Goal: Information Seeking & Learning: Check status

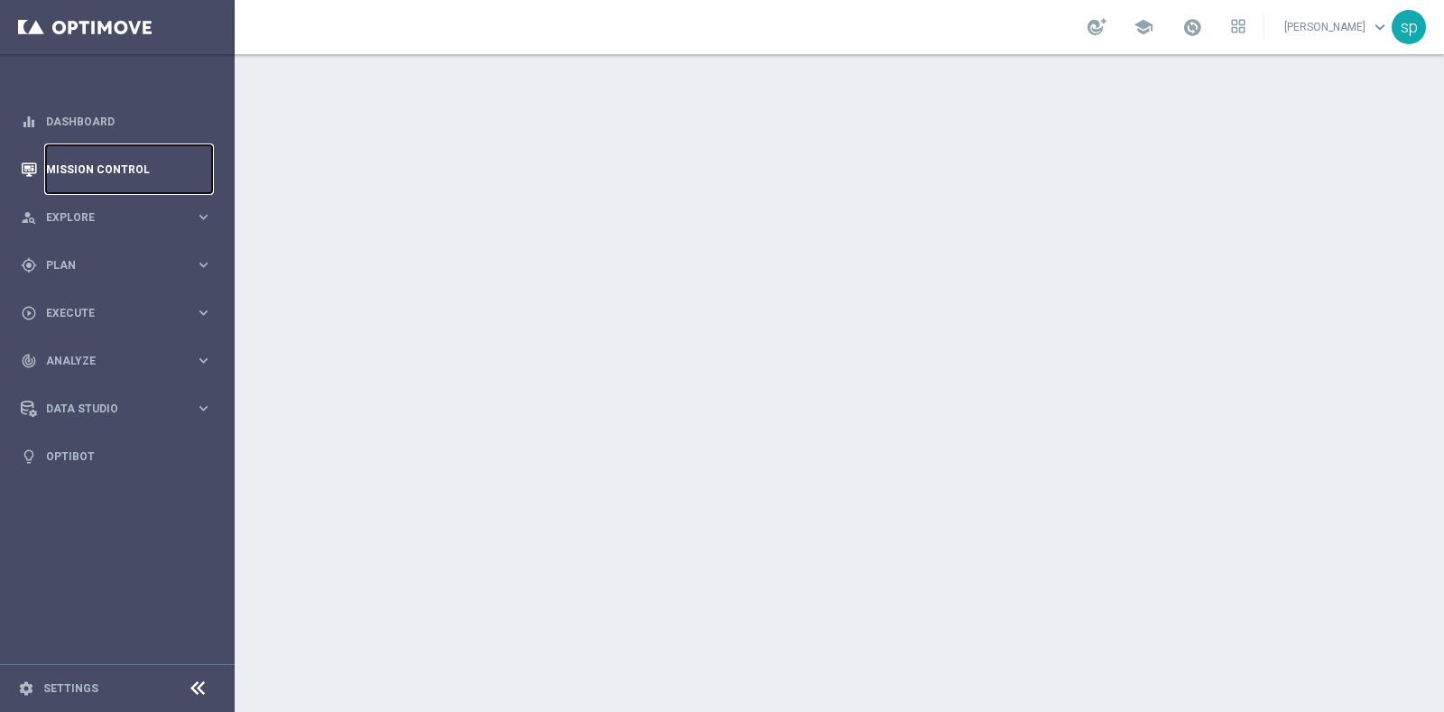
click at [107, 172] on link "Mission Control" at bounding box center [129, 169] width 166 height 48
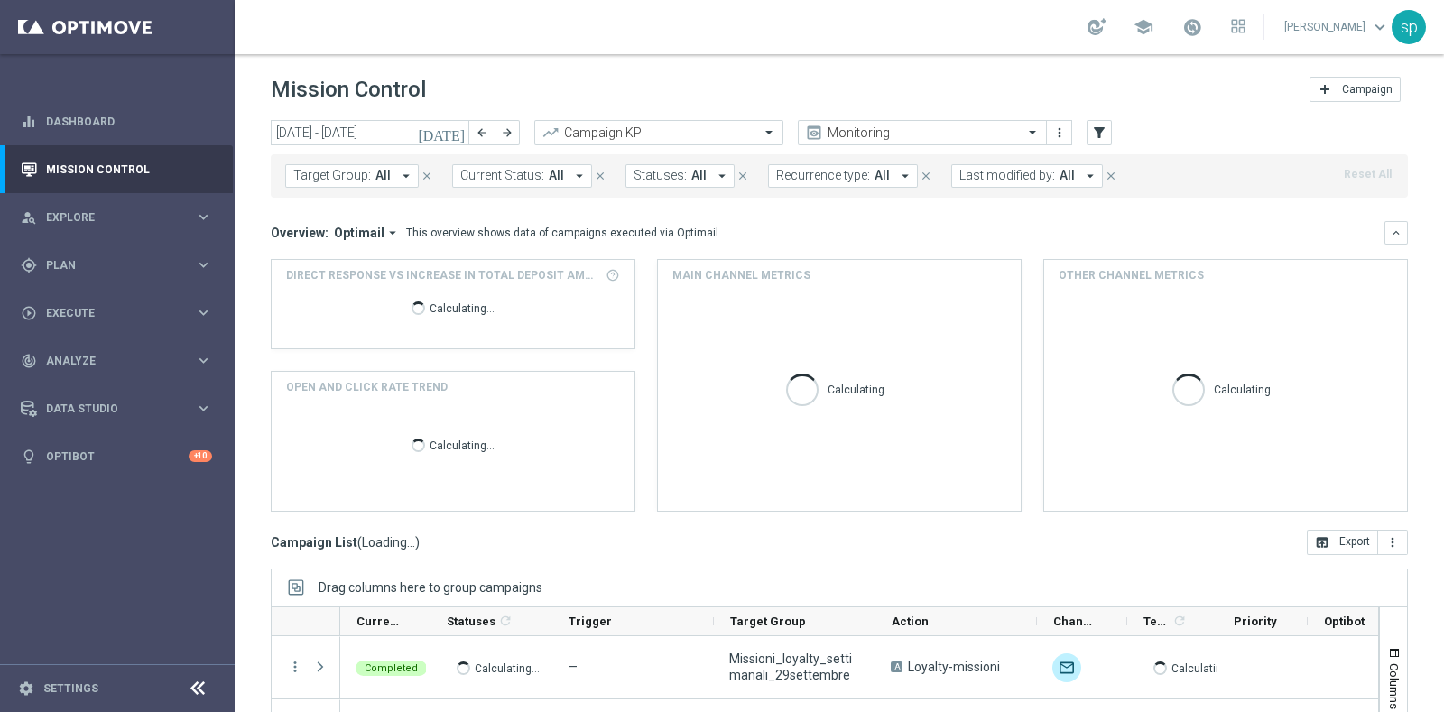
click at [339, 117] on header "Mission Control add Campaign" at bounding box center [840, 87] width 1210 height 66
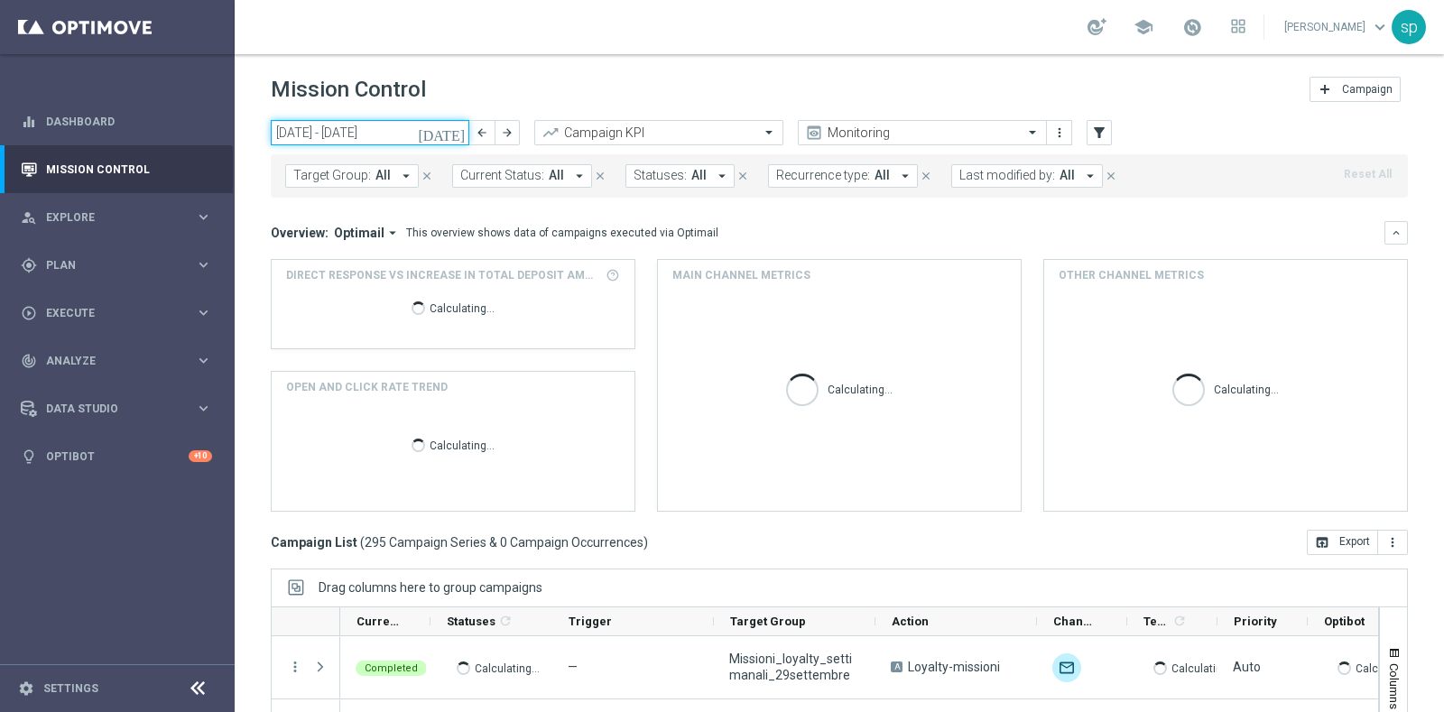
click at [356, 130] on input "[DATE] - [DATE]" at bounding box center [370, 132] width 199 height 25
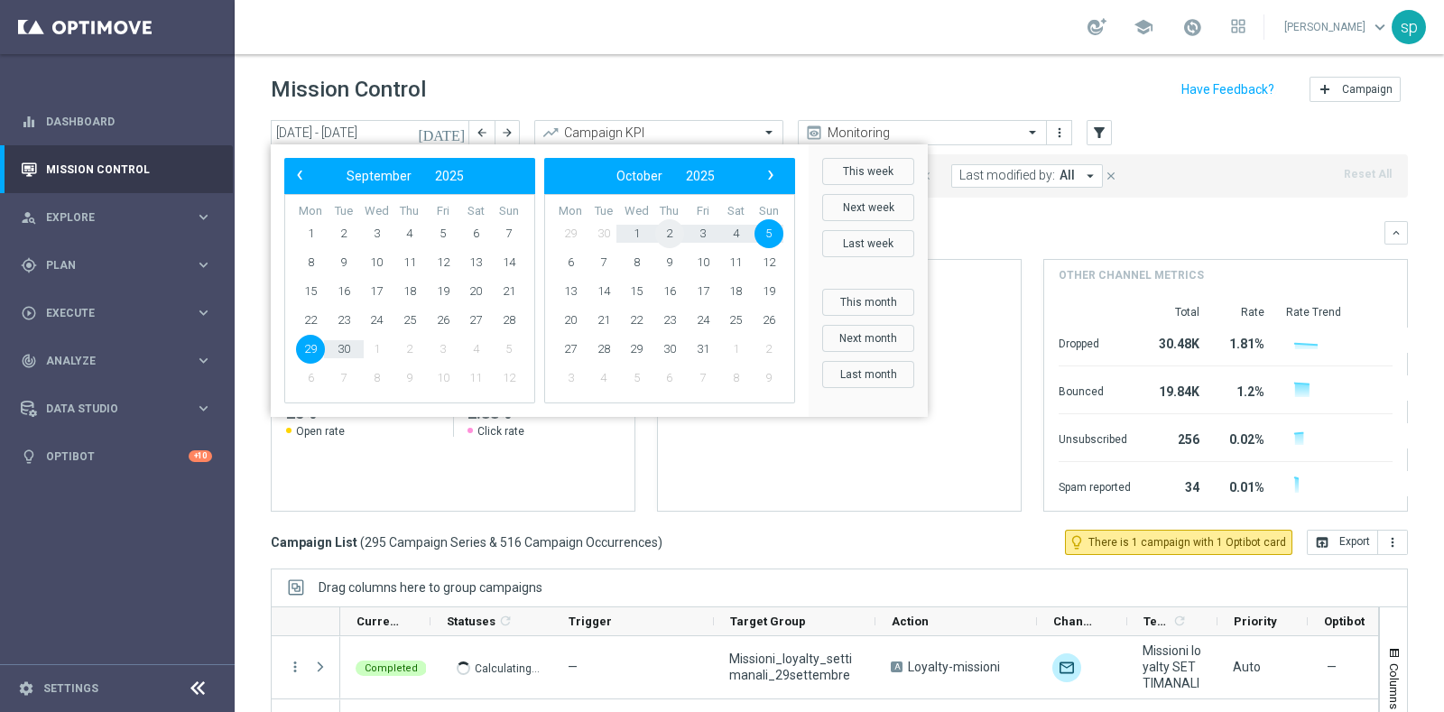
click at [666, 229] on span "2" at bounding box center [669, 233] width 29 height 29
click at [666, 229] on span "30" at bounding box center [669, 233] width 29 height 29
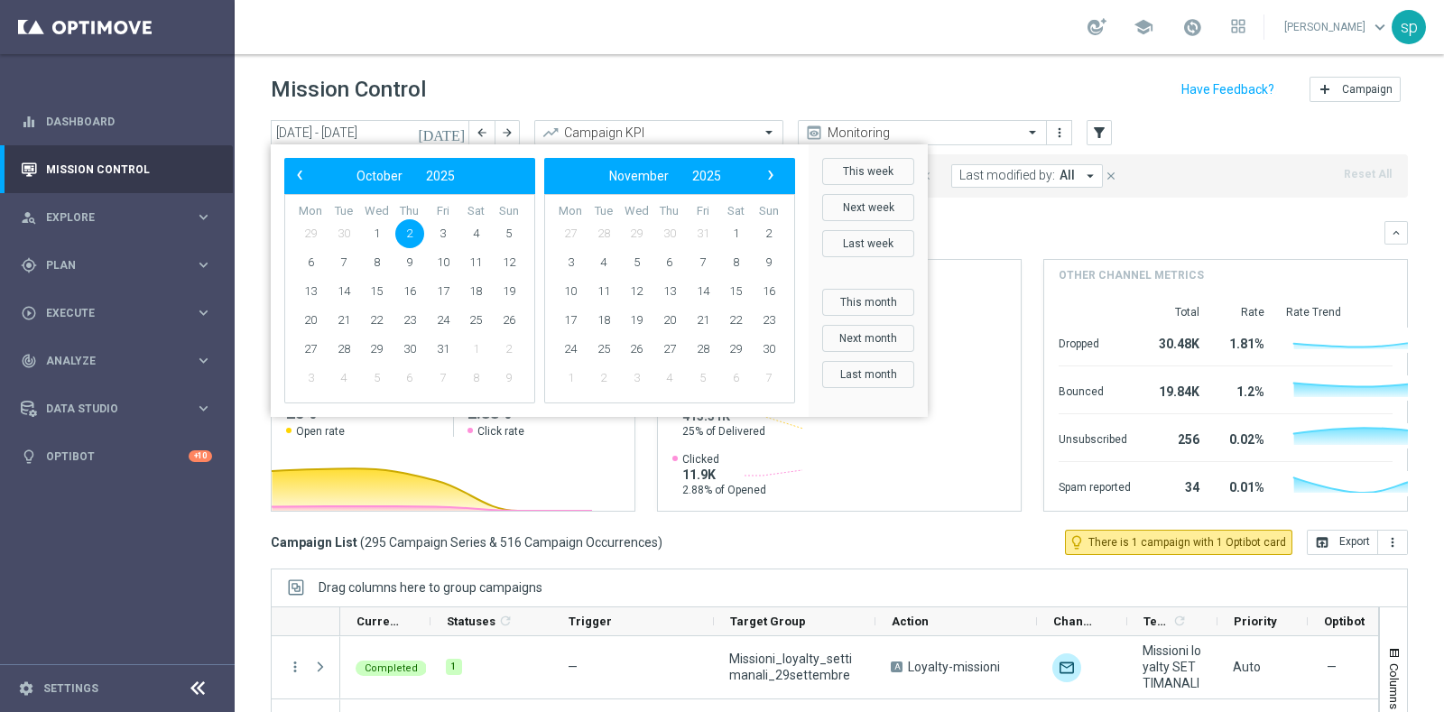
click at [666, 229] on span "30" at bounding box center [669, 233] width 29 height 29
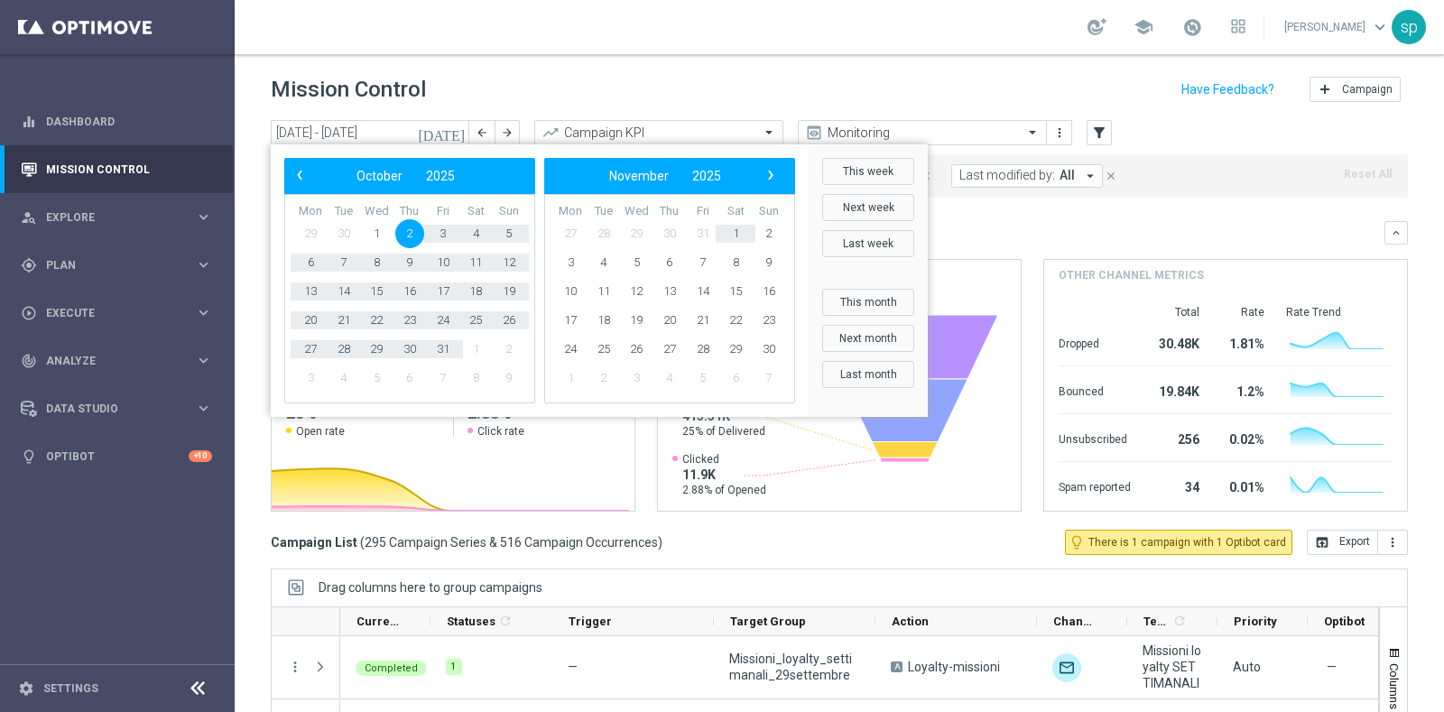
click at [1000, 204] on mini-dashboard "Overview: Optimail arrow_drop_down This overview shows data of campaigns execut…" at bounding box center [839, 364] width 1137 height 332
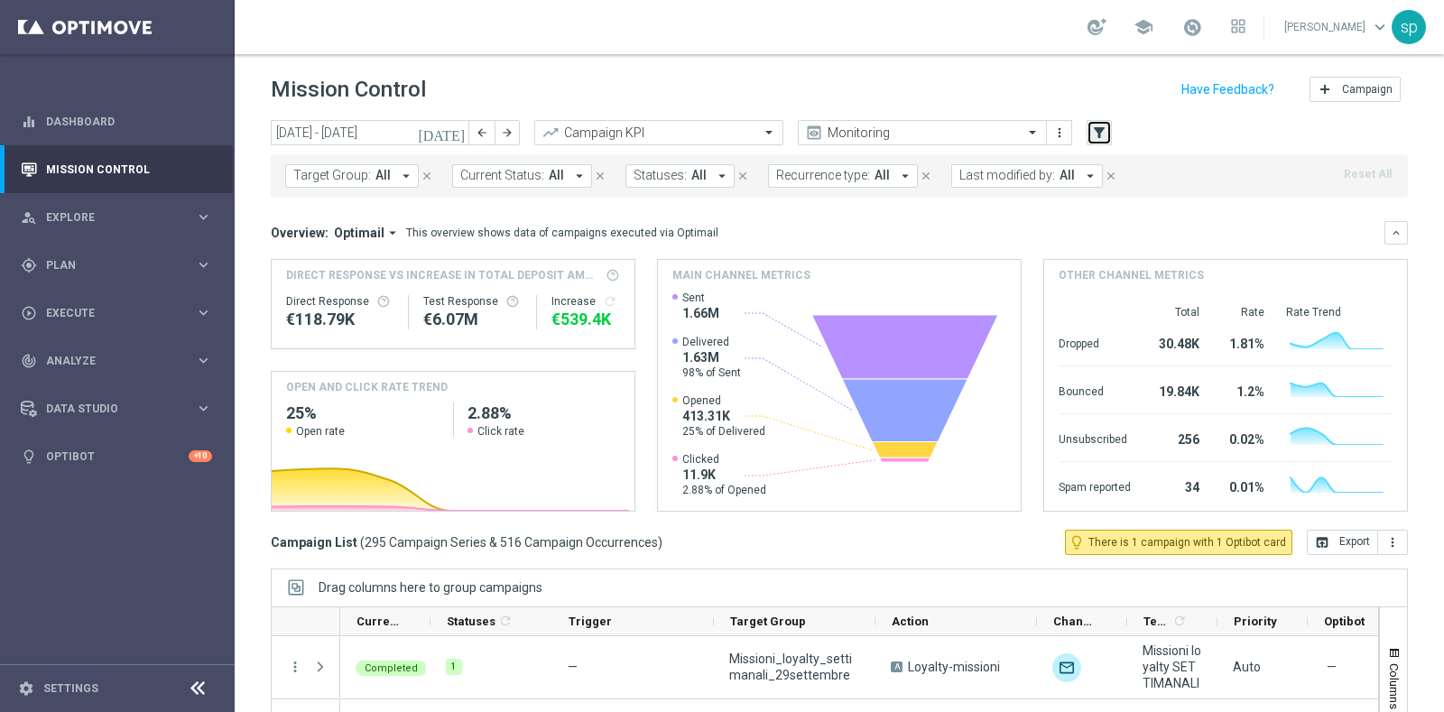
click at [1110, 130] on button "filter_alt" at bounding box center [1099, 132] width 25 height 25
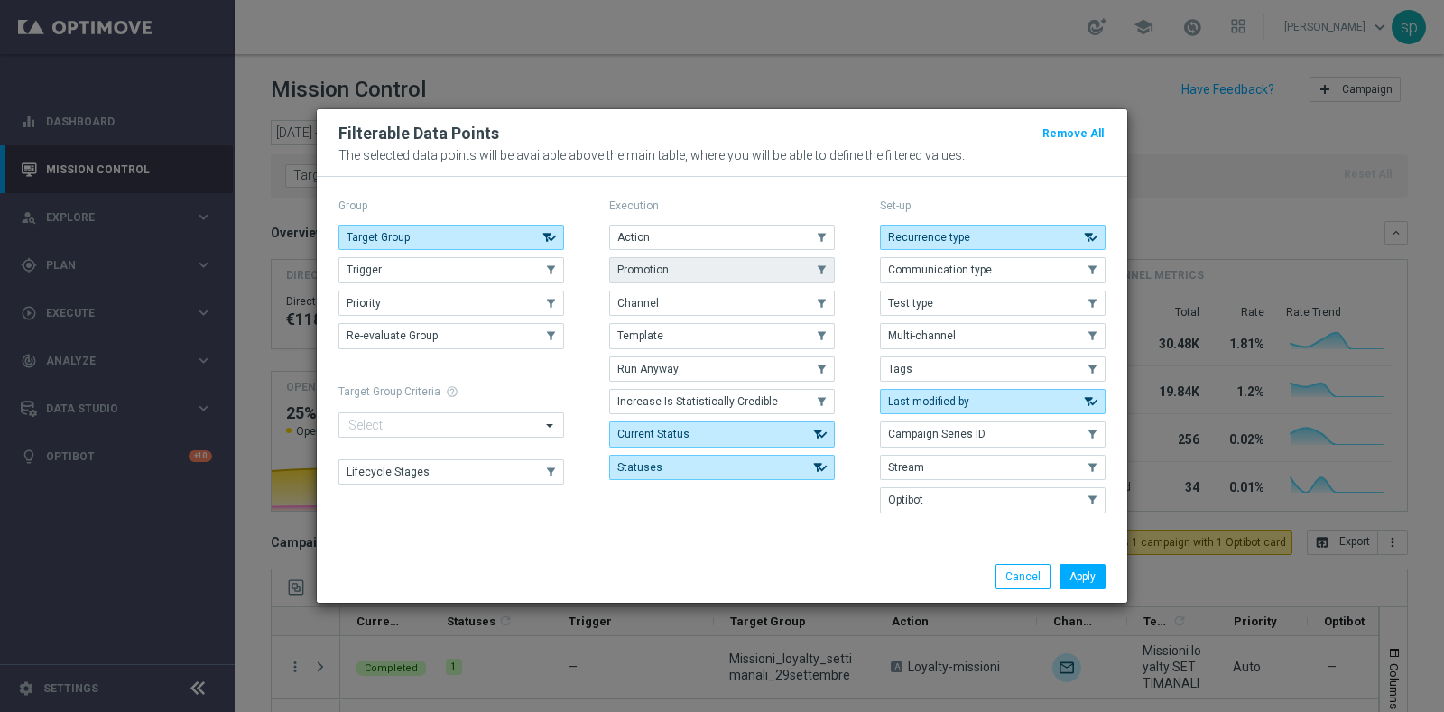
click at [717, 260] on button "Promotion" at bounding box center [722, 269] width 226 height 25
click at [731, 264] on button "Promotion" at bounding box center [722, 269] width 226 height 25
click at [763, 268] on button "Promotion" at bounding box center [722, 269] width 226 height 25
click at [1090, 574] on button "Apply" at bounding box center [1083, 576] width 46 height 25
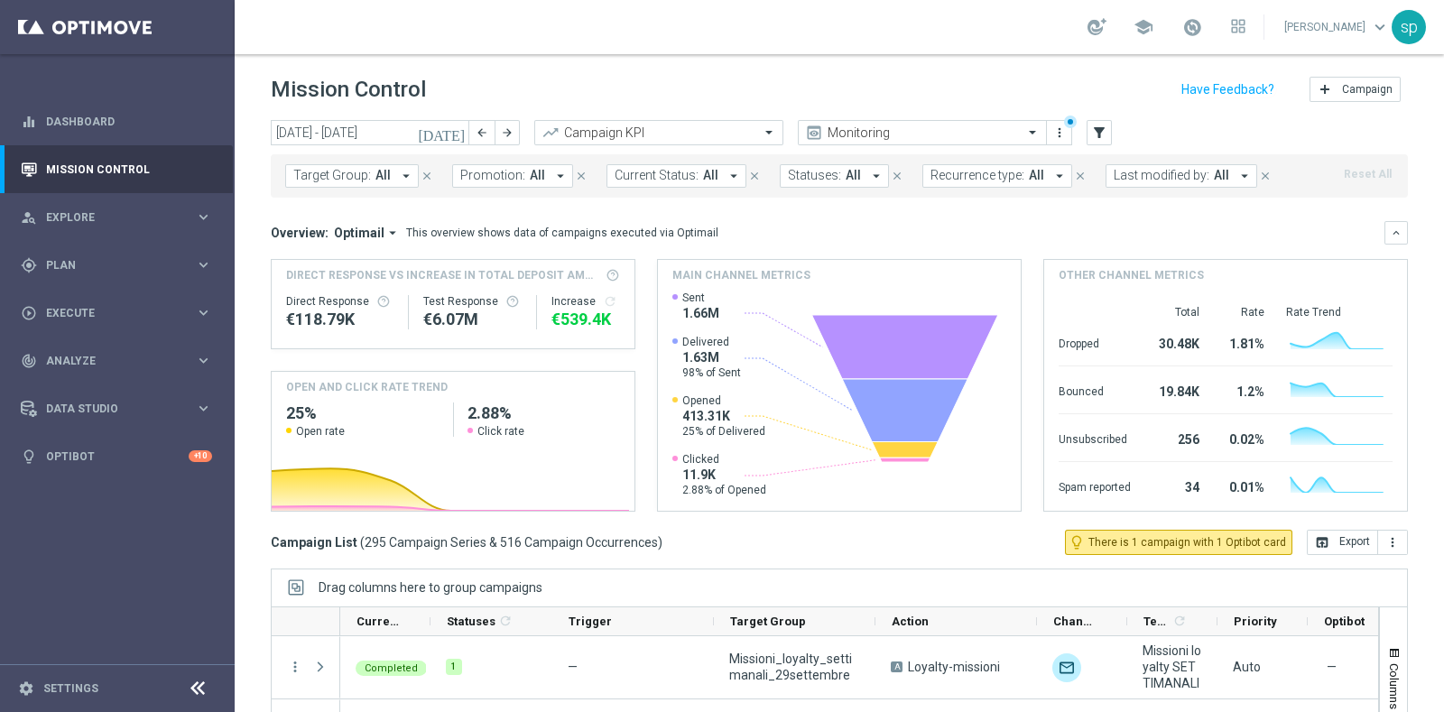
click at [515, 175] on span "Promotion:" at bounding box center [492, 175] width 65 height 15
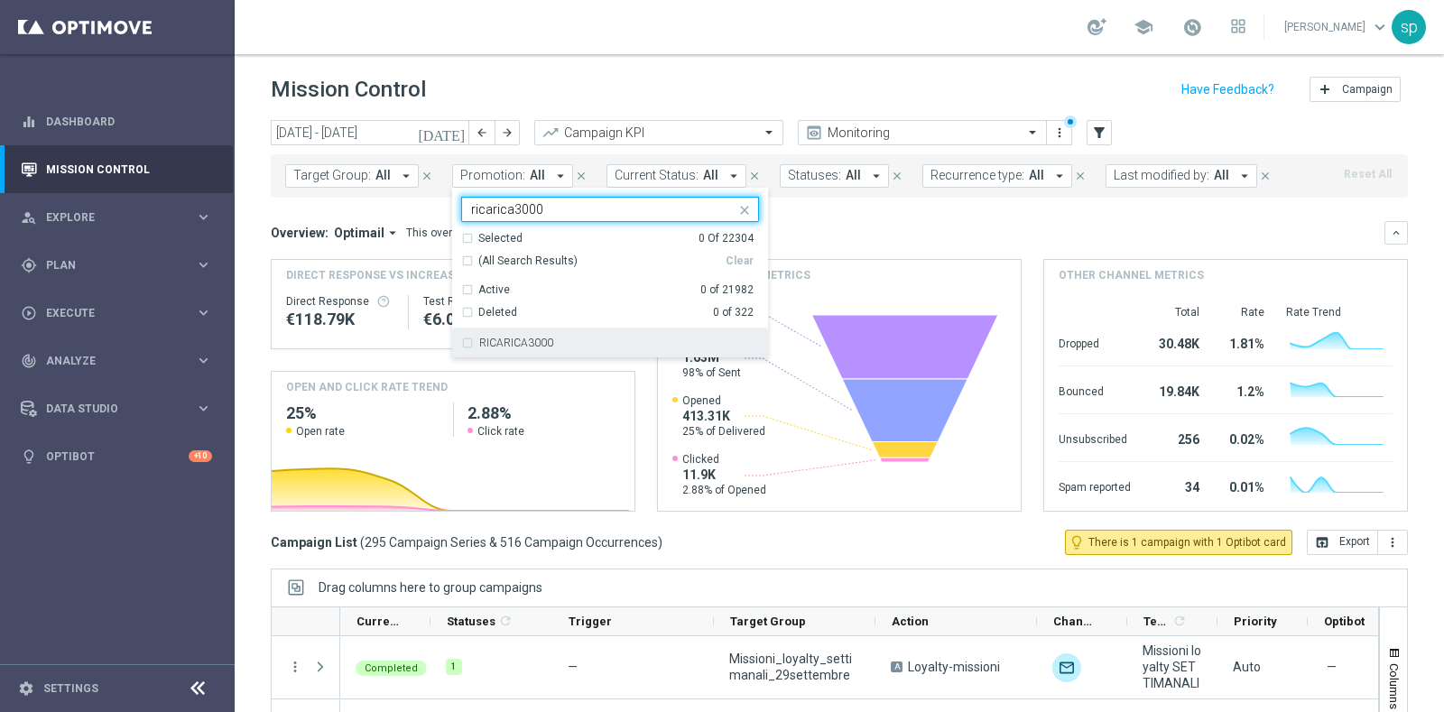
click at [649, 340] on div "RICARICA3000" at bounding box center [619, 343] width 280 height 11
type input "ricarica3000"
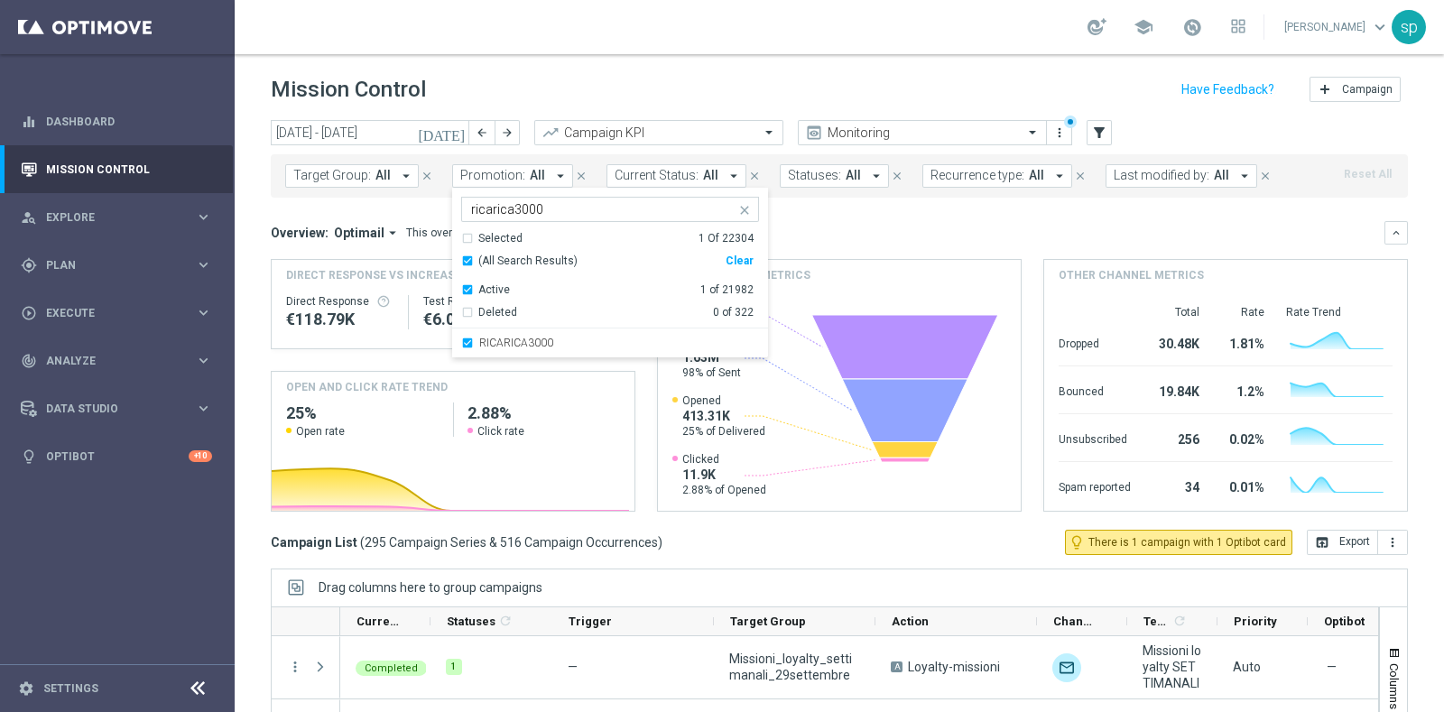
click at [886, 221] on div "Overview: Optimail arrow_drop_down This overview shows data of campaigns execut…" at bounding box center [839, 232] width 1137 height 23
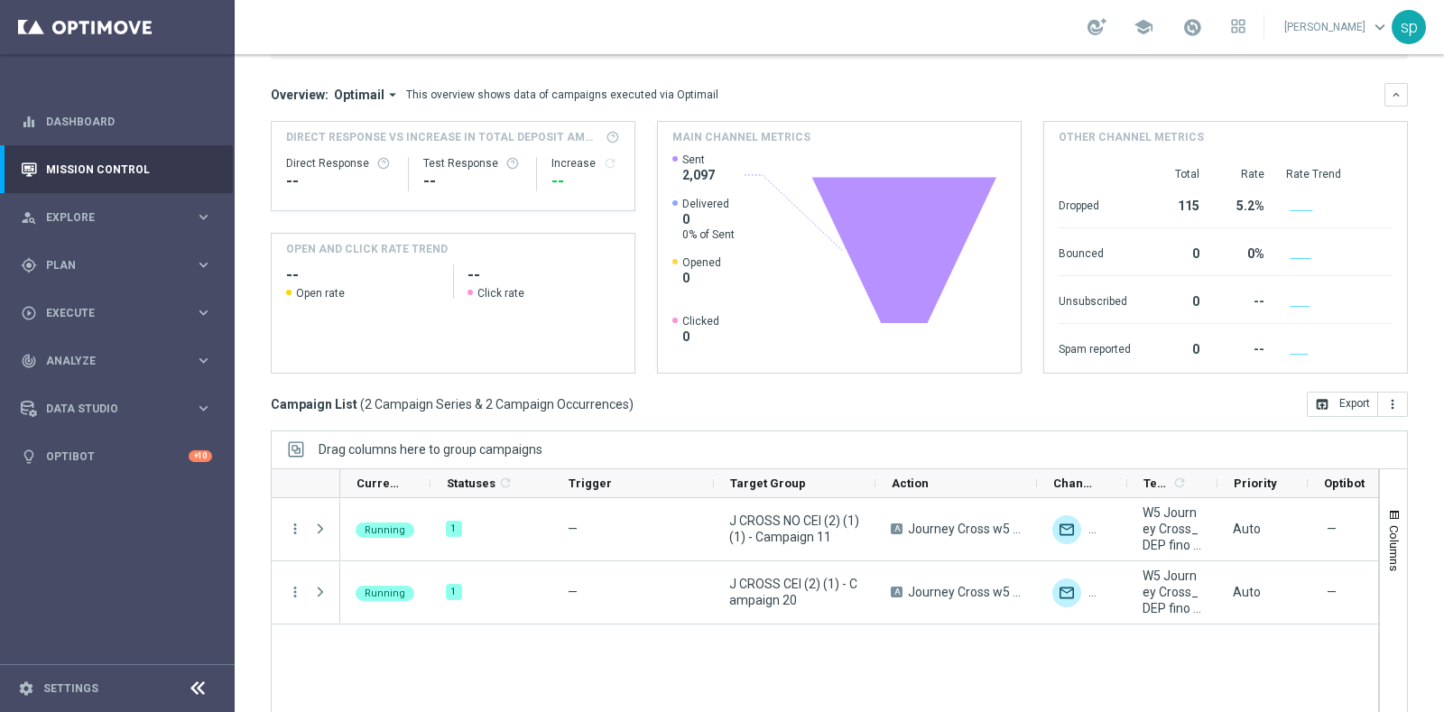
scroll to position [223, 0]
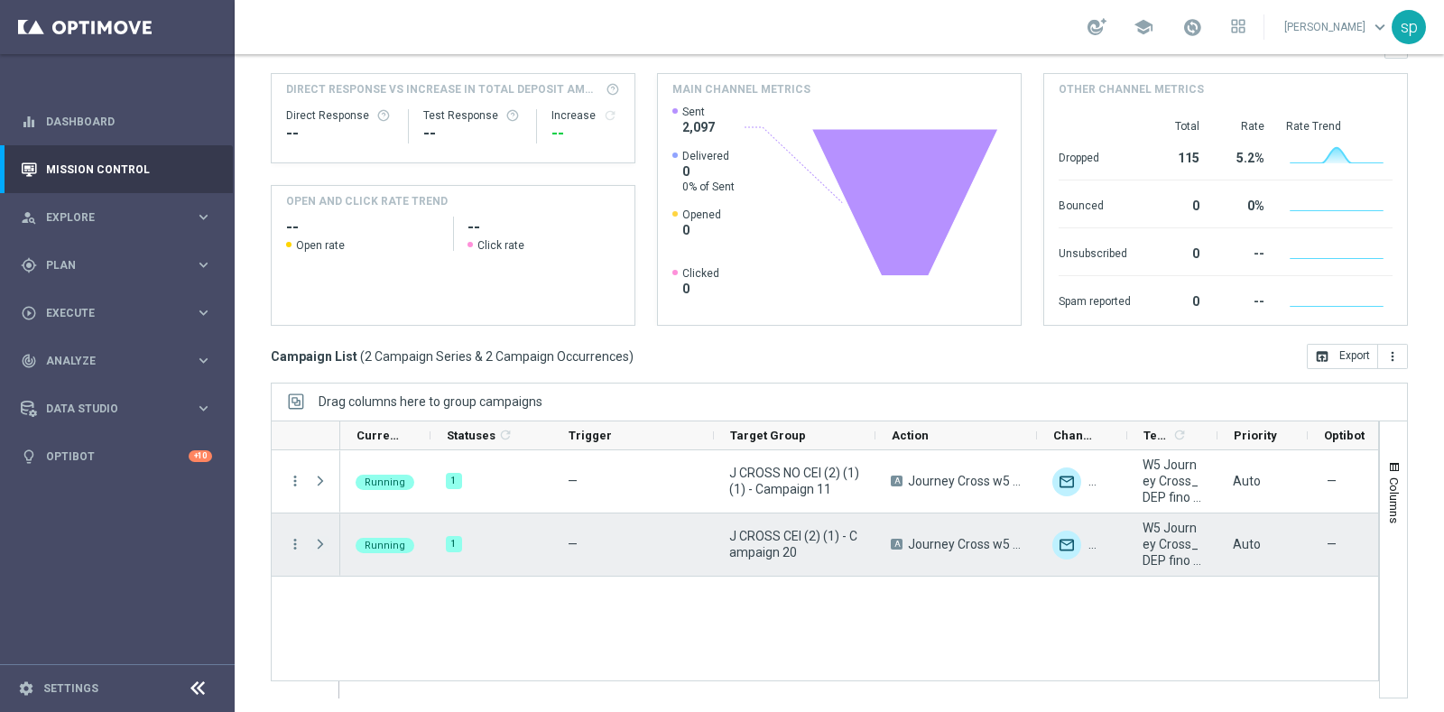
click at [324, 539] on span at bounding box center [320, 544] width 16 height 14
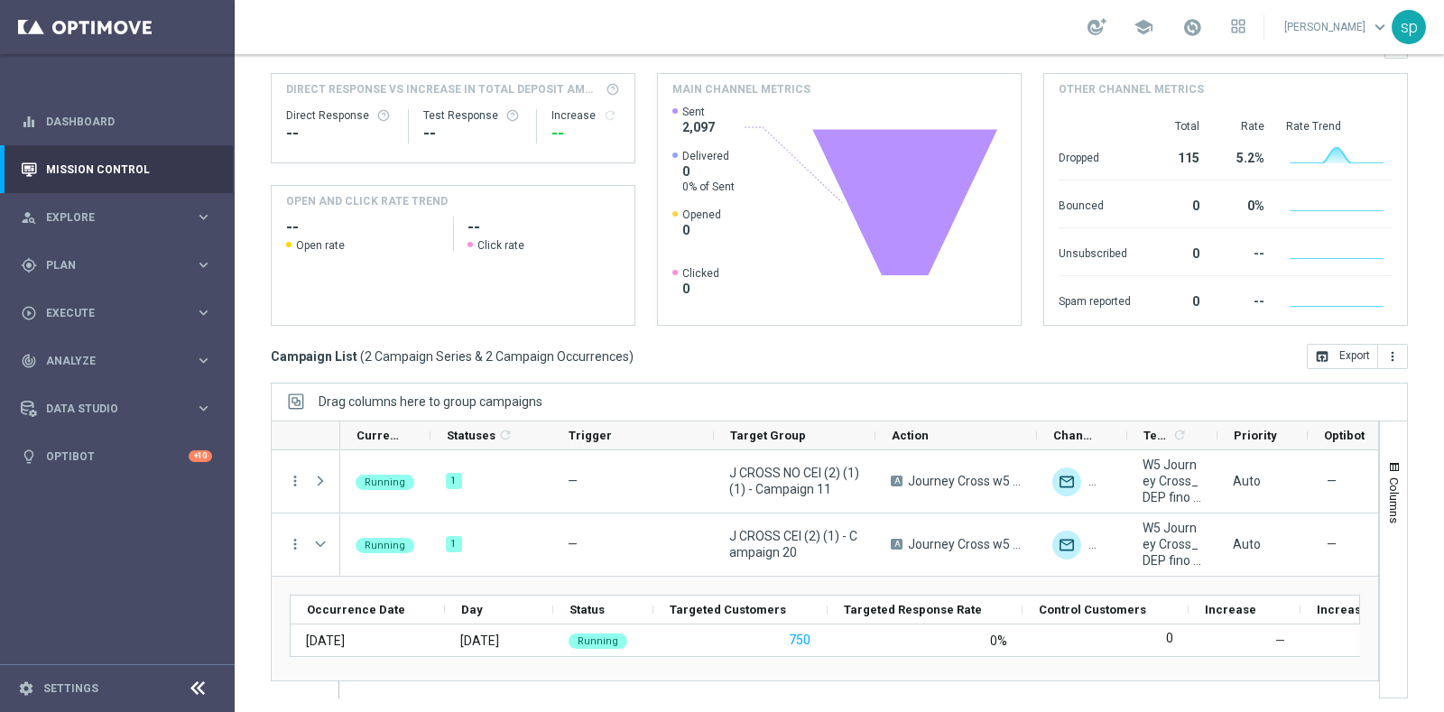
click at [1343, 69] on div "Overview: Optimail arrow_drop_down This overview shows data of campaigns execut…" at bounding box center [839, 180] width 1137 height 291
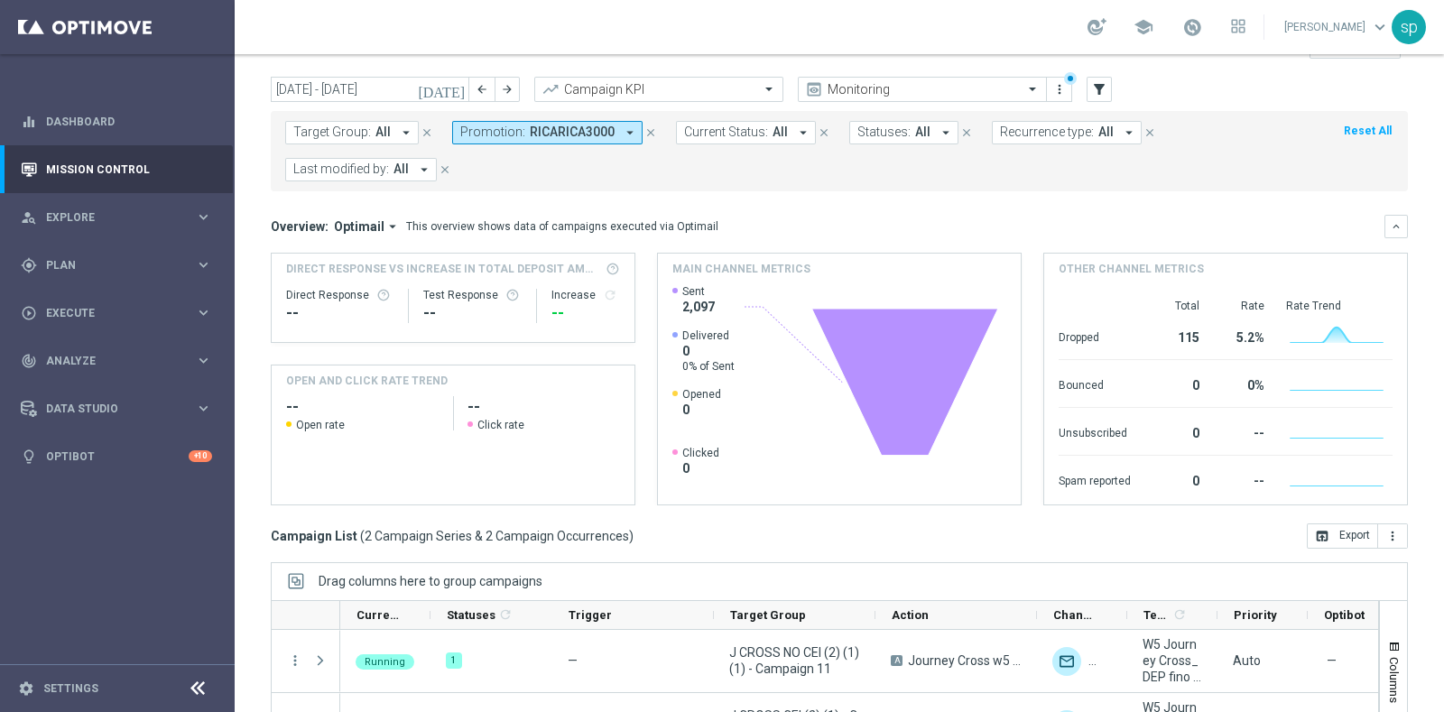
scroll to position [0, 0]
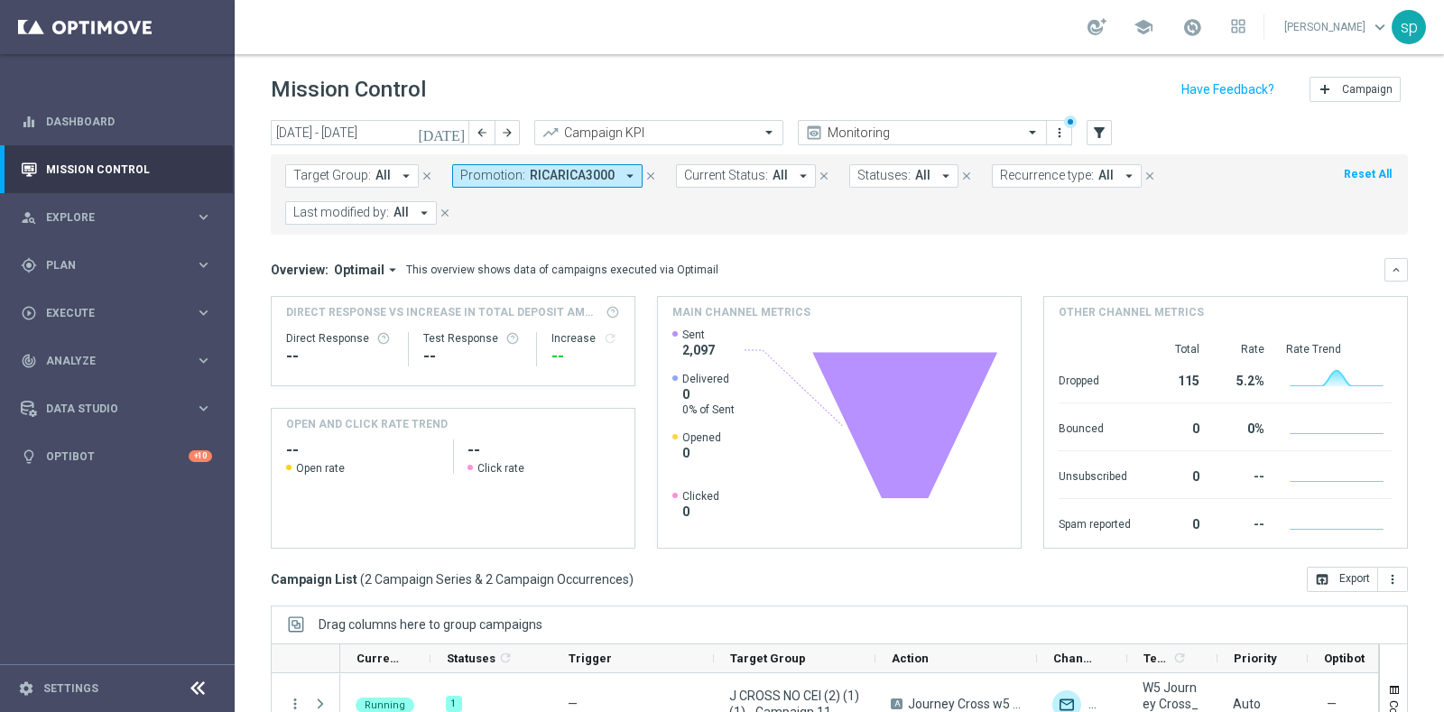
click at [584, 182] on span "RICARICA3000" at bounding box center [572, 175] width 85 height 15
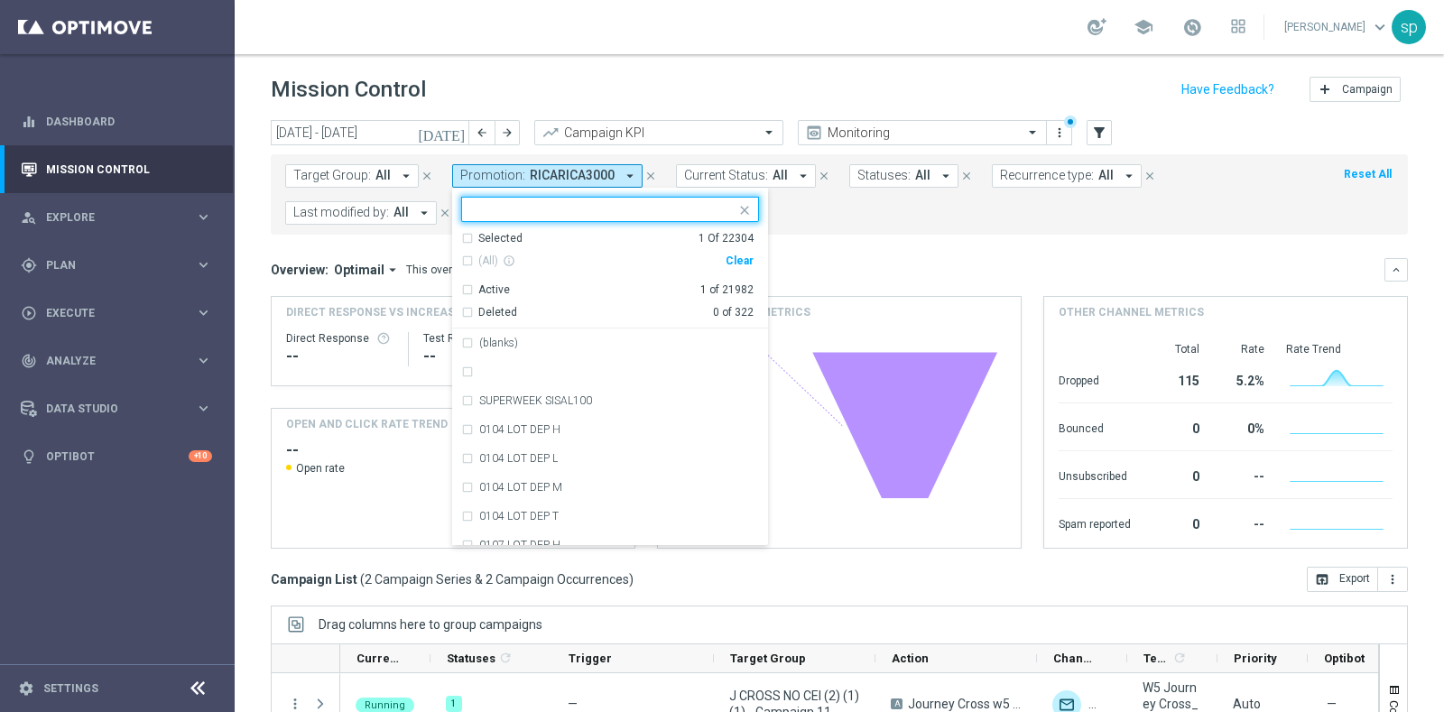
click at [0, 0] on div "Clear" at bounding box center [0, 0] width 0 height 0
click at [863, 209] on form "Target Group: All arrow_drop_down close Promotion: RICARICA3000 arrow_drop_down…" at bounding box center [799, 194] width 1028 height 60
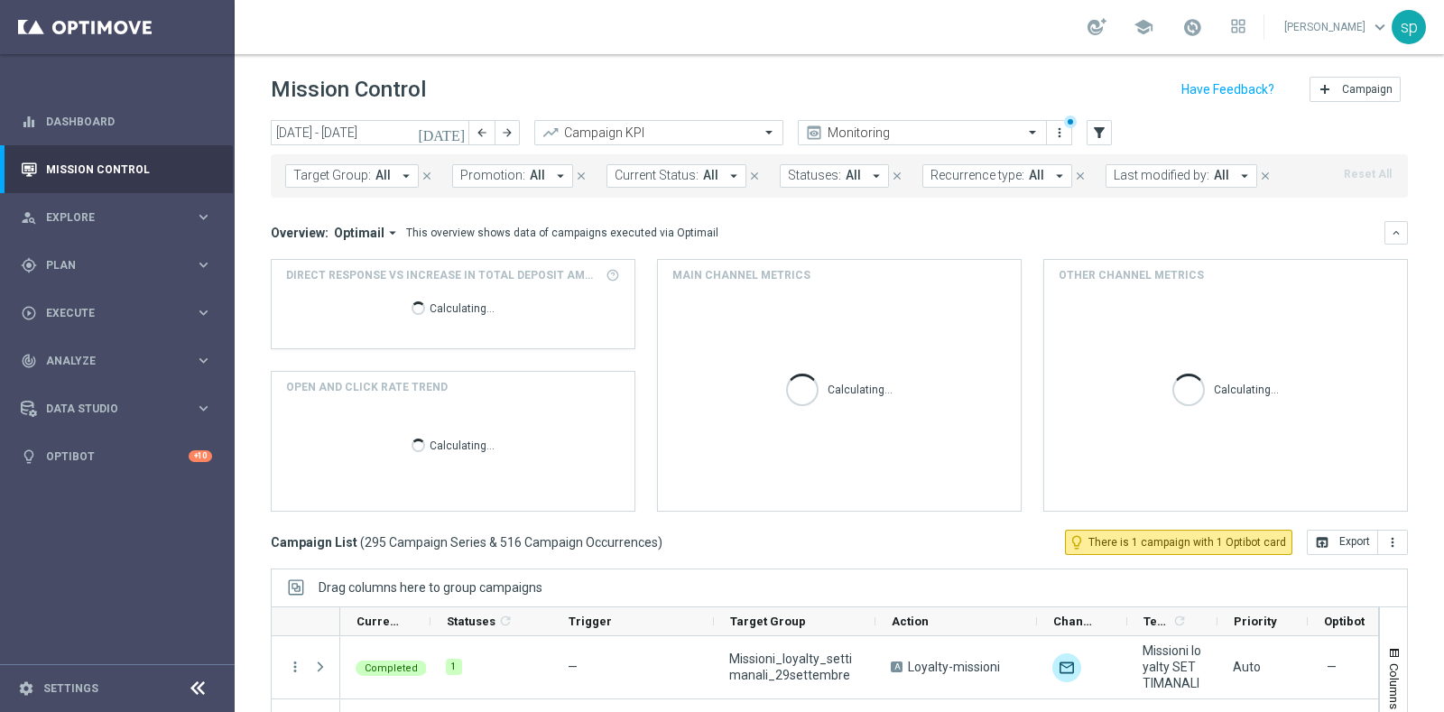
click at [537, 169] on button "Promotion: All arrow_drop_down" at bounding box center [512, 175] width 121 height 23
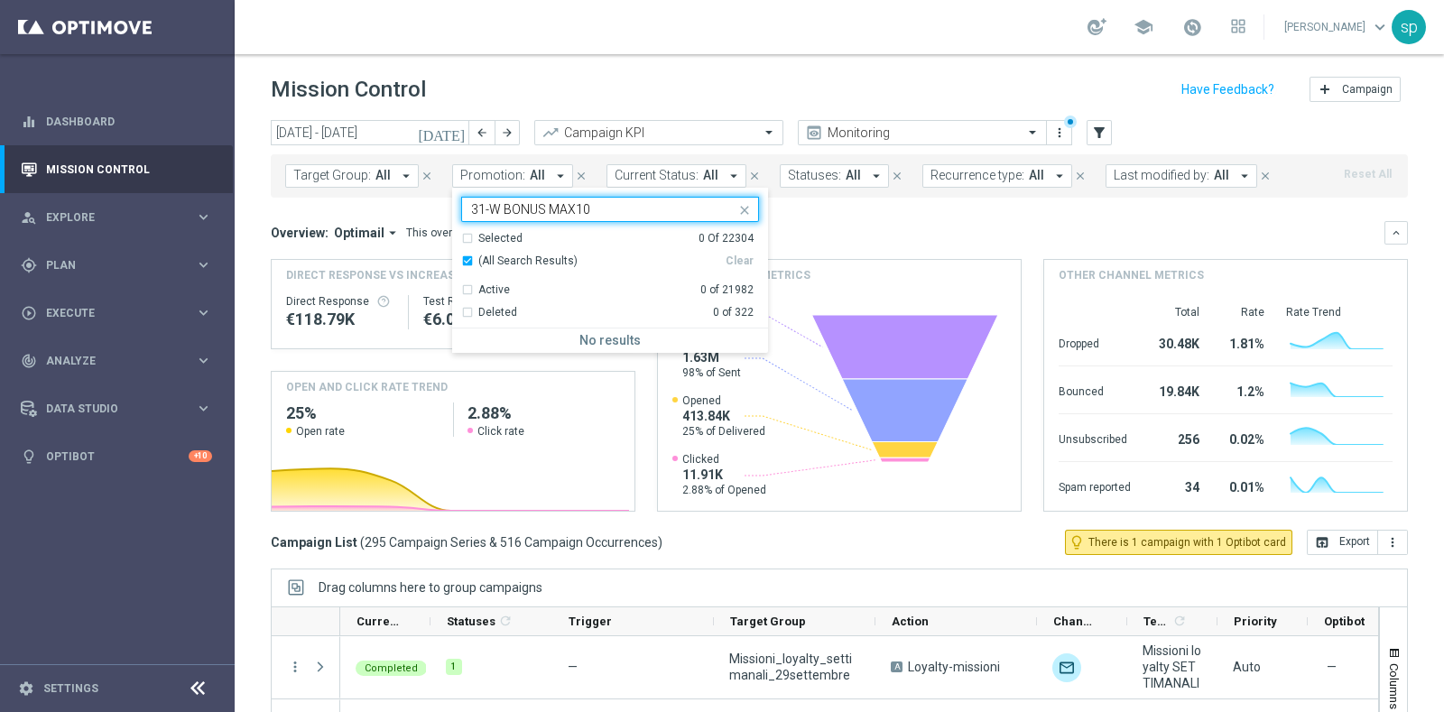
click at [501, 214] on input "31-W BONUS MAX10" at bounding box center [603, 209] width 264 height 15
click at [557, 329] on div "BONUS MAX10" at bounding box center [610, 343] width 298 height 29
type input "BONUS MAX10"
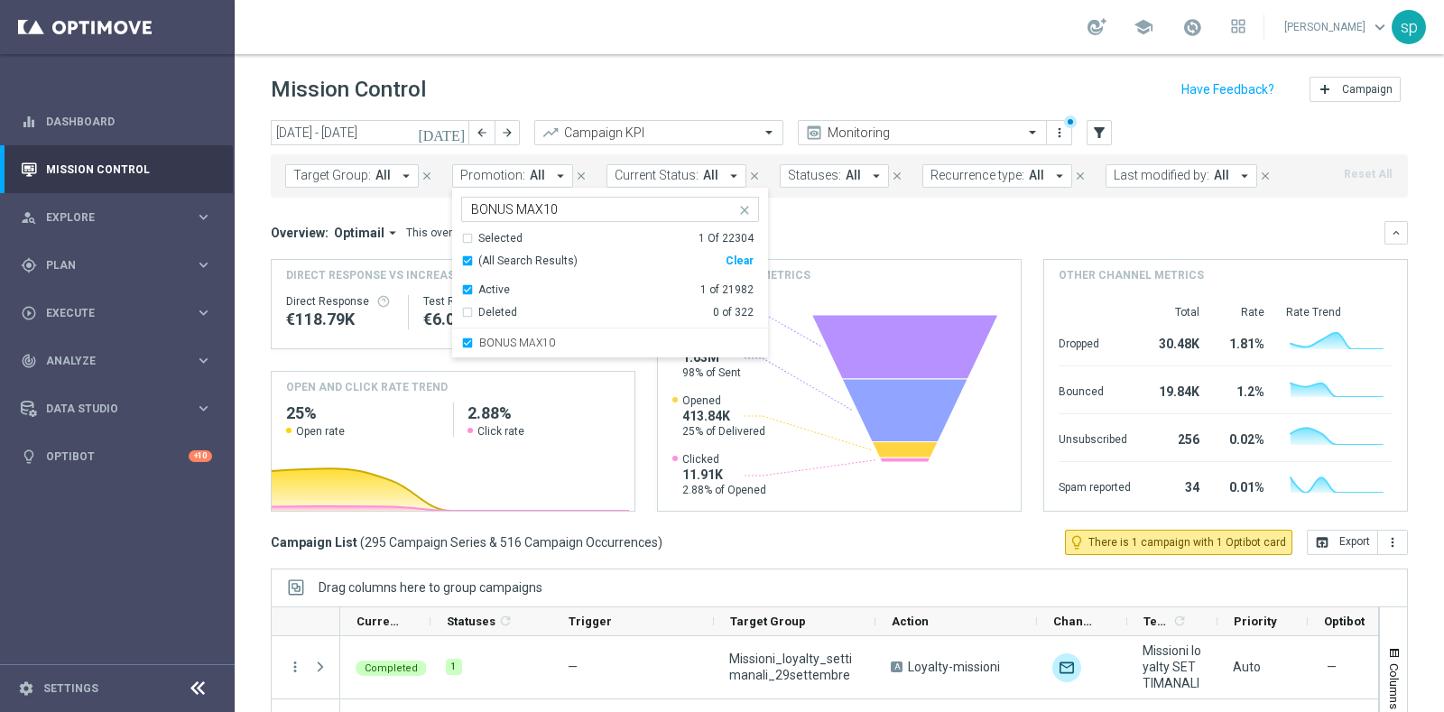
click at [835, 206] on mini-dashboard "Overview: Optimail arrow_drop_down This overview shows data of campaigns execut…" at bounding box center [839, 364] width 1137 height 332
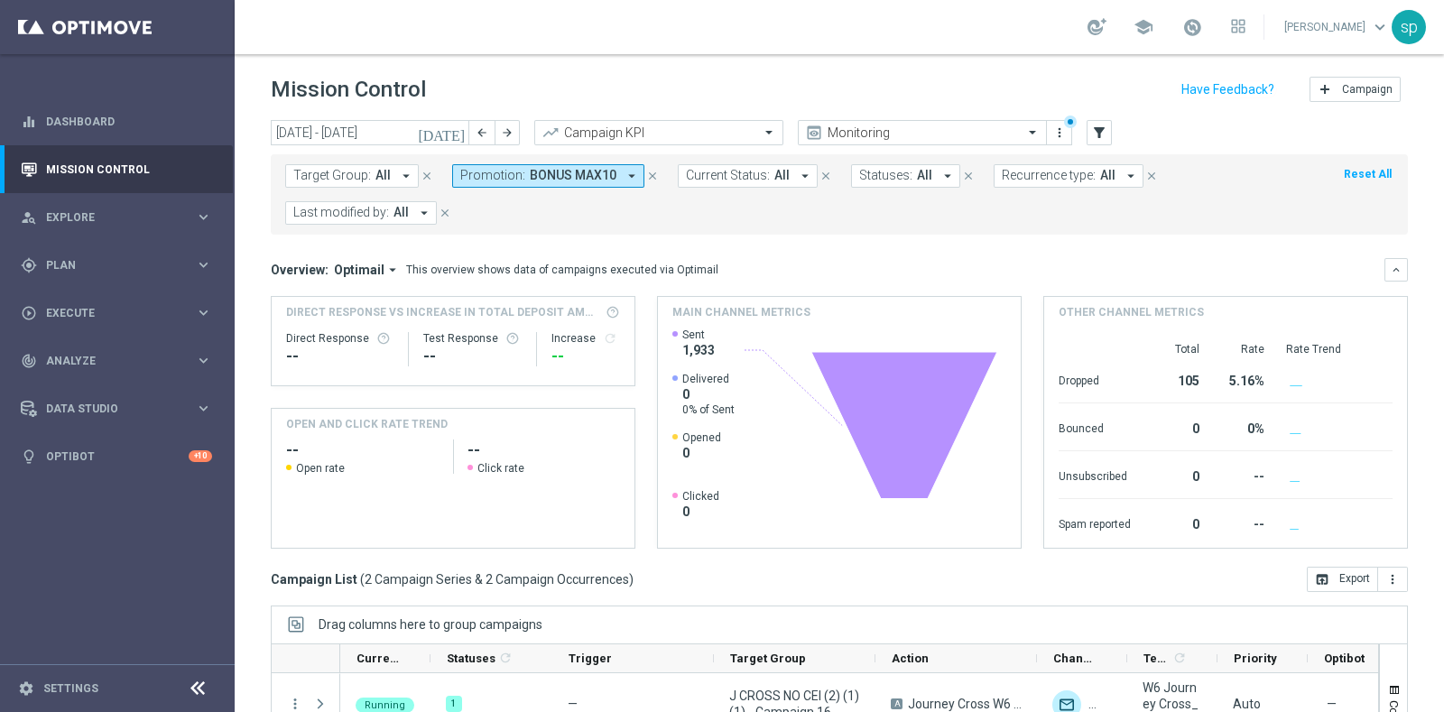
scroll to position [226, 0]
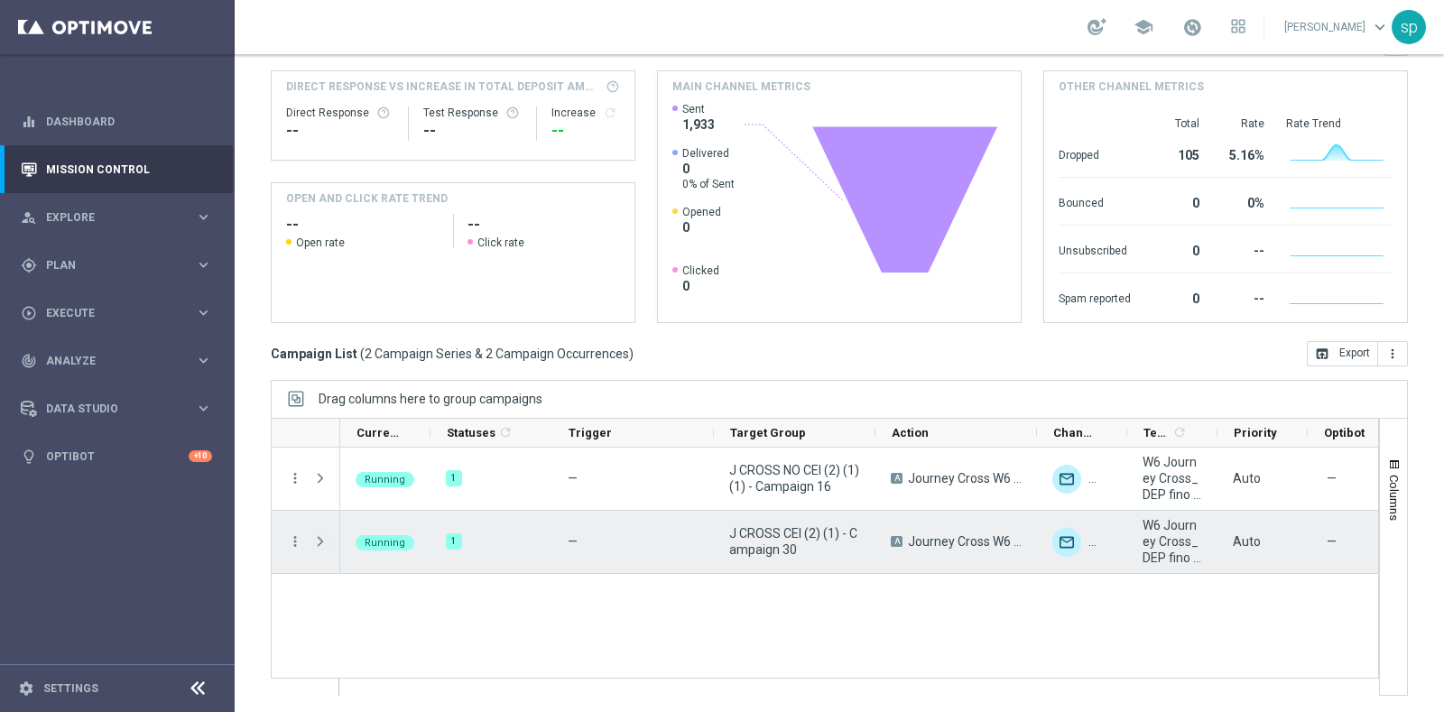
click at [315, 541] on span at bounding box center [320, 541] width 16 height 14
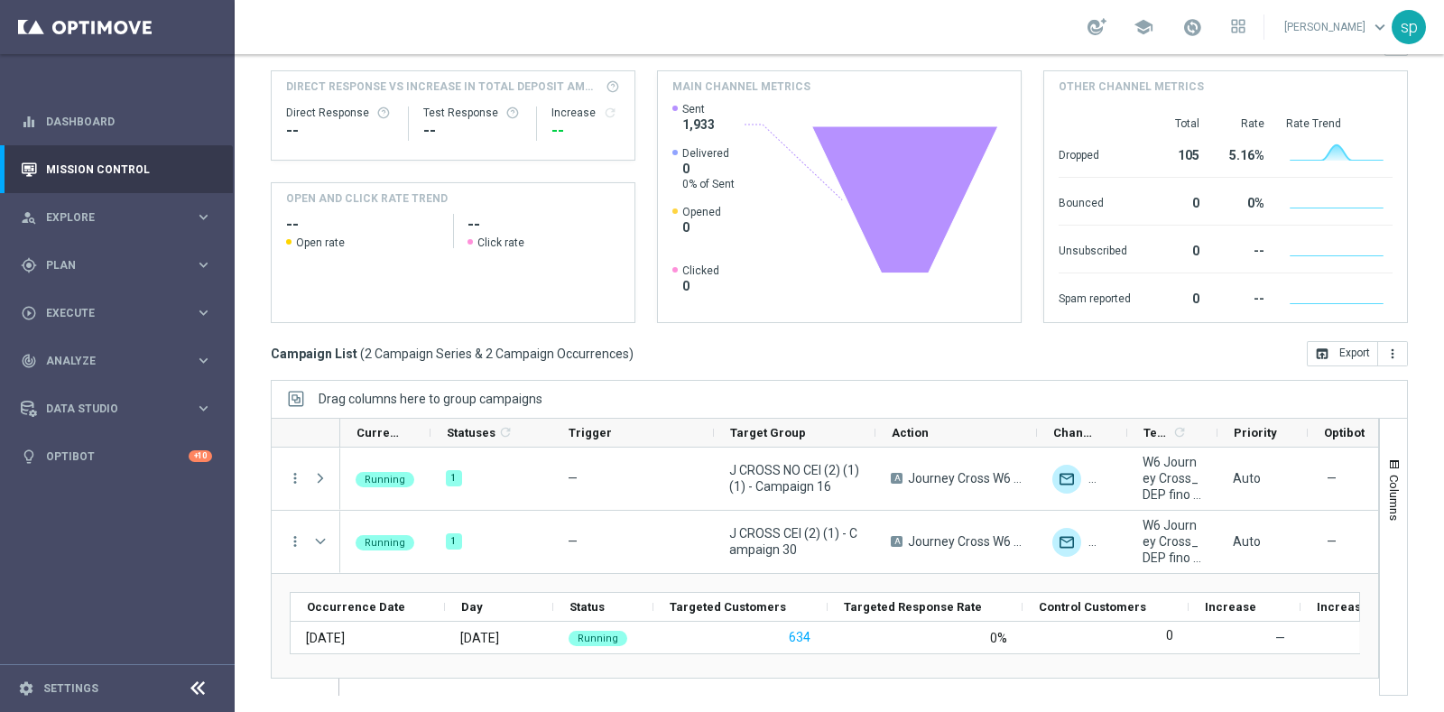
scroll to position [0, 0]
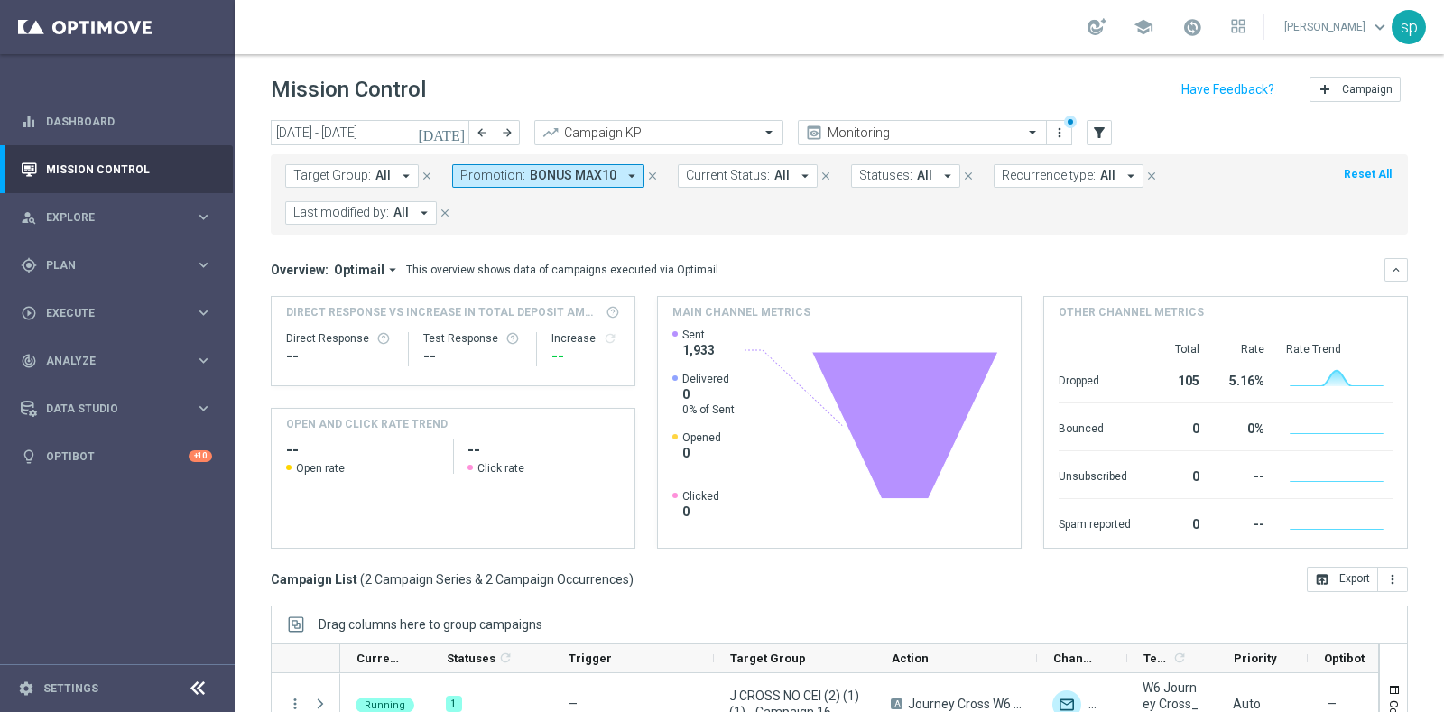
click at [599, 173] on span "BONUS MAX10" at bounding box center [573, 175] width 87 height 15
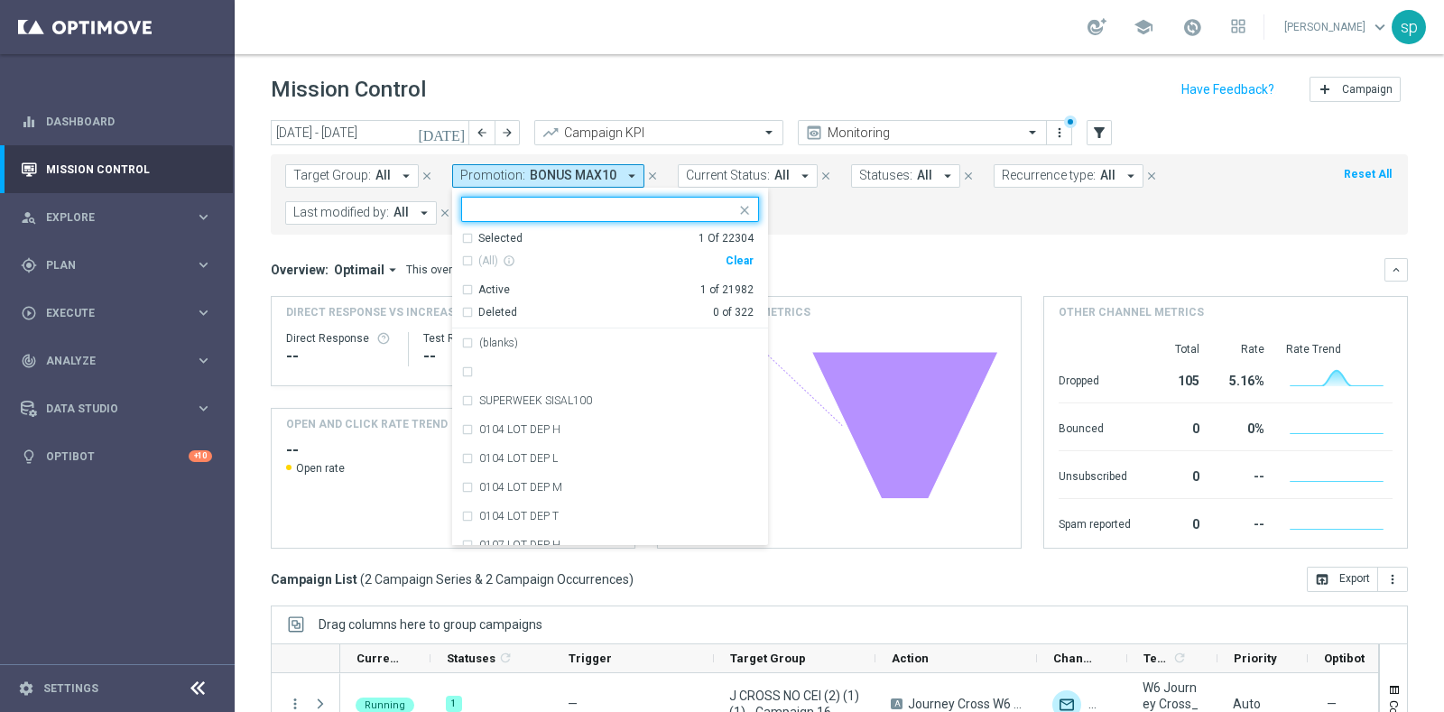
click at [0, 0] on div "Clear" at bounding box center [0, 0] width 0 height 0
click at [810, 229] on div "Target Group: All arrow_drop_down close Promotion: BONUS MAX10 arrow_drop_down …" at bounding box center [839, 194] width 1137 height 80
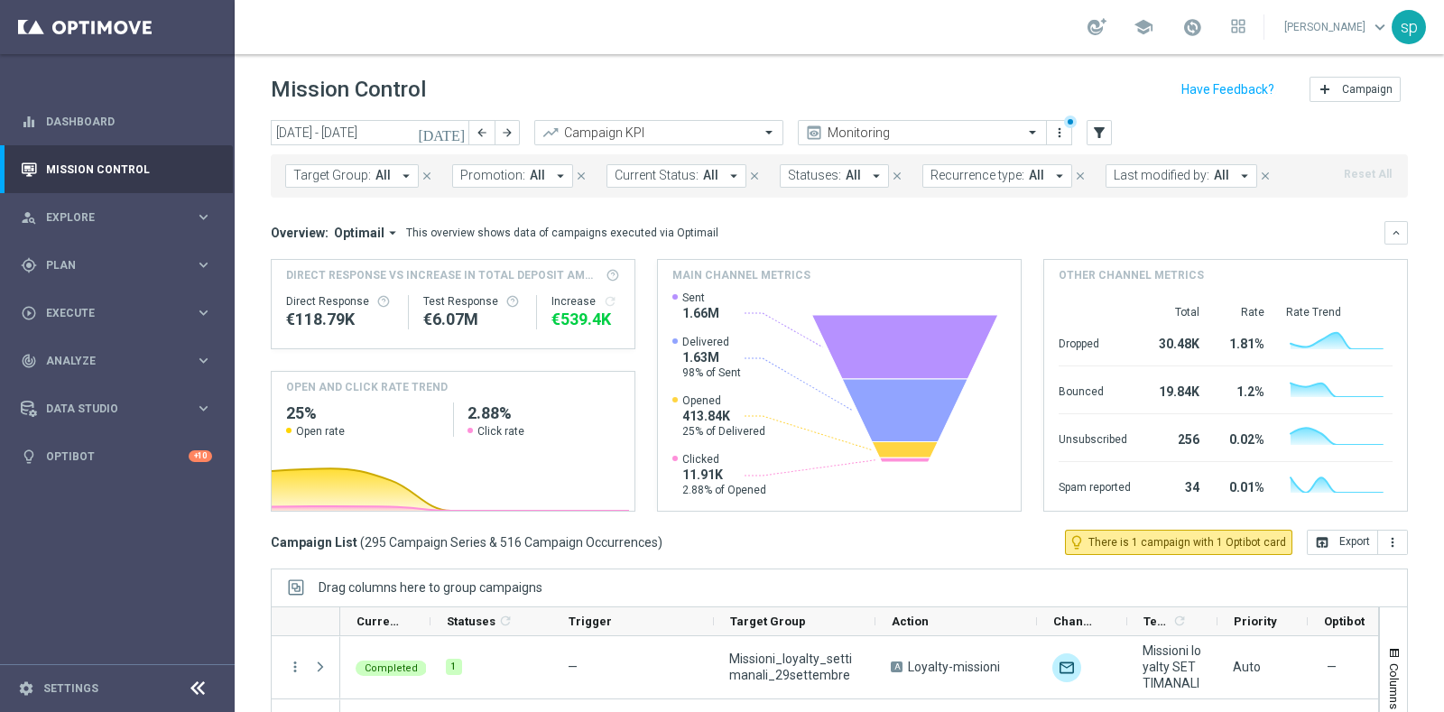
click at [539, 164] on button "Promotion: All arrow_drop_down" at bounding box center [512, 175] width 121 height 23
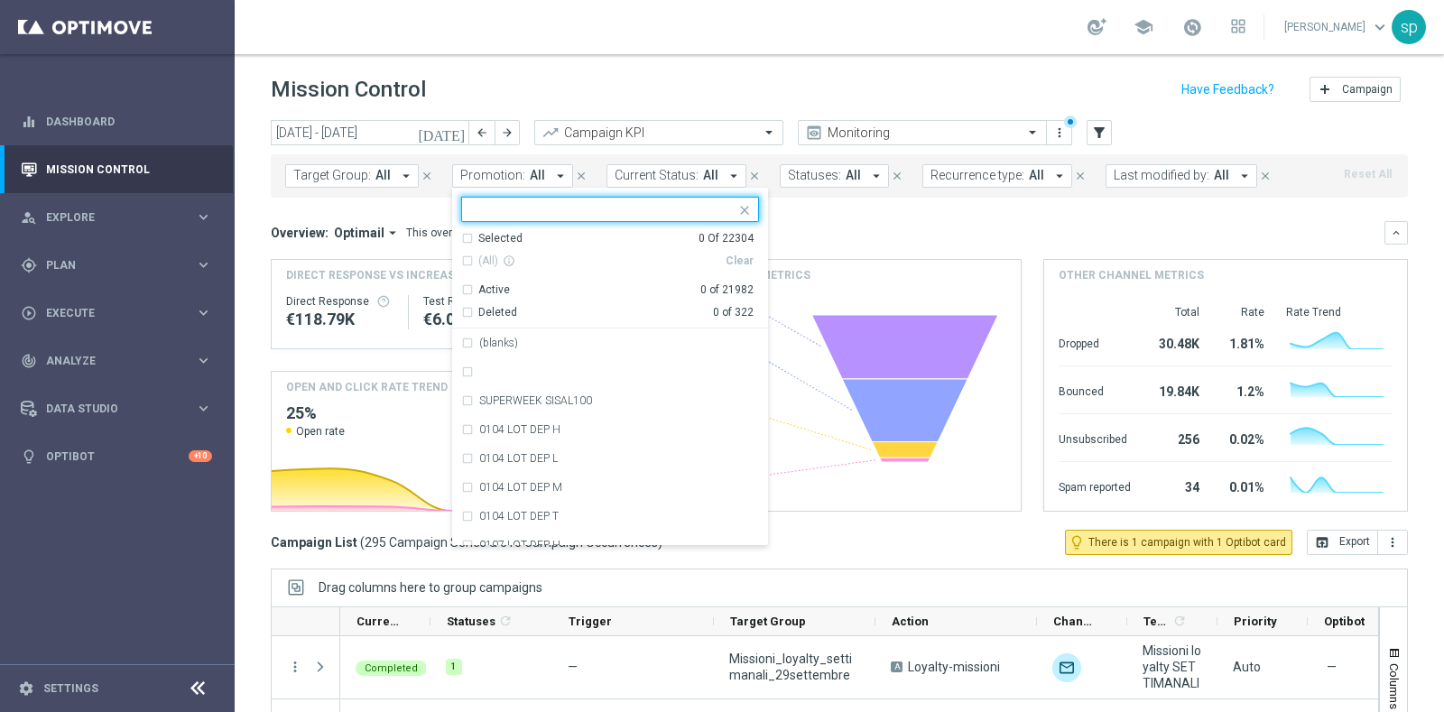
type input "30-W BONUS MAX15"
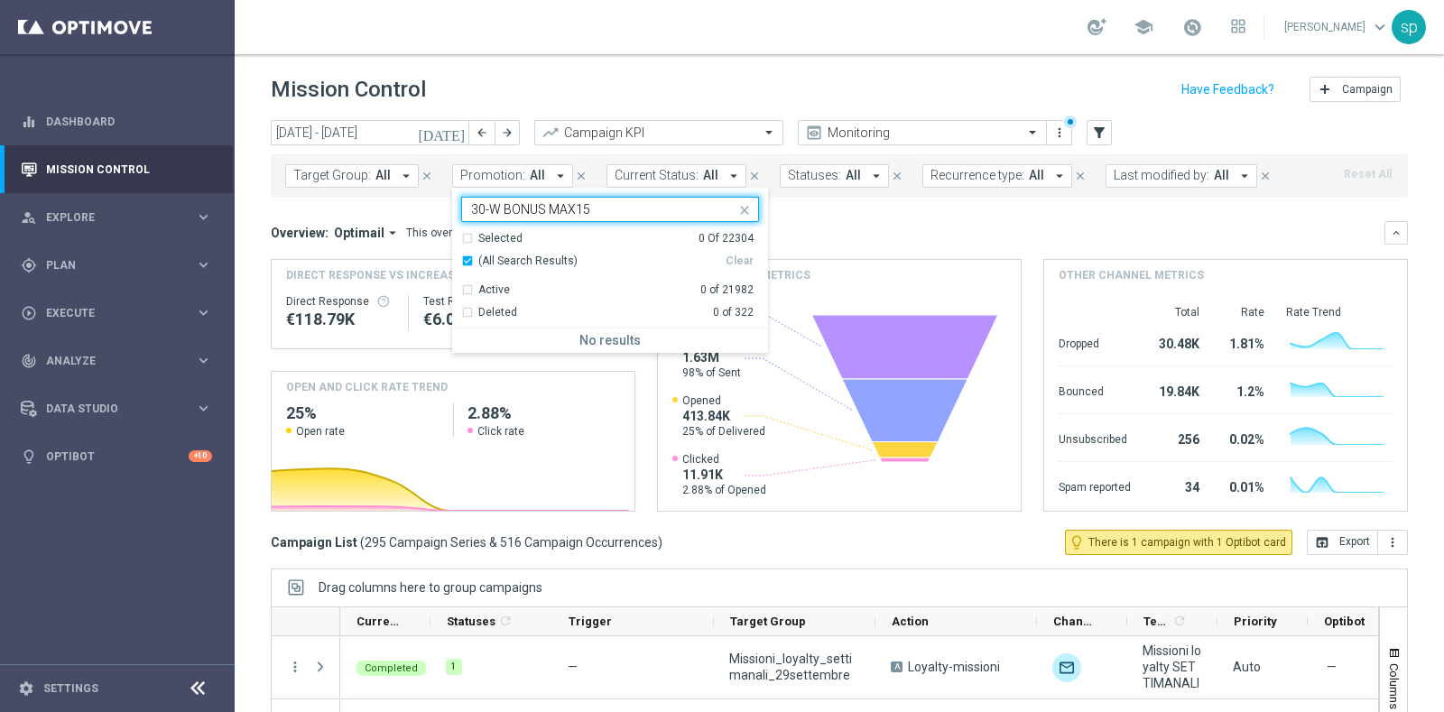
click at [496, 212] on input "30-W BONUS MAX15" at bounding box center [603, 209] width 264 height 15
drag, startPoint x: 497, startPoint y: 214, endPoint x: 415, endPoint y: 194, distance: 84.5
click at [415, 194] on div "Target Group: All arrow_drop_down close Promotion: All arrow_drop_down 30-W BON…" at bounding box center [839, 175] width 1137 height 43
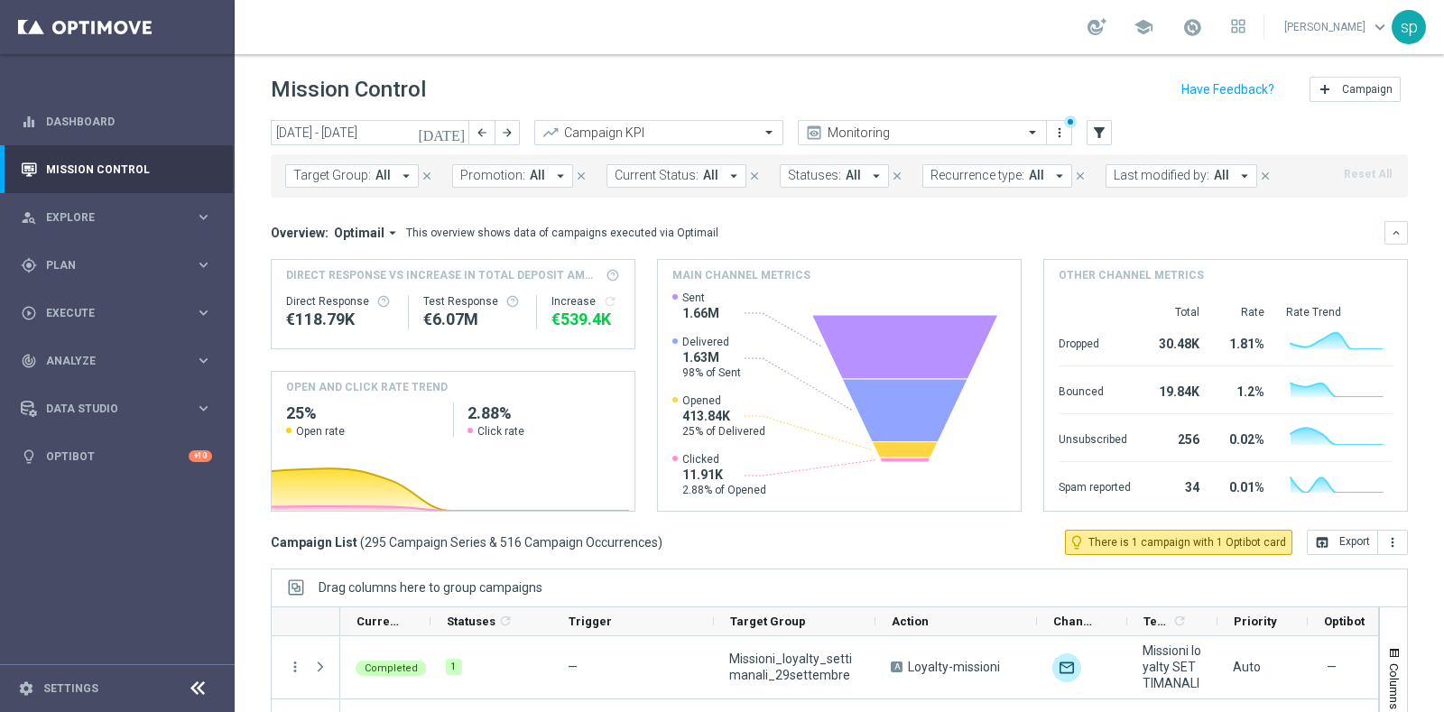
click at [516, 170] on span "Promotion:" at bounding box center [492, 175] width 65 height 15
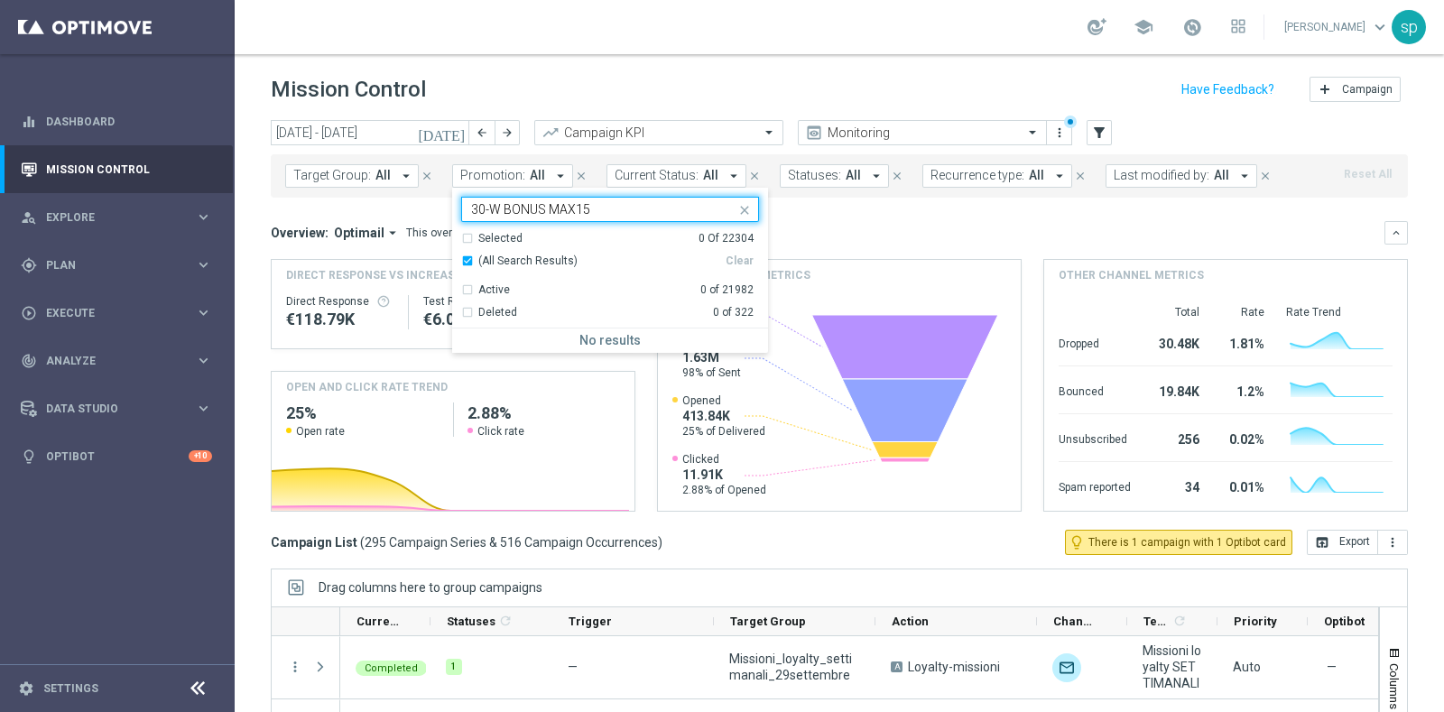
click at [501, 215] on input "30-W BONUS MAX15" at bounding box center [603, 209] width 264 height 15
click at [562, 338] on div "BONUS MAX15" at bounding box center [619, 343] width 280 height 11
type input "BONUS MAX15"
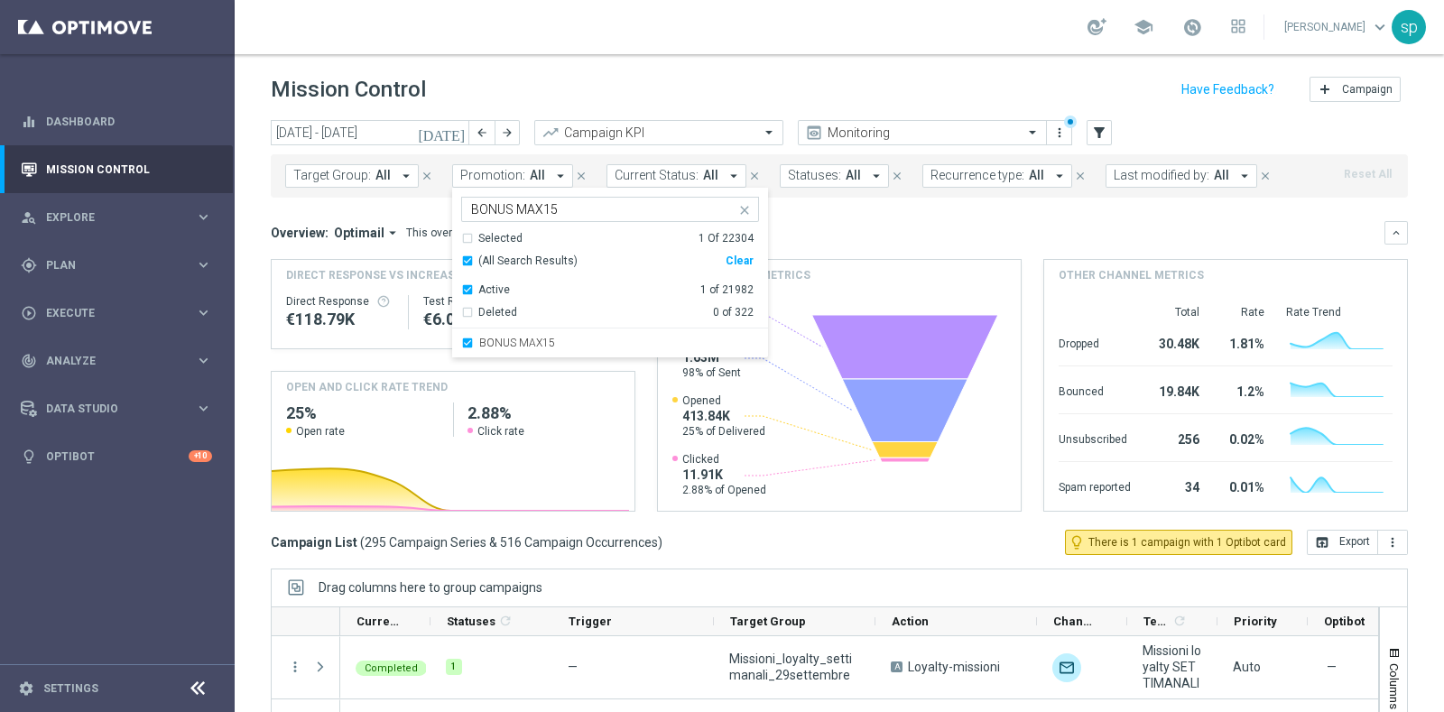
click at [841, 209] on mini-dashboard "Overview: Optimail arrow_drop_down This overview shows data of campaigns execut…" at bounding box center [839, 364] width 1137 height 332
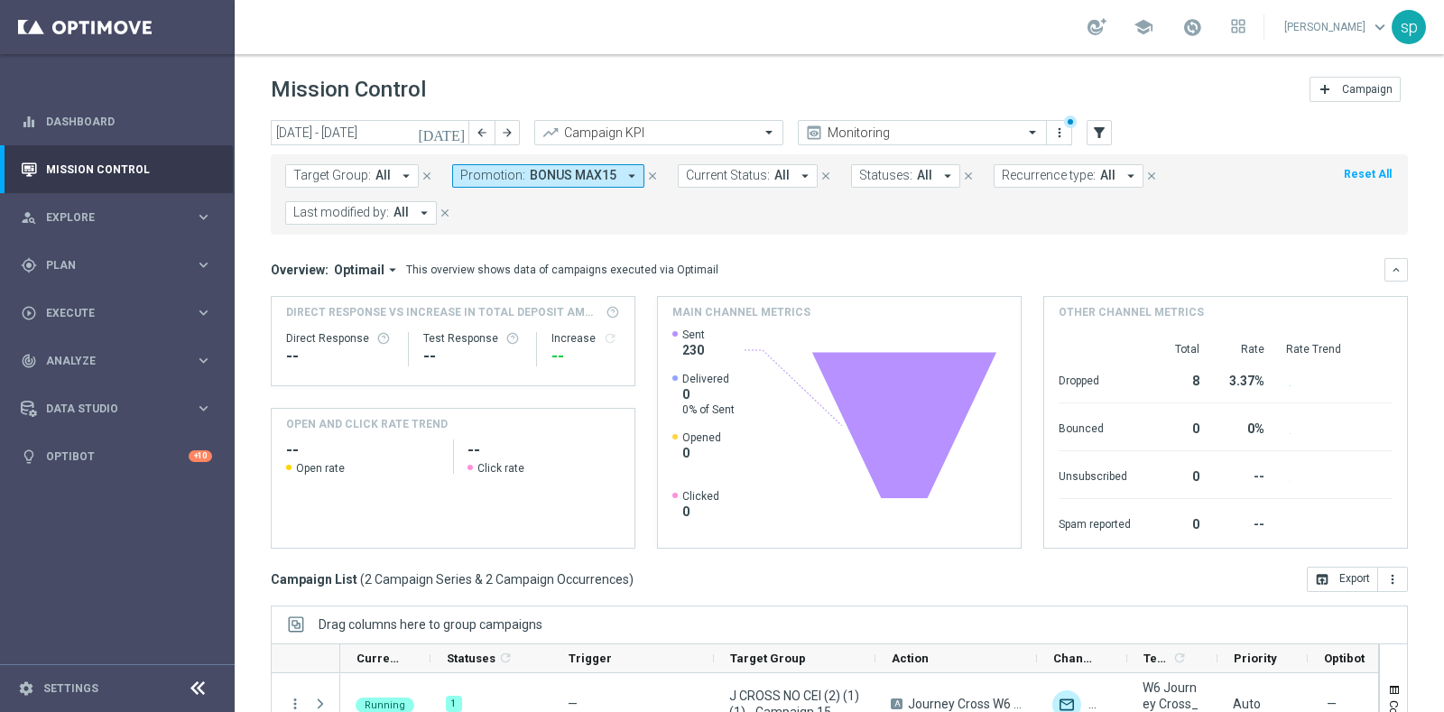
scroll to position [226, 0]
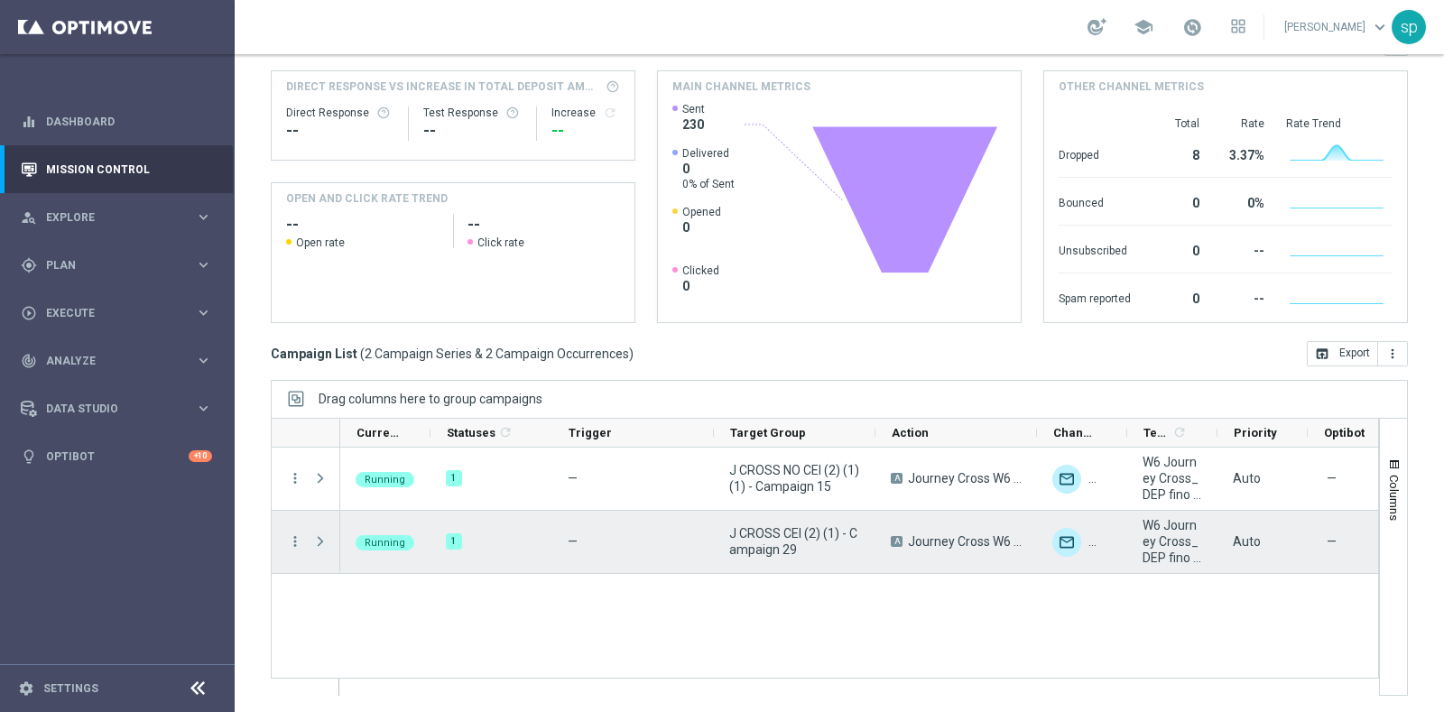
click at [320, 539] on span at bounding box center [320, 541] width 16 height 14
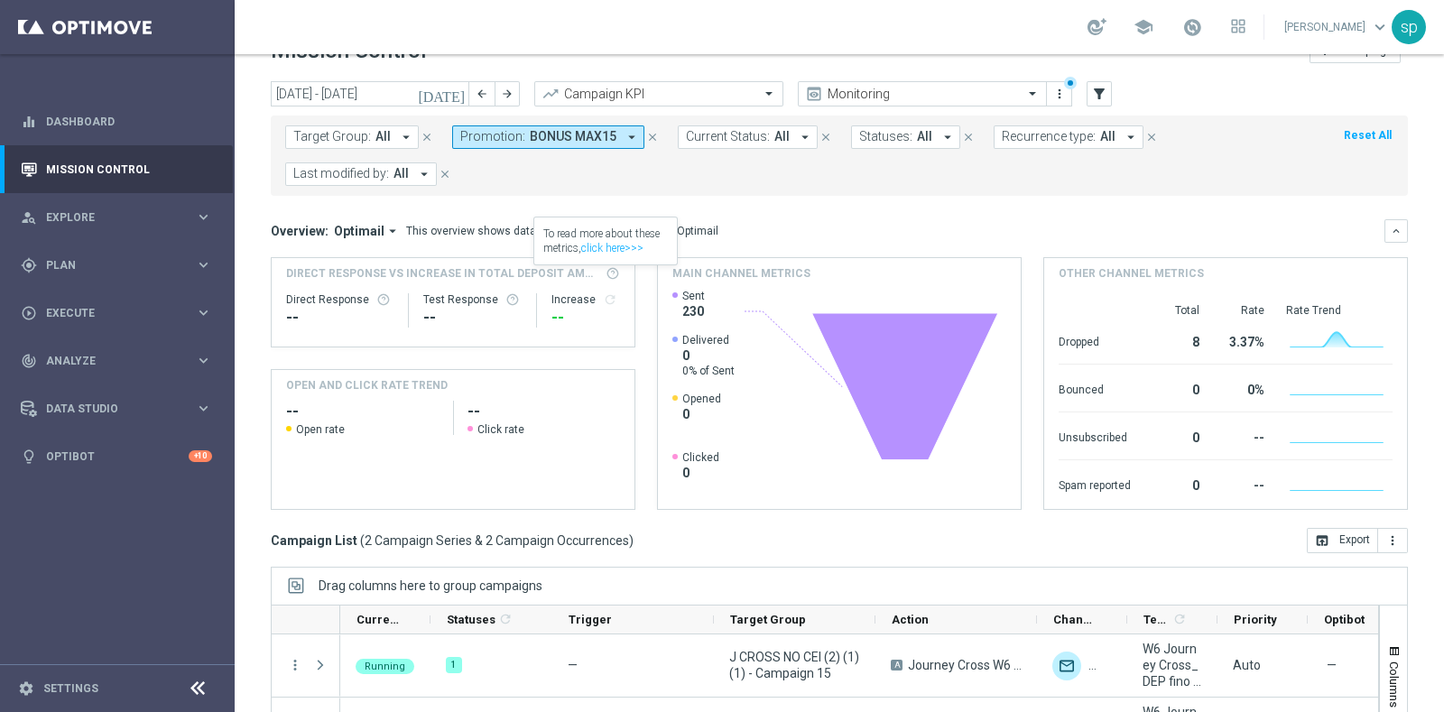
scroll to position [0, 0]
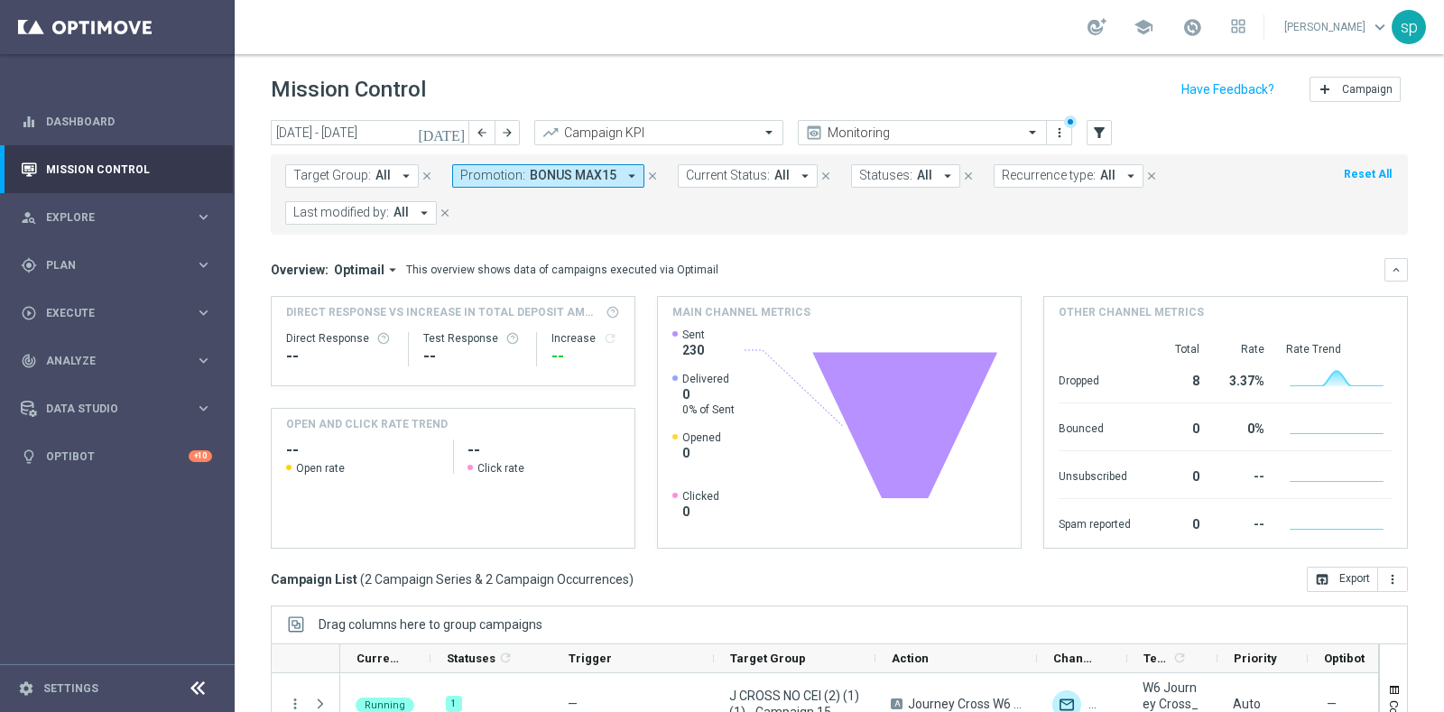
click at [513, 178] on span "Promotion:" at bounding box center [492, 175] width 65 height 15
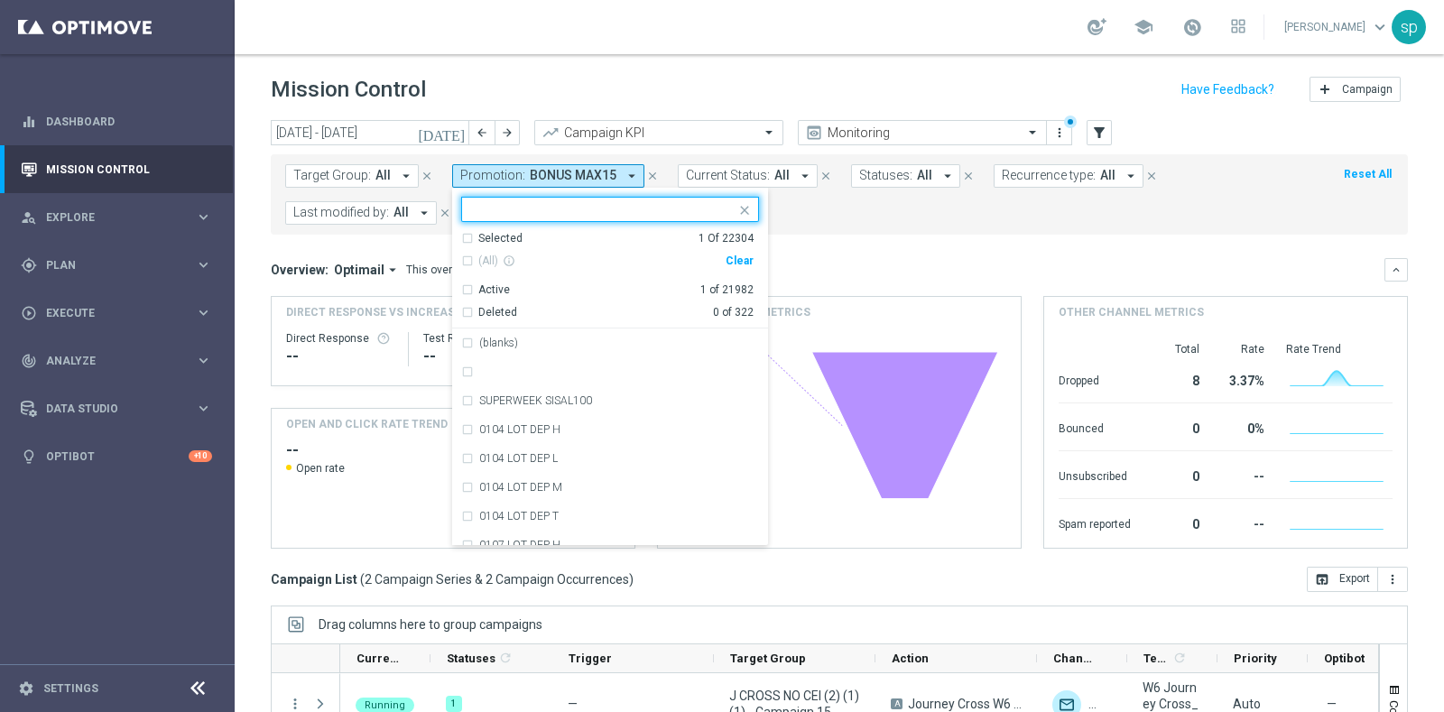
click at [0, 0] on div "Clear" at bounding box center [0, 0] width 0 height 0
click at [831, 203] on form "Target Group: All arrow_drop_down close Promotion: BONUS MAX15 arrow_drop_down …" at bounding box center [799, 194] width 1028 height 60
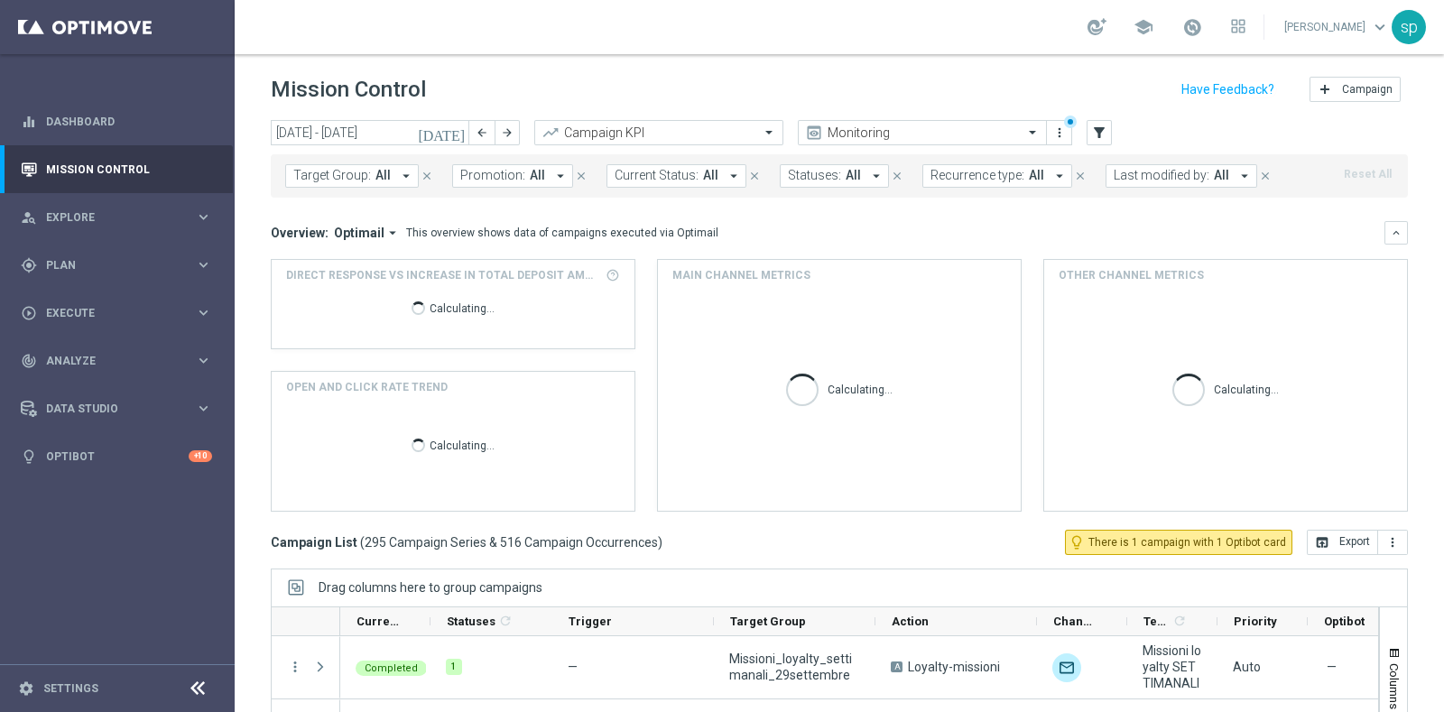
click at [534, 179] on span "All" at bounding box center [537, 175] width 15 height 15
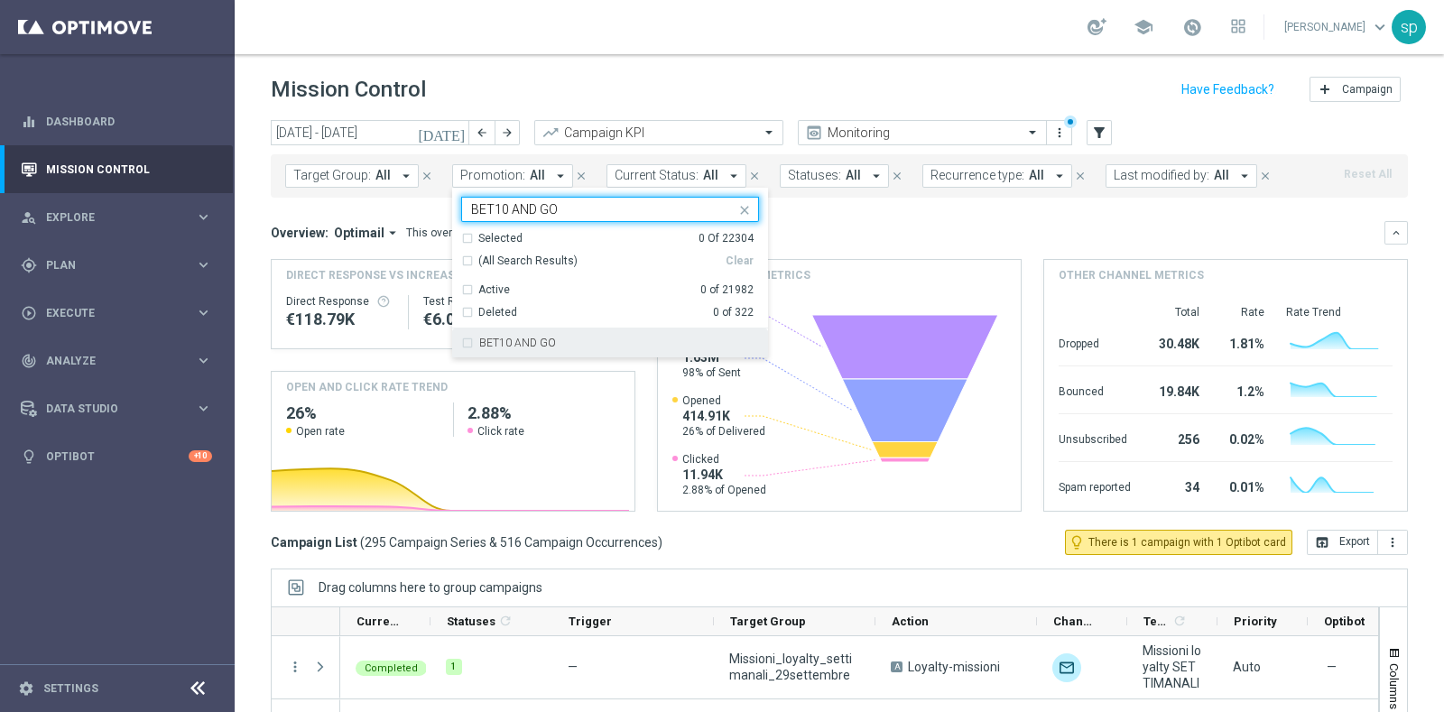
click at [561, 354] on div "BET10 AND GO" at bounding box center [610, 343] width 298 height 29
type input "BET10 AND GO"
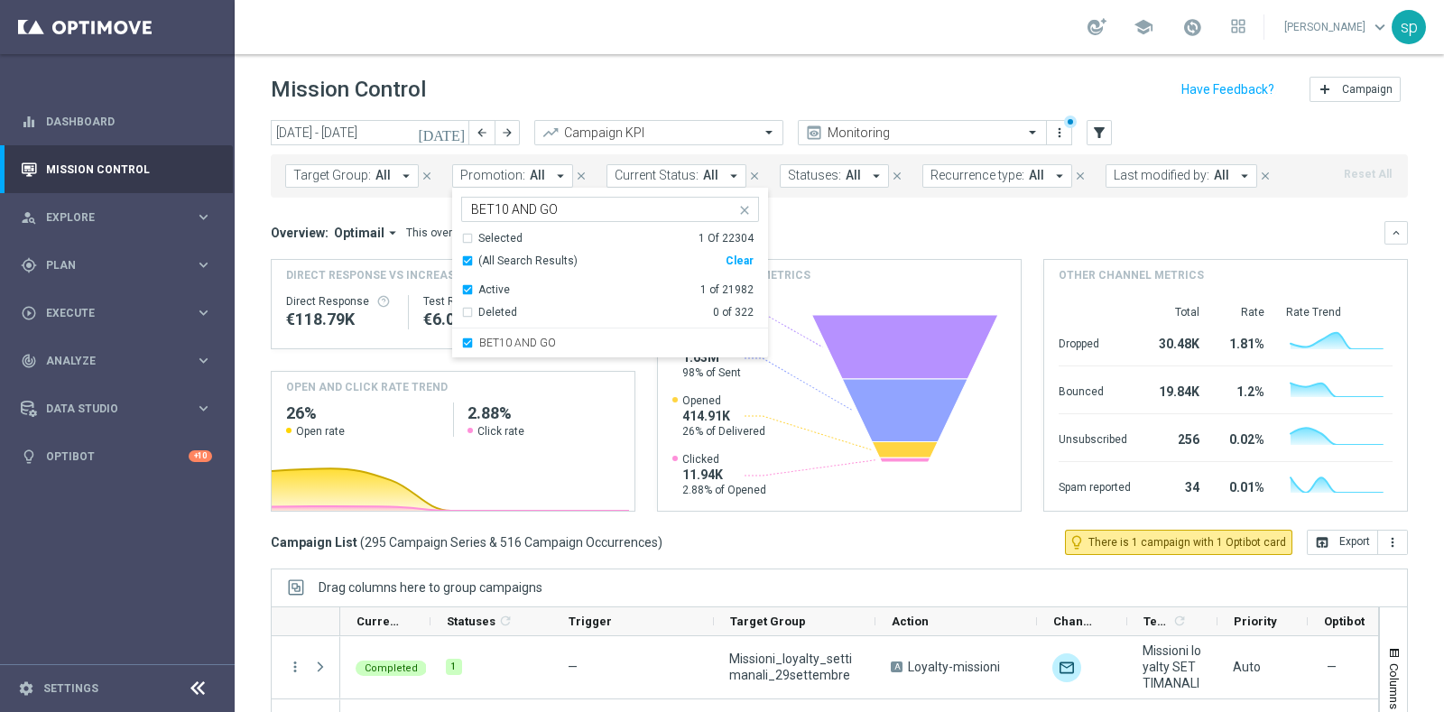
click at [849, 212] on mini-dashboard "Overview: Optimail arrow_drop_down This overview shows data of campaigns execut…" at bounding box center [839, 364] width 1137 height 332
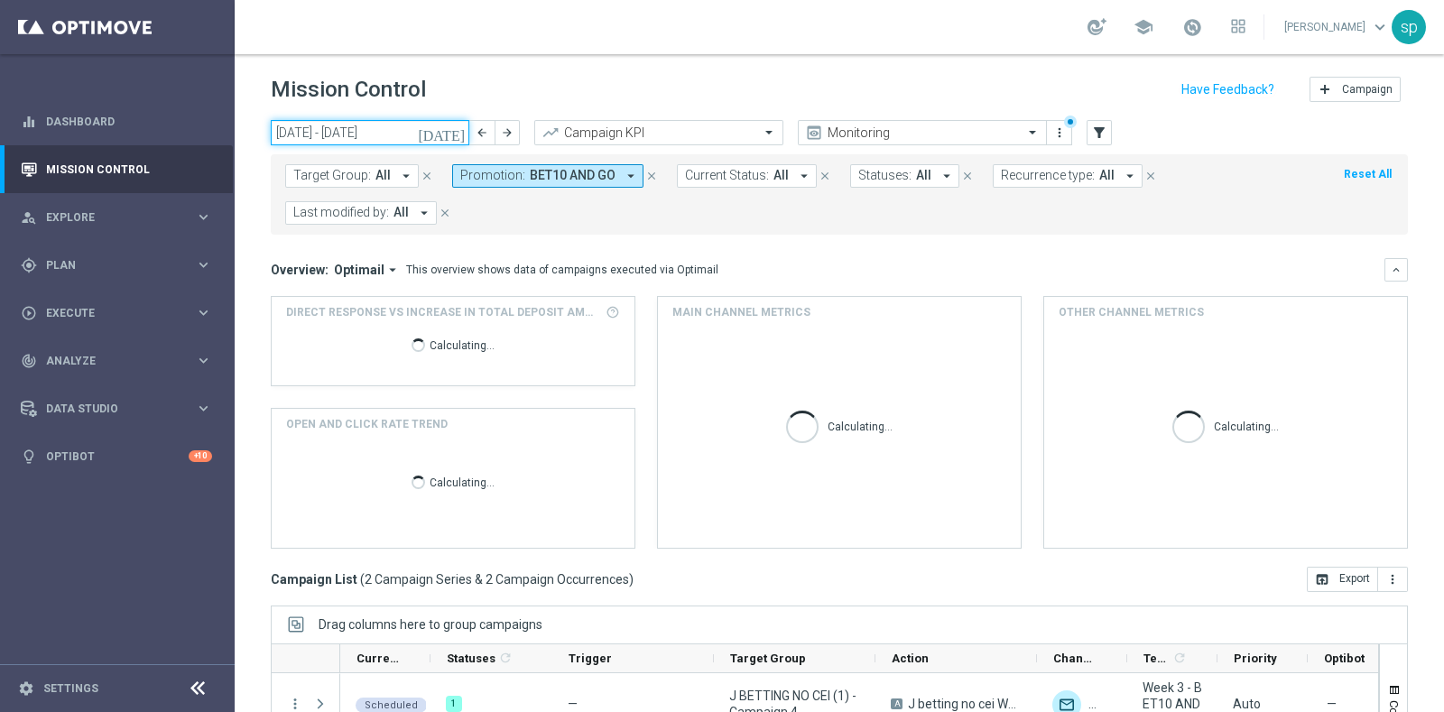
click at [339, 120] on input "[DATE] - [DATE]" at bounding box center [370, 132] width 199 height 25
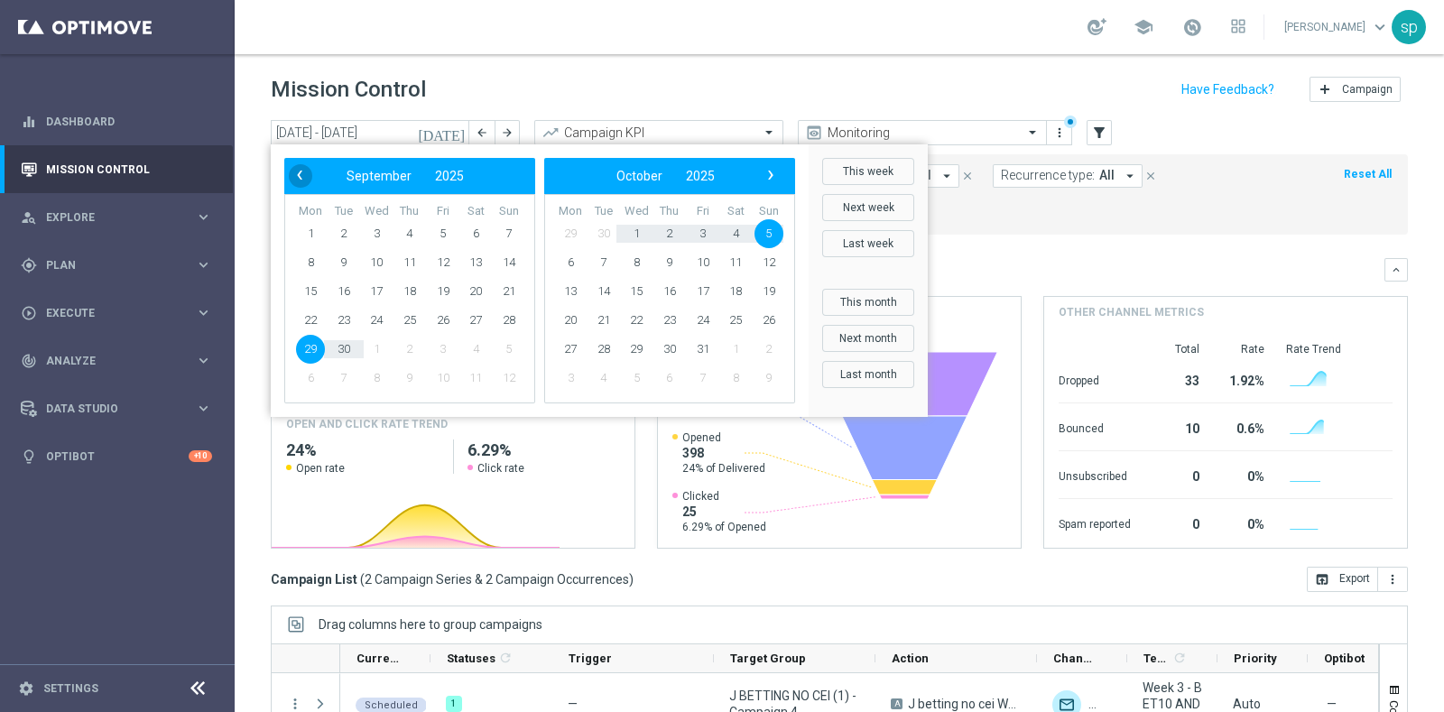
click at [301, 174] on span "‹" at bounding box center [299, 174] width 23 height 23
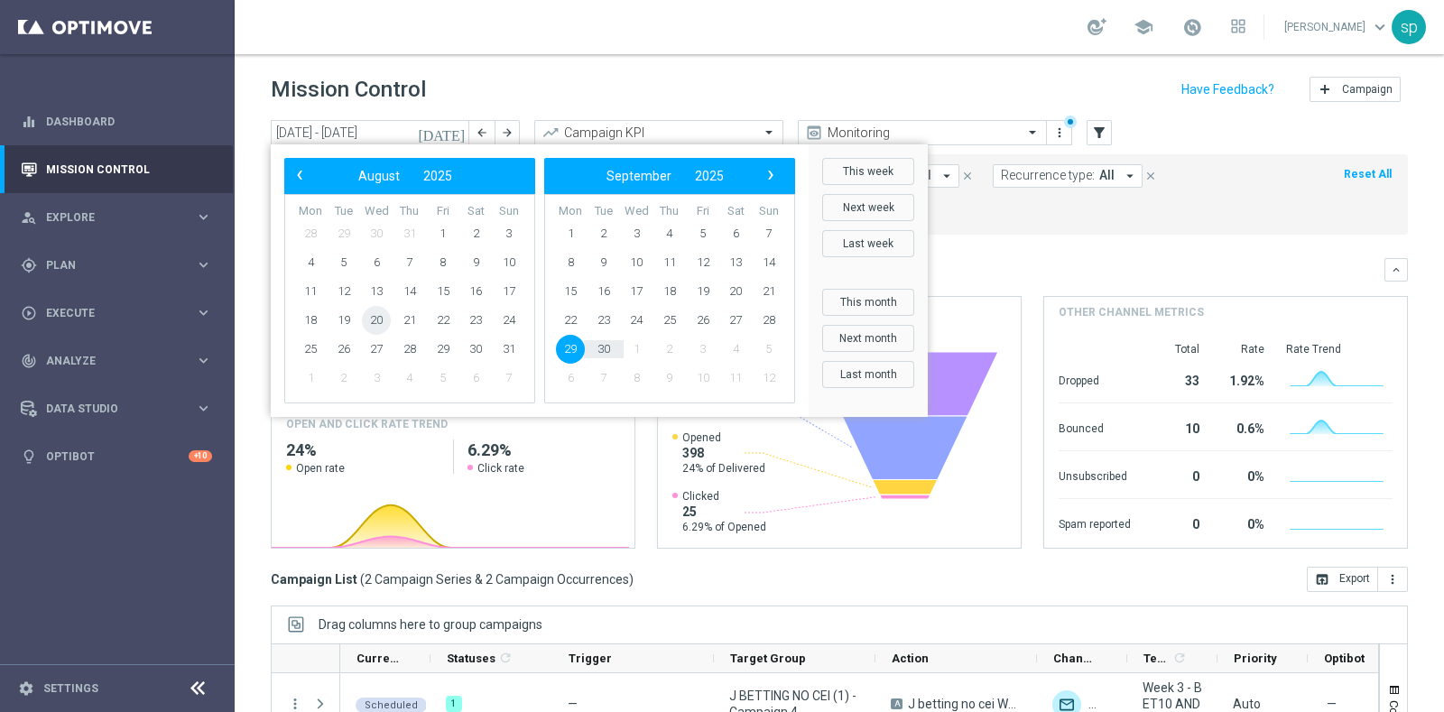
click at [376, 318] on span "20" at bounding box center [376, 320] width 29 height 29
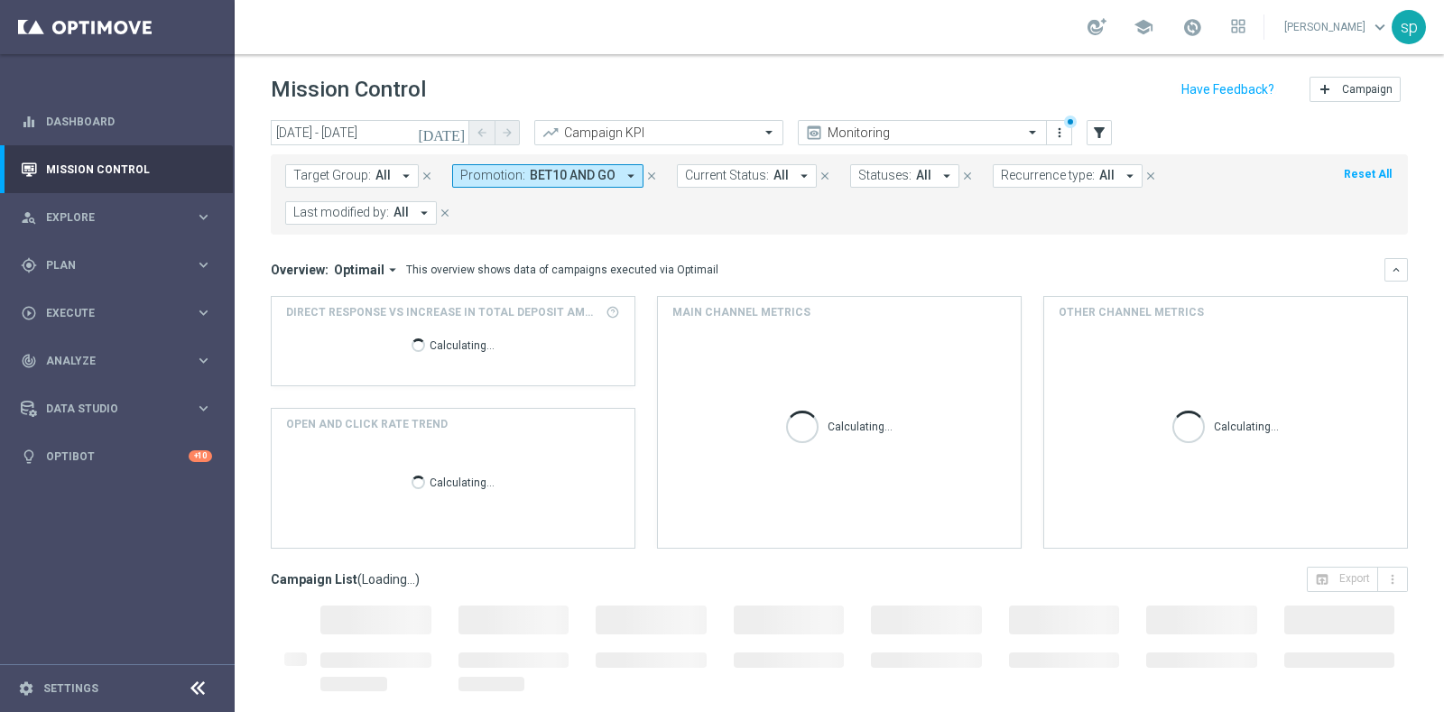
click at [376, 320] on div "Calculating..." at bounding box center [453, 349] width 334 height 58
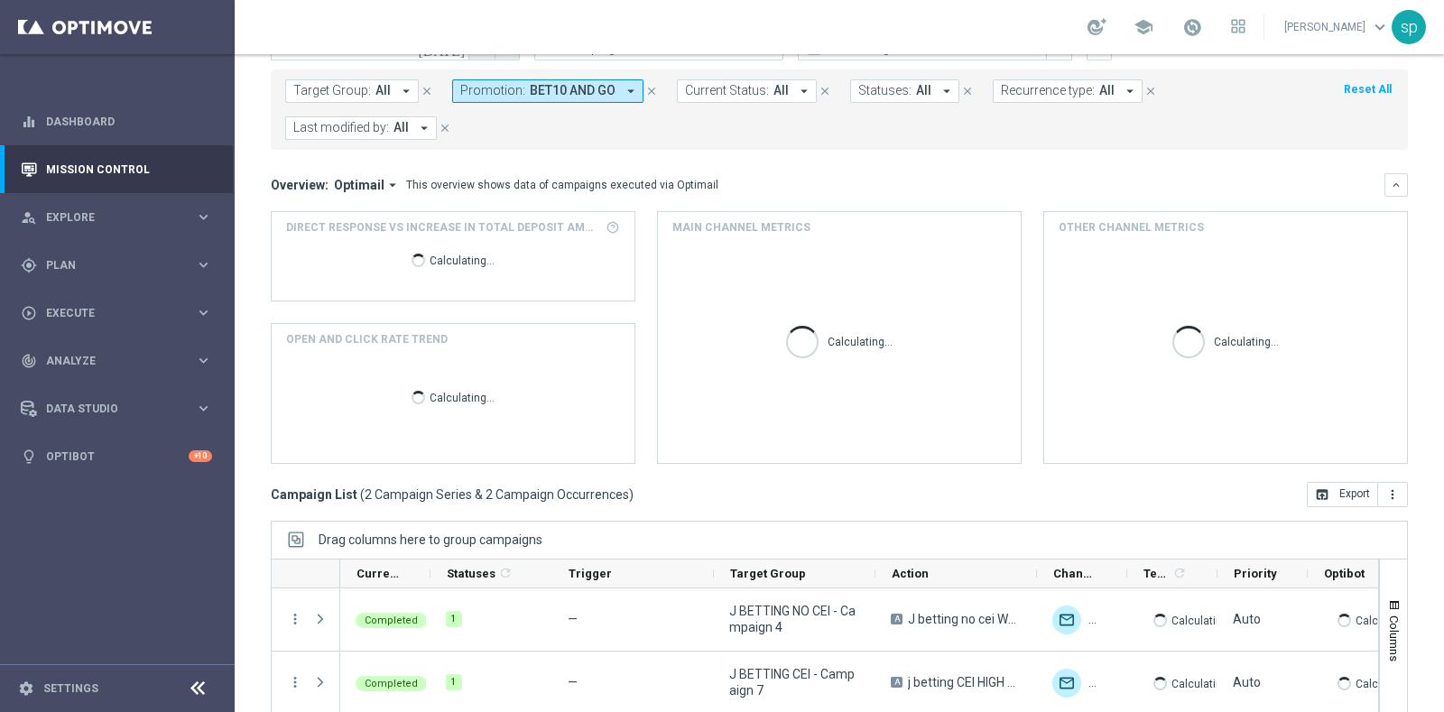
scroll to position [226, 0]
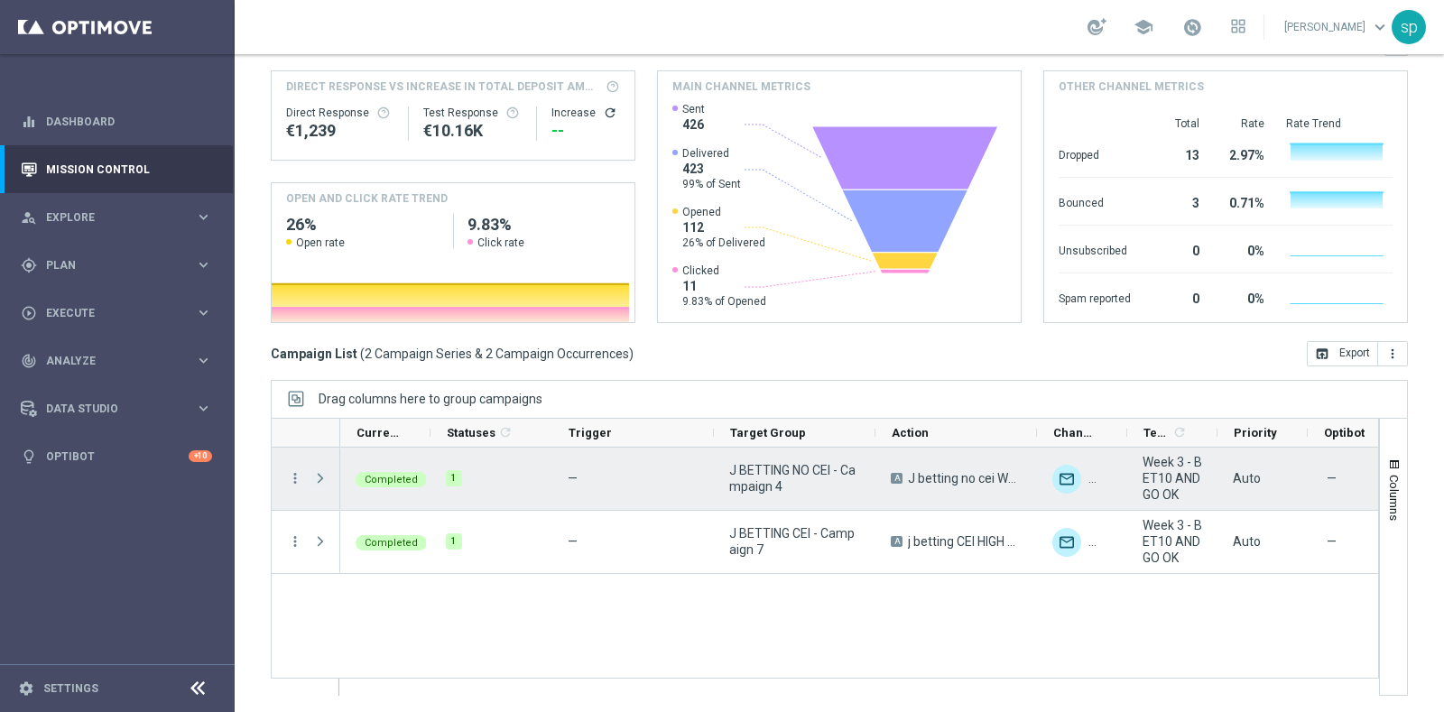
click at [318, 480] on span "Press SPACE to select this row." at bounding box center [320, 478] width 16 height 14
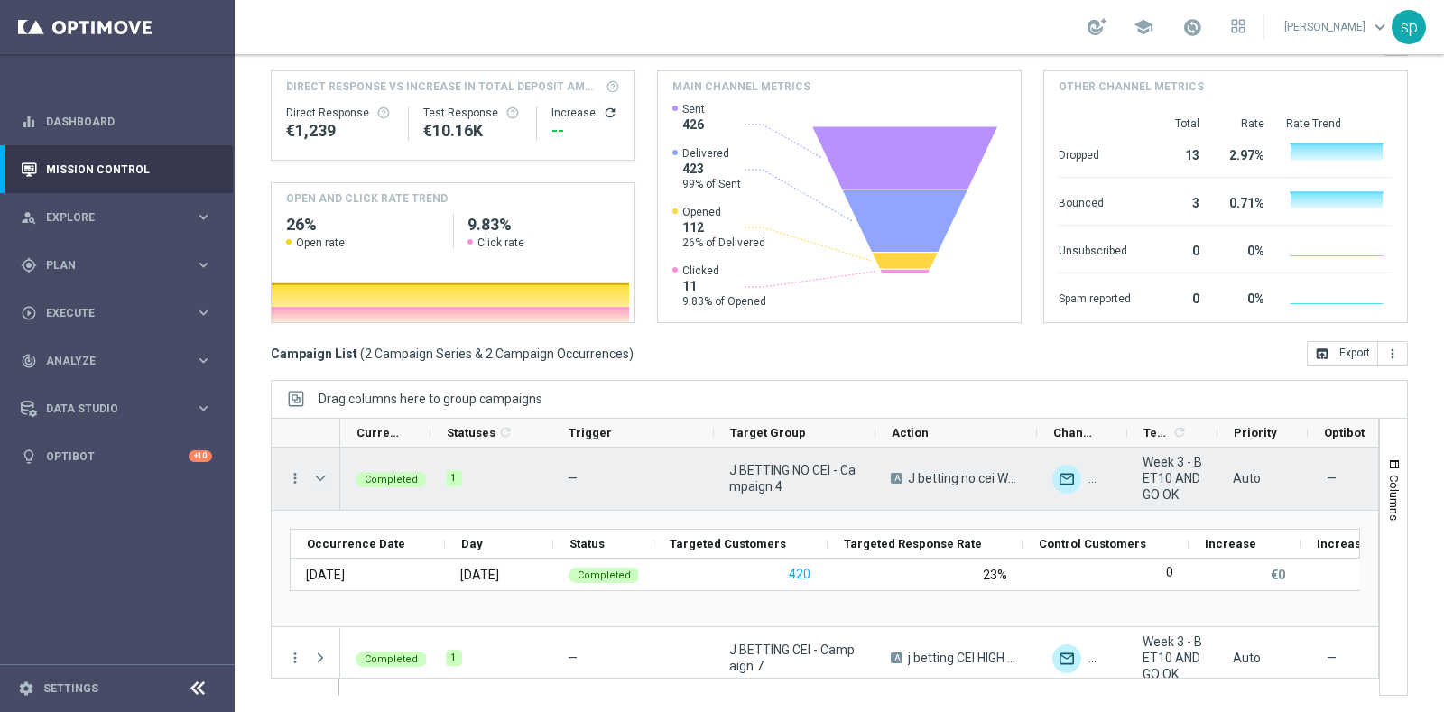
click at [316, 471] on span "Press SPACE to select this row." at bounding box center [320, 478] width 16 height 14
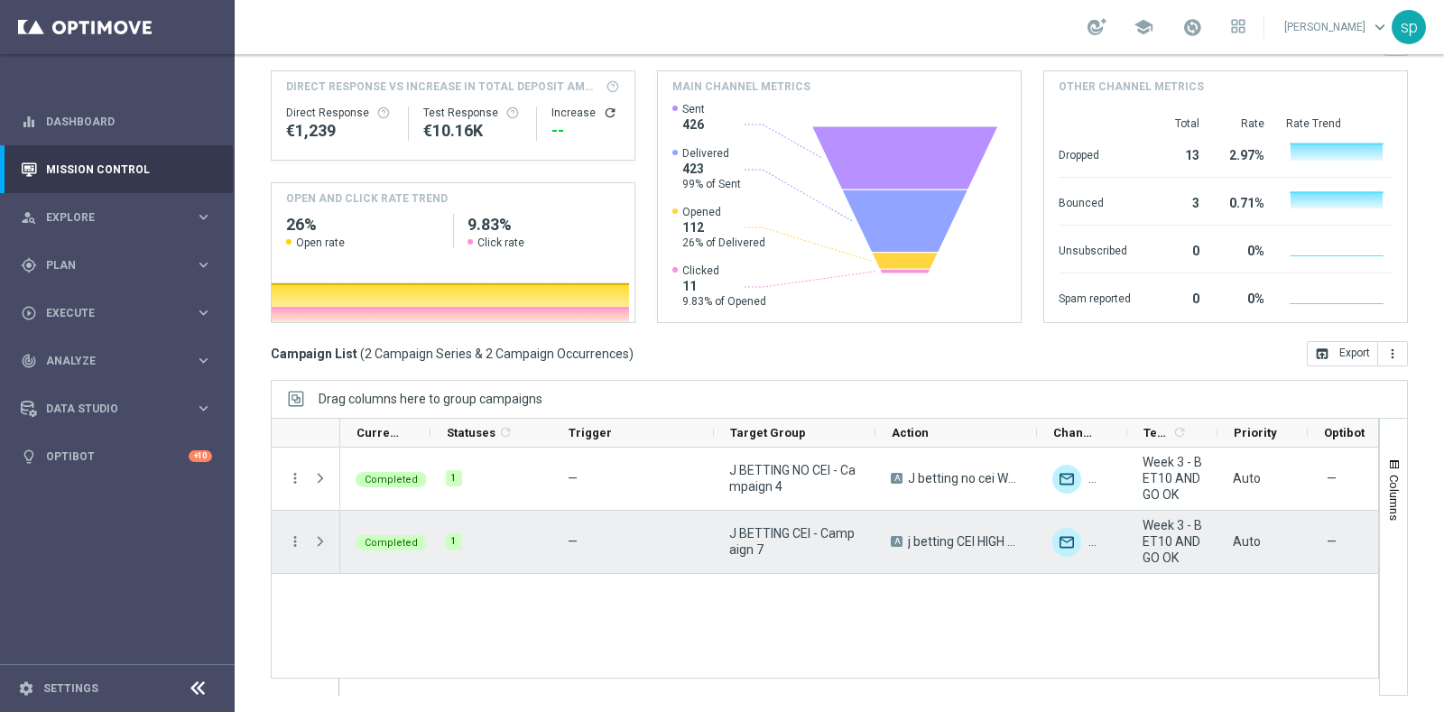
click at [320, 541] on span "Press SPACE to select this row." at bounding box center [320, 541] width 16 height 14
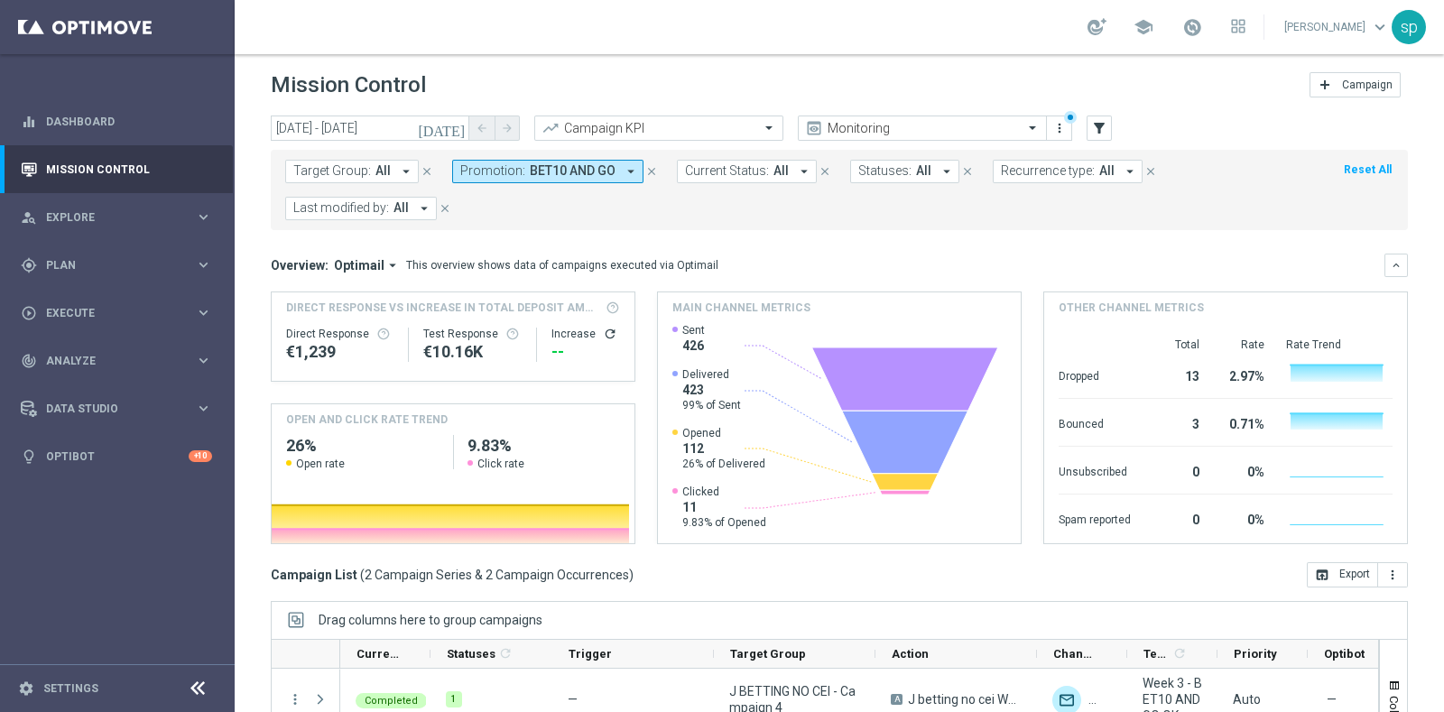
scroll to position [0, 0]
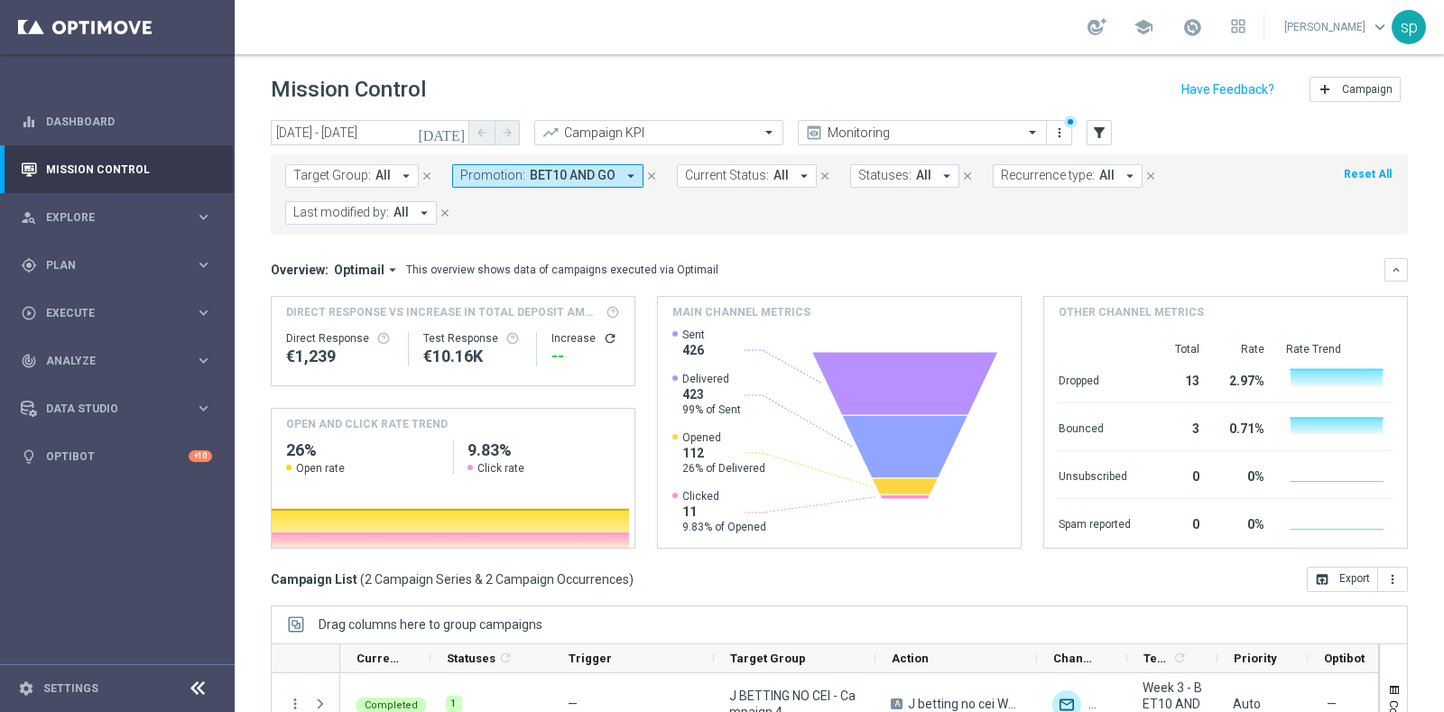
click at [385, 114] on header "Mission Control add Campaign" at bounding box center [840, 87] width 1210 height 66
click at [392, 130] on input "[DATE] - [DATE]" at bounding box center [370, 132] width 199 height 25
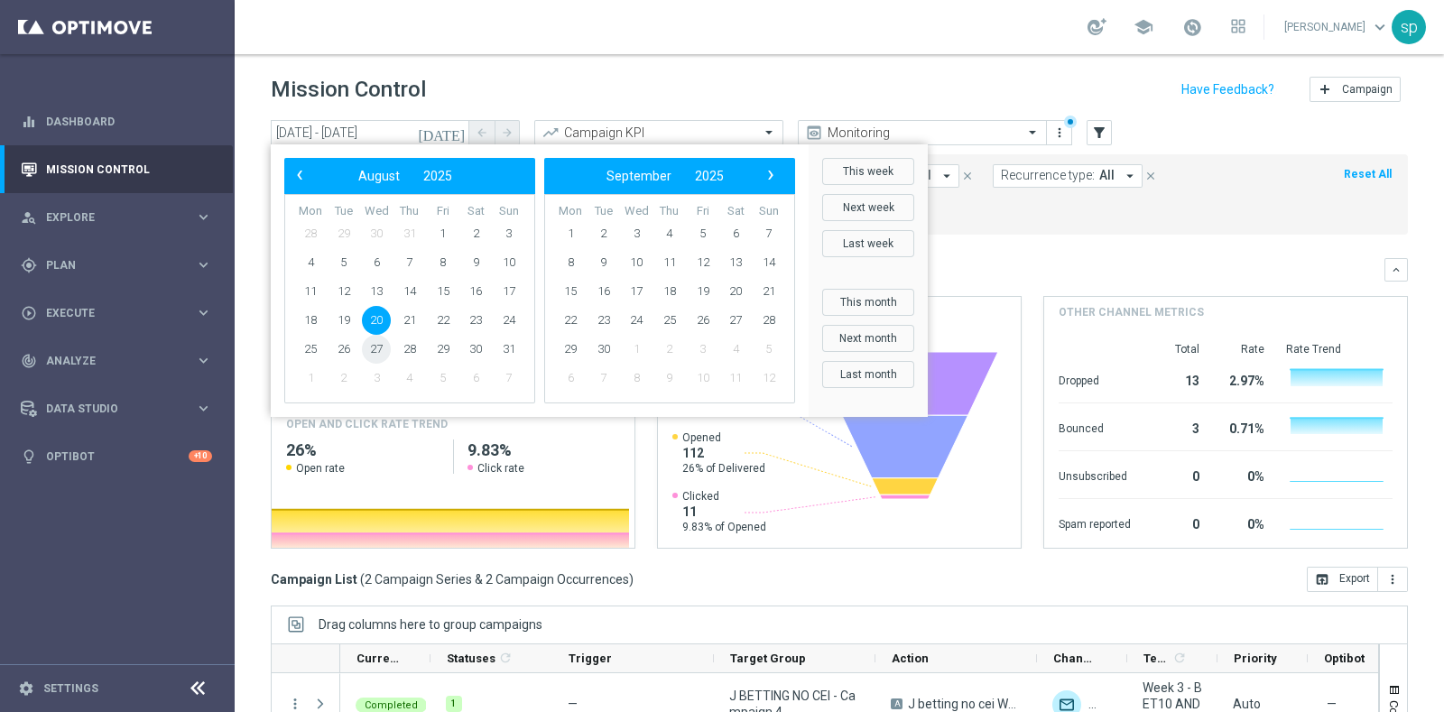
click at [377, 346] on span "27" at bounding box center [376, 349] width 29 height 29
type input "[DATE] - [DATE]"
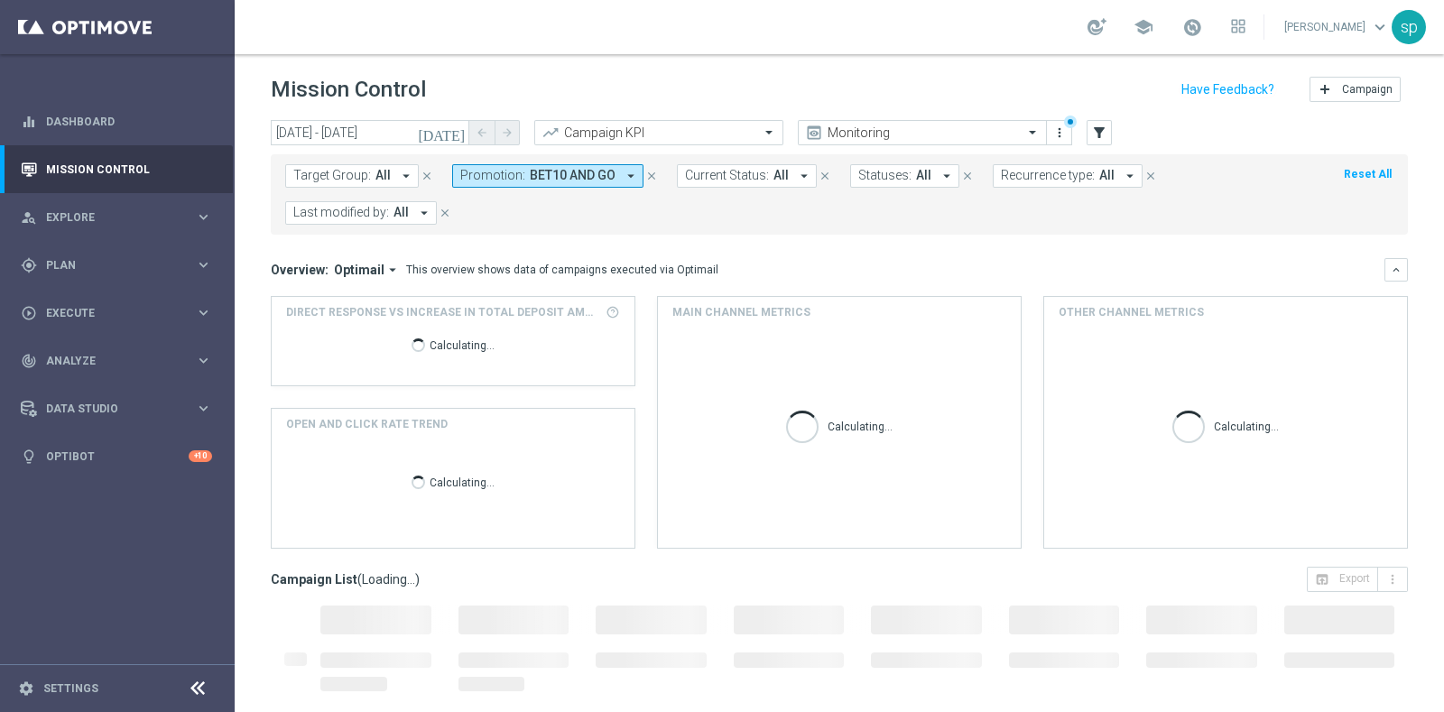
click at [527, 165] on button "Promotion: BET10 AND GO arrow_drop_down" at bounding box center [547, 175] width 191 height 23
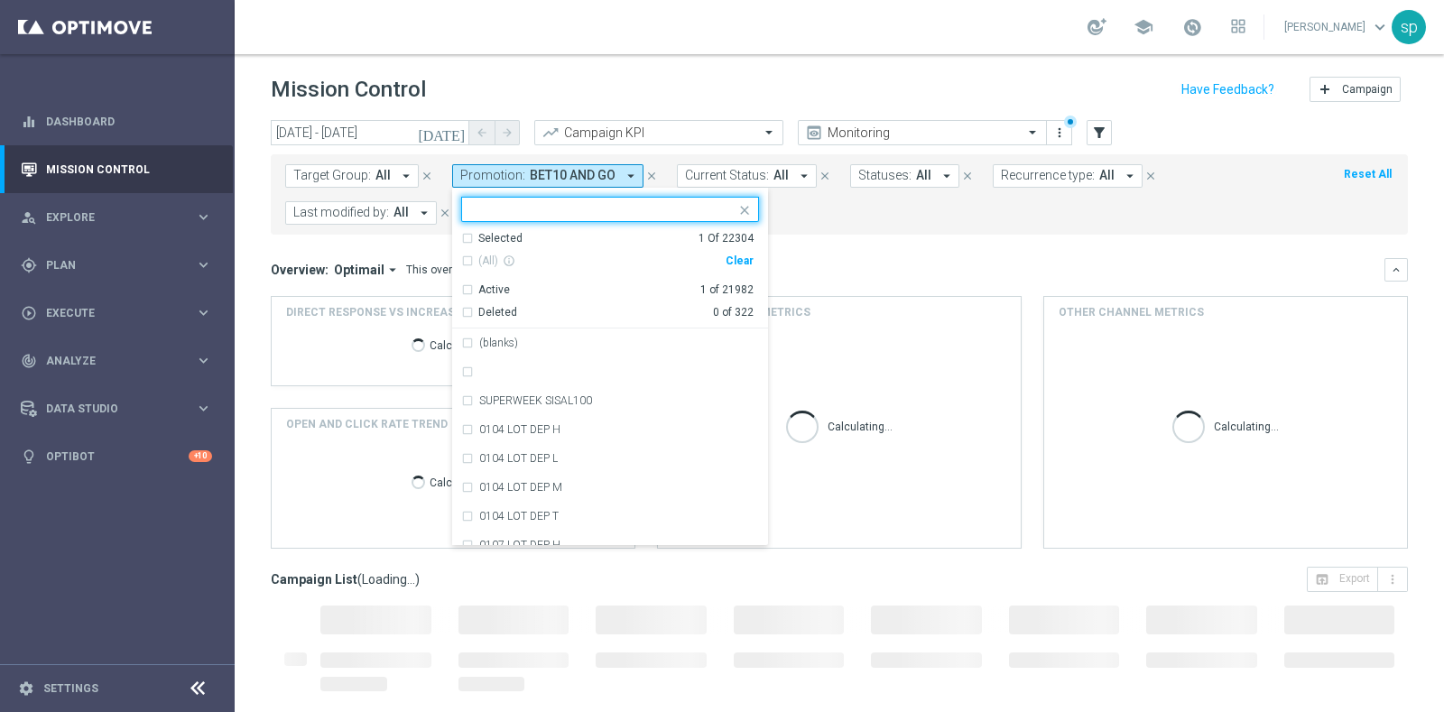
click at [0, 0] on div "Clear" at bounding box center [0, 0] width 0 height 0
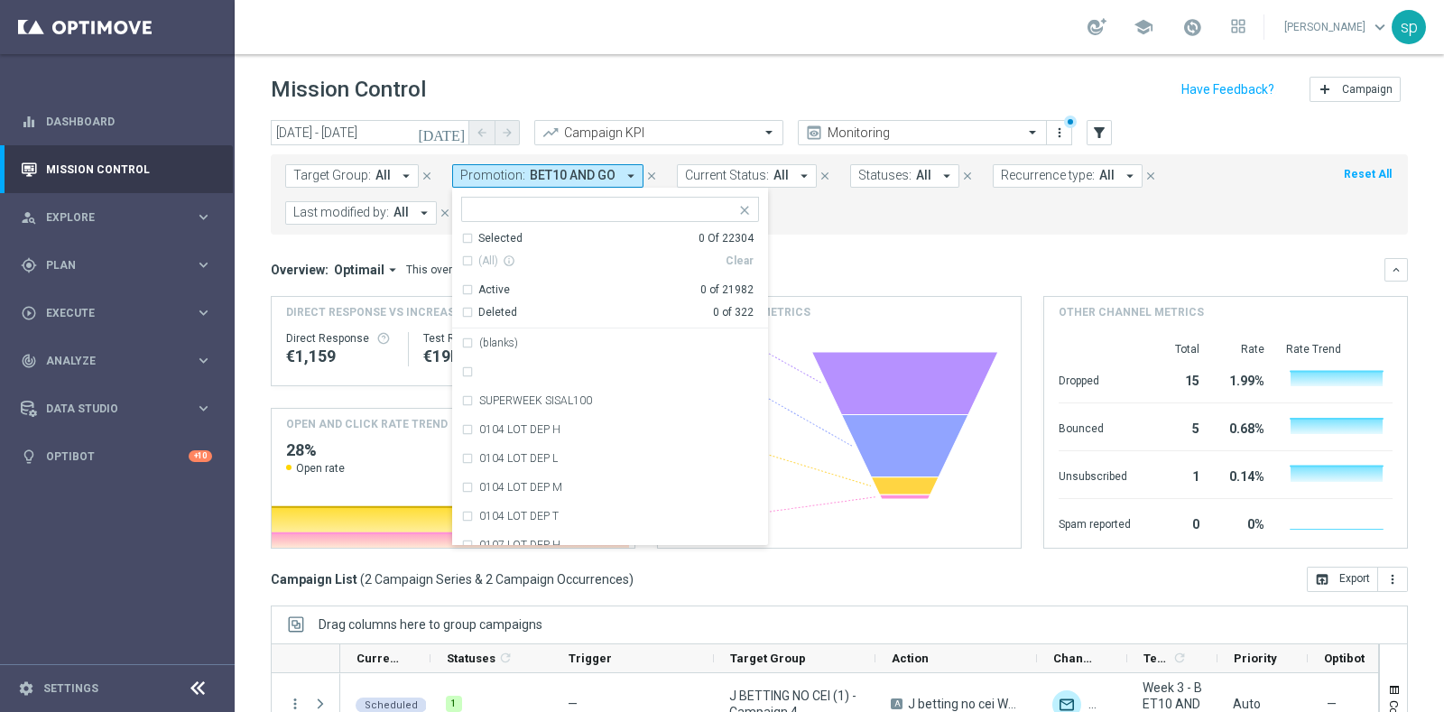
click at [509, 200] on div at bounding box center [599, 209] width 274 height 23
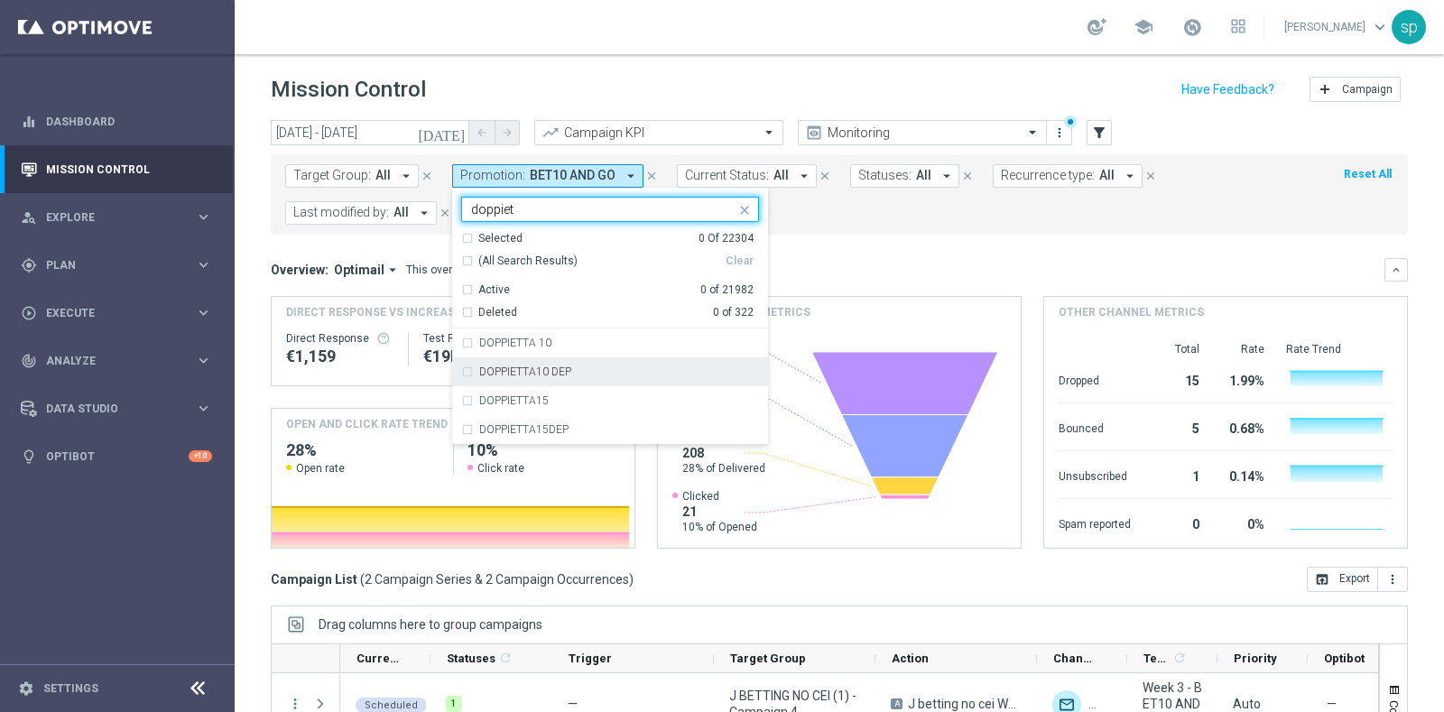
click at [643, 372] on div "DOPPIETTA10 DEP" at bounding box center [619, 372] width 280 height 11
type input "doppiet"
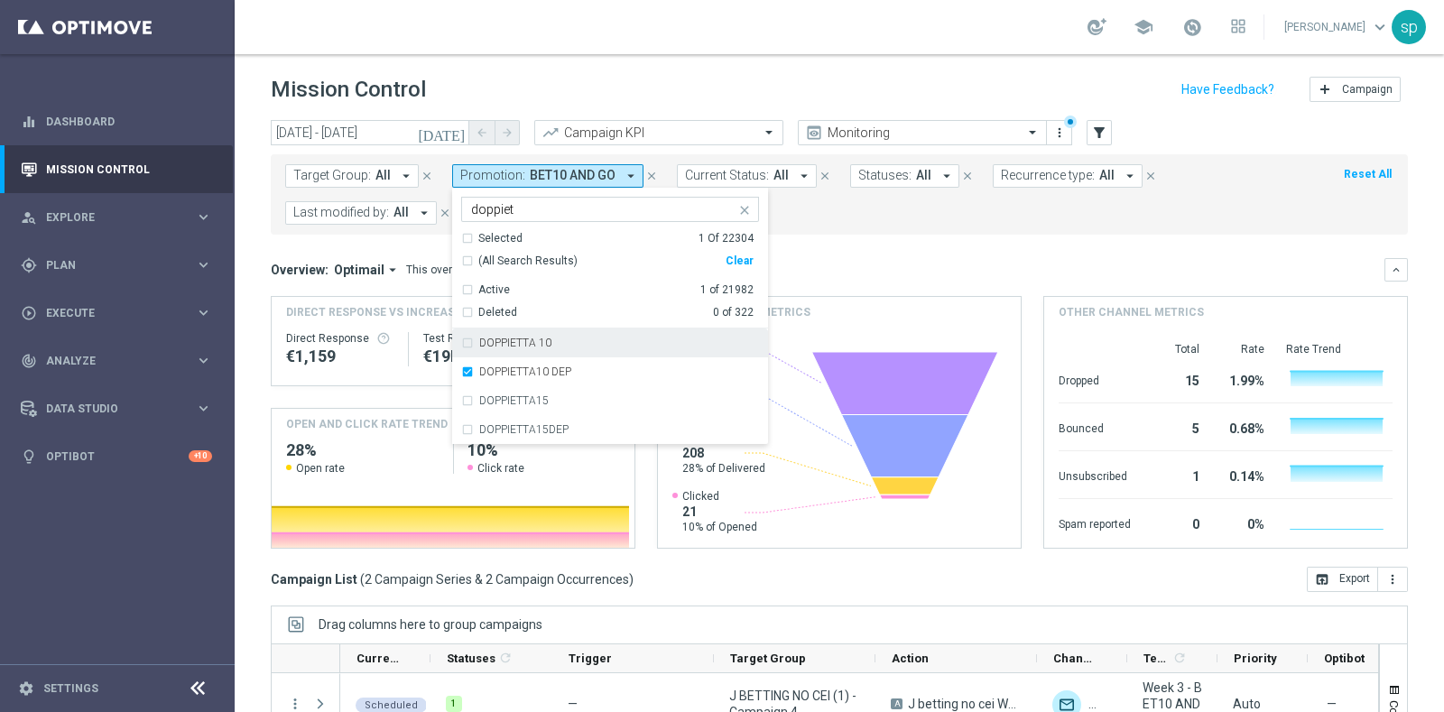
click at [854, 253] on mini-dashboard "Overview: Optimail arrow_drop_down This overview shows data of campaigns execut…" at bounding box center [839, 401] width 1137 height 332
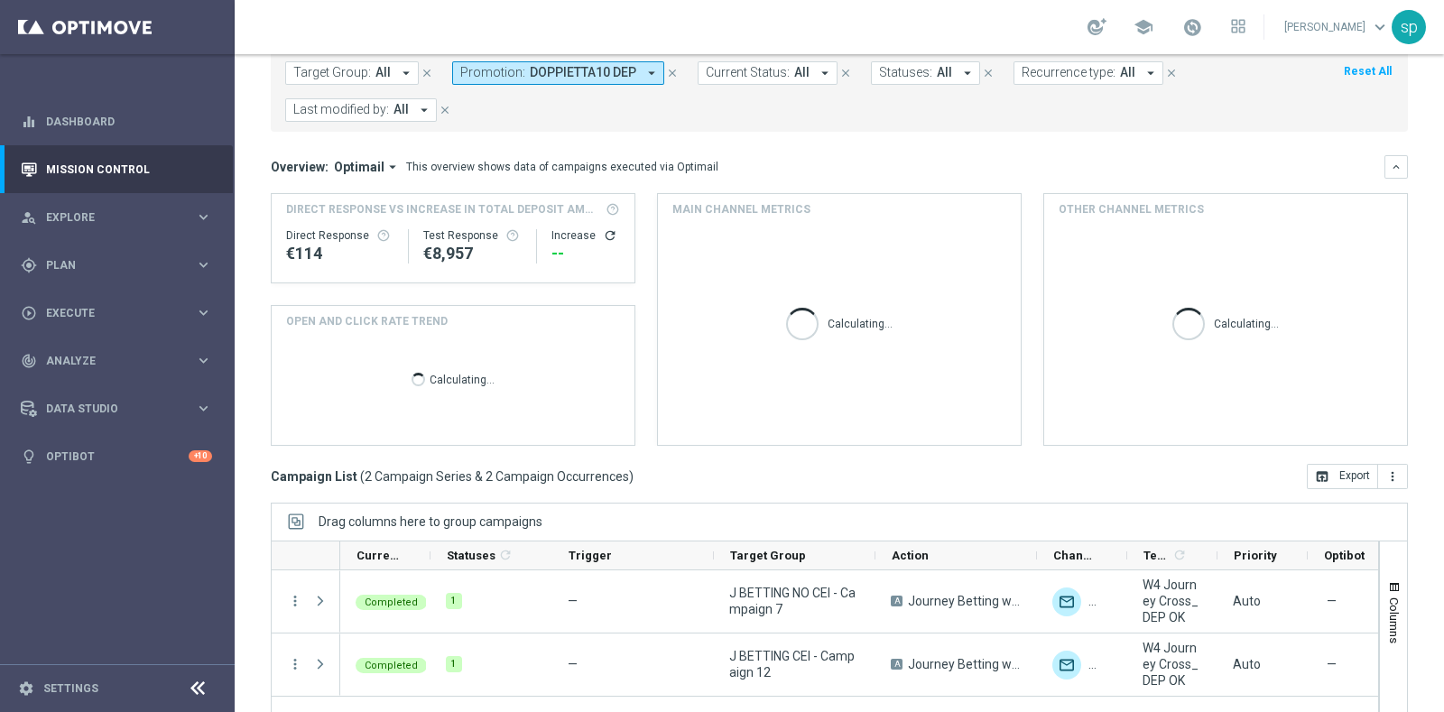
scroll to position [148, 0]
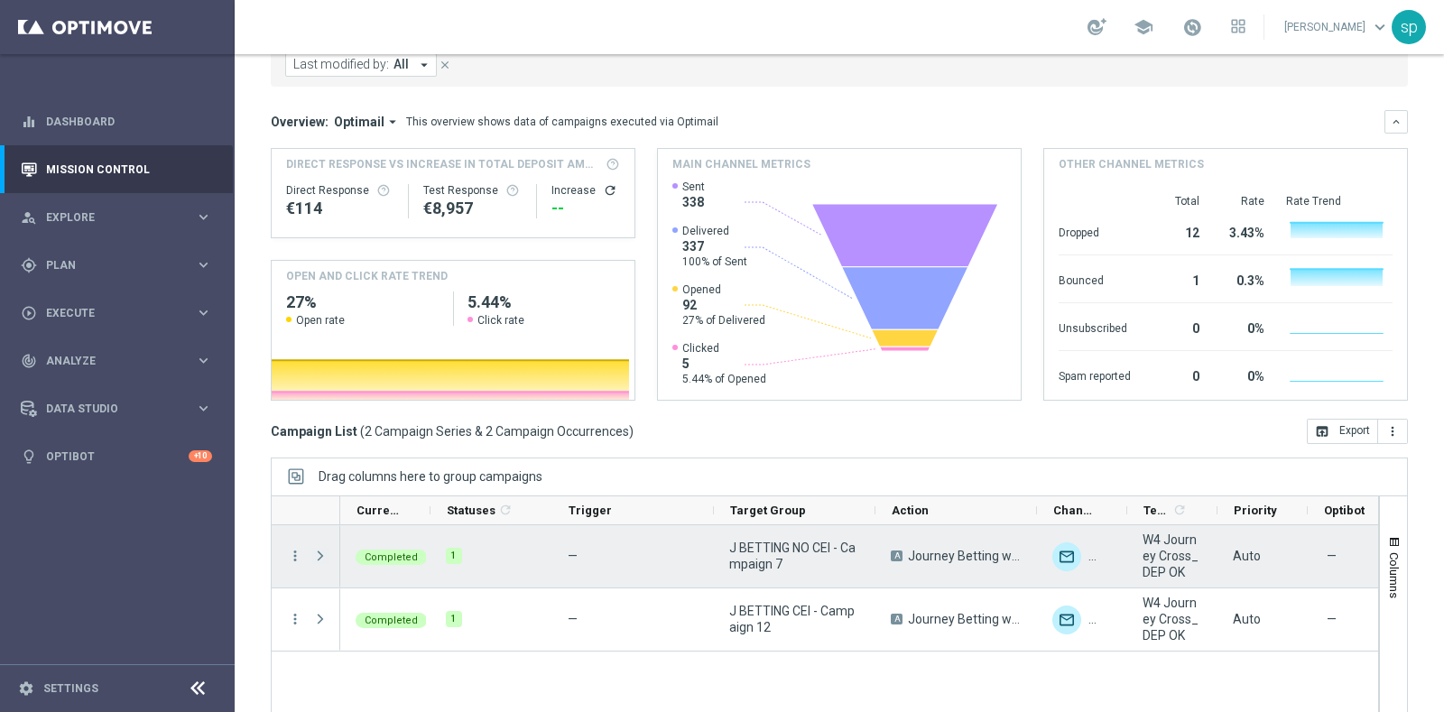
click at [318, 555] on span at bounding box center [320, 556] width 16 height 14
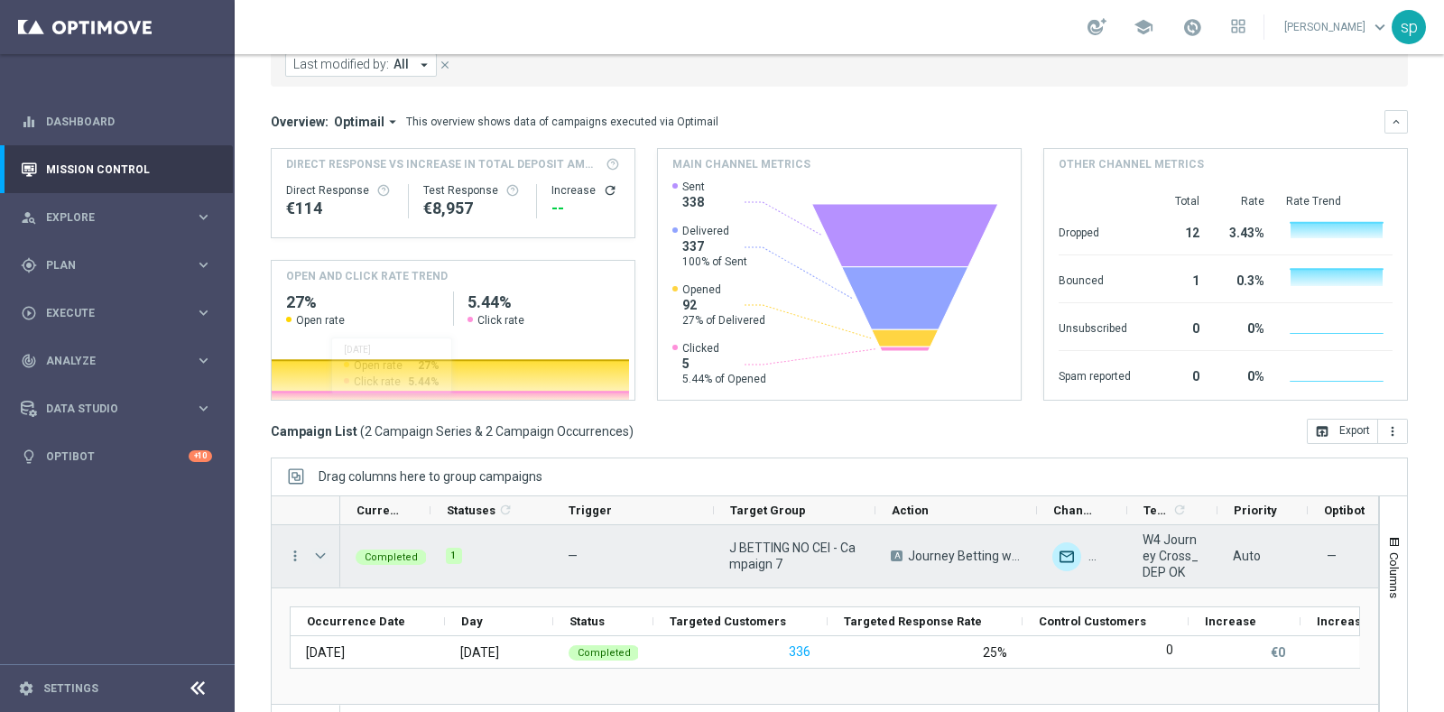
click at [320, 560] on span at bounding box center [320, 556] width 16 height 14
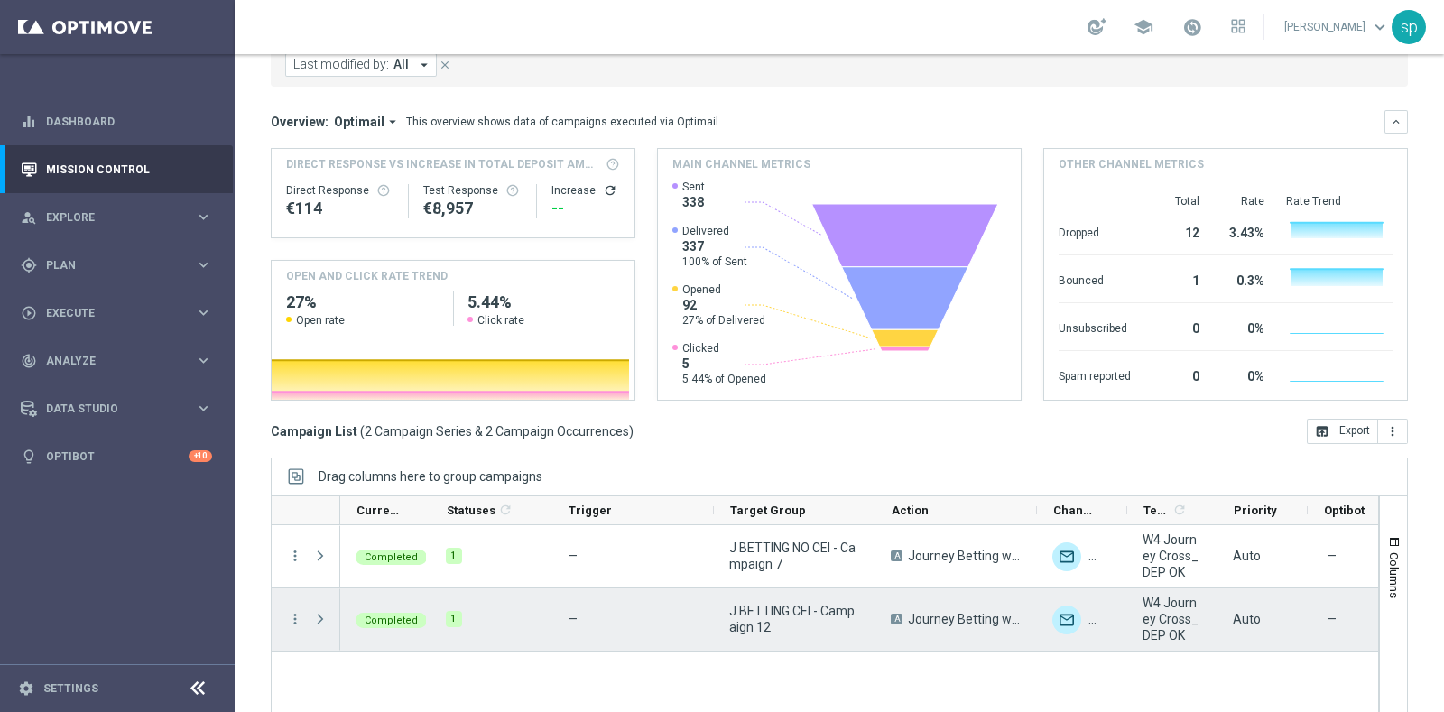
click at [312, 622] on span at bounding box center [320, 619] width 16 height 14
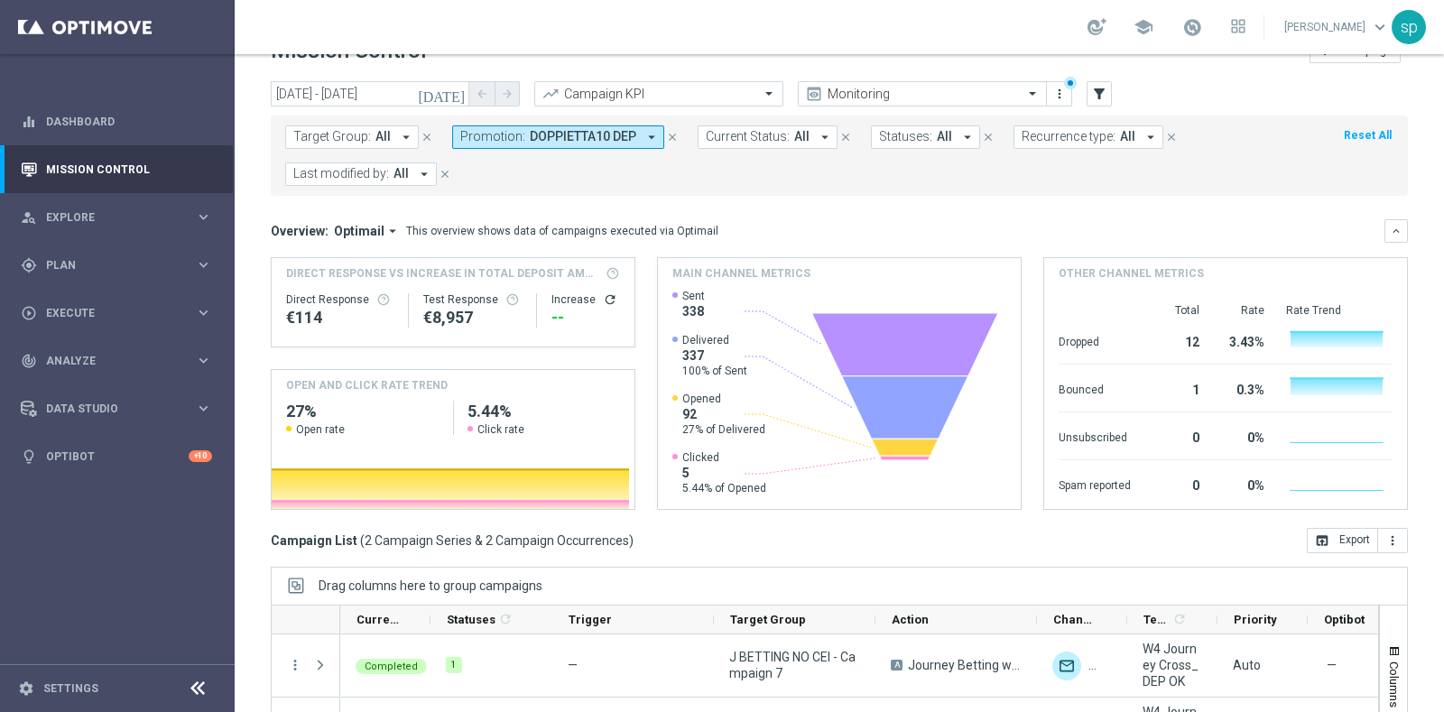
scroll to position [0, 0]
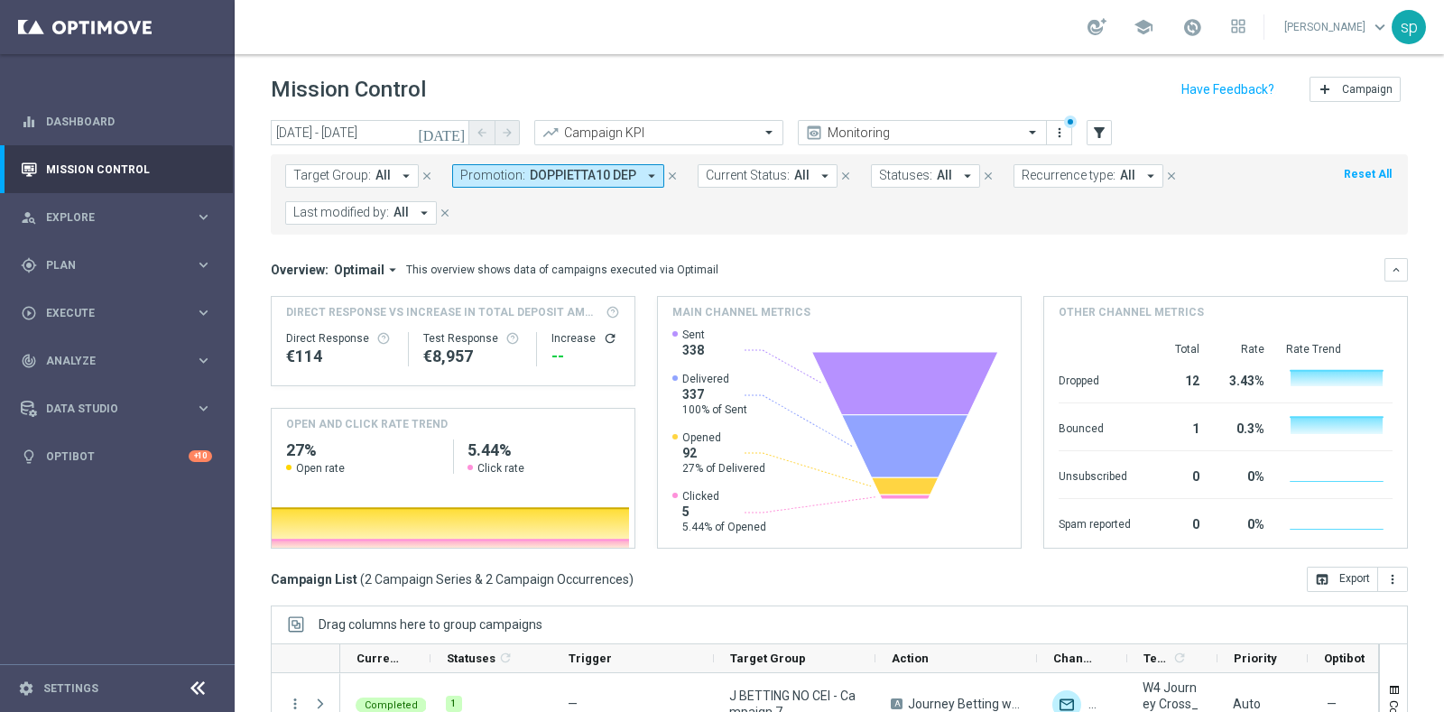
click at [618, 176] on span "DOPPIETTA10 DEP" at bounding box center [583, 175] width 107 height 15
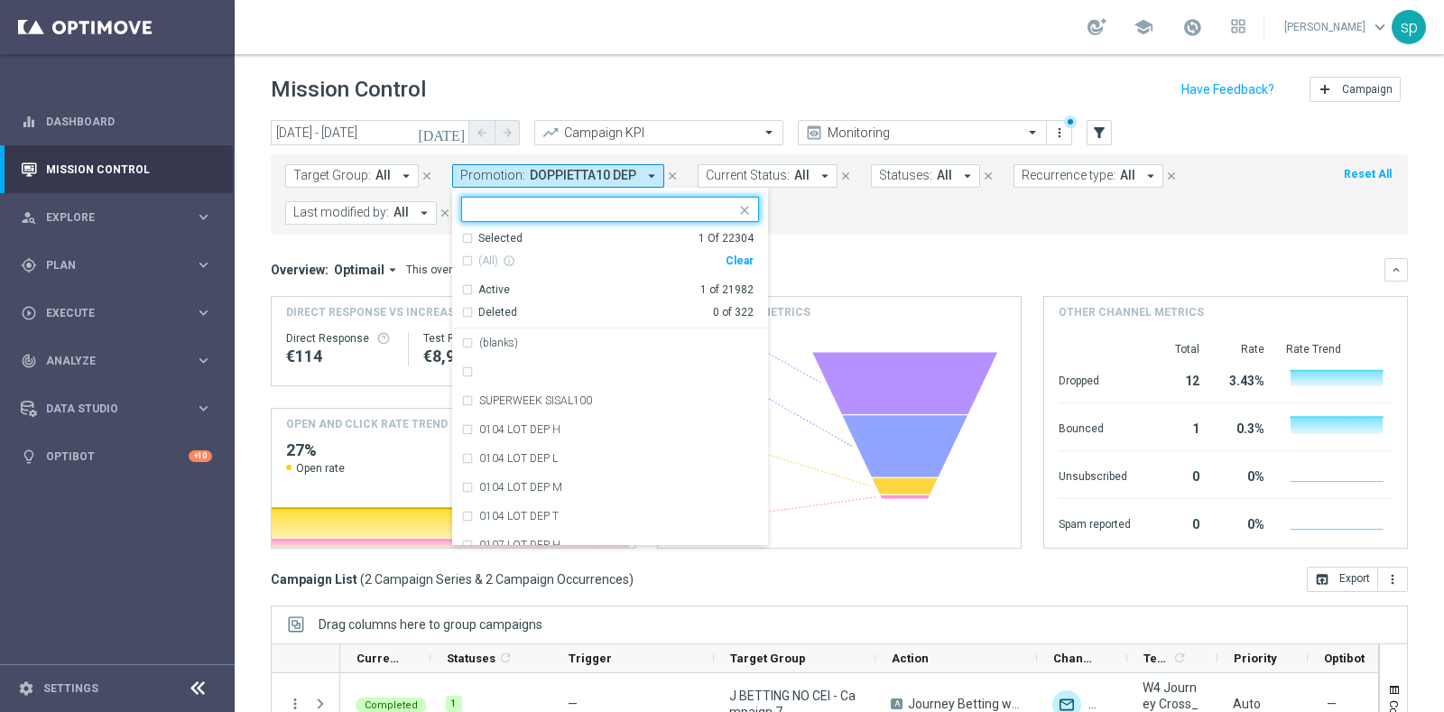
click at [0, 0] on div "Clear" at bounding box center [0, 0] width 0 height 0
click at [529, 205] on input "text" at bounding box center [603, 209] width 264 height 15
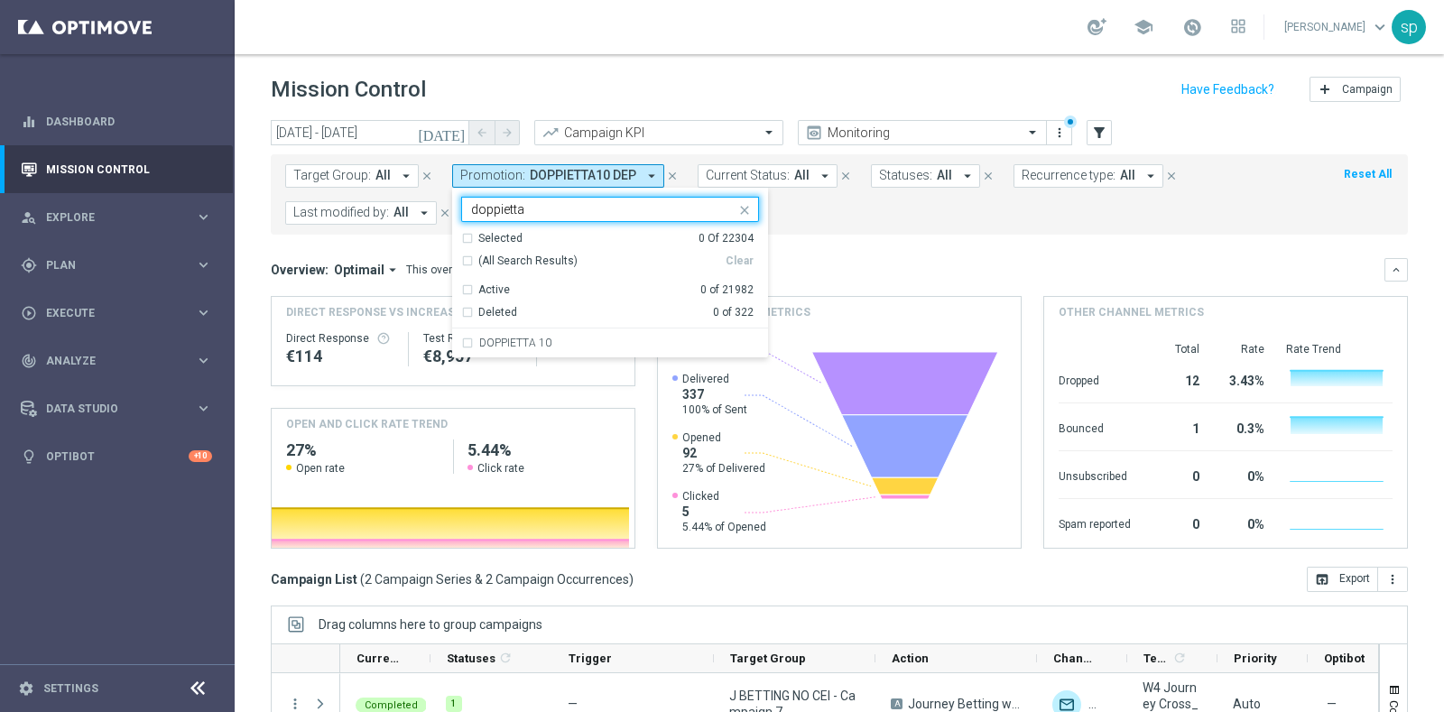
click at [587, 327] on div "Selected 0 Of 22304 (All Search Results) Clear Active 0 of 21982 Deleted 0 of 3…" at bounding box center [610, 279] width 316 height 97
click at [597, 333] on div "DOPPIETTA 10" at bounding box center [610, 343] width 298 height 29
type input "doppietta"
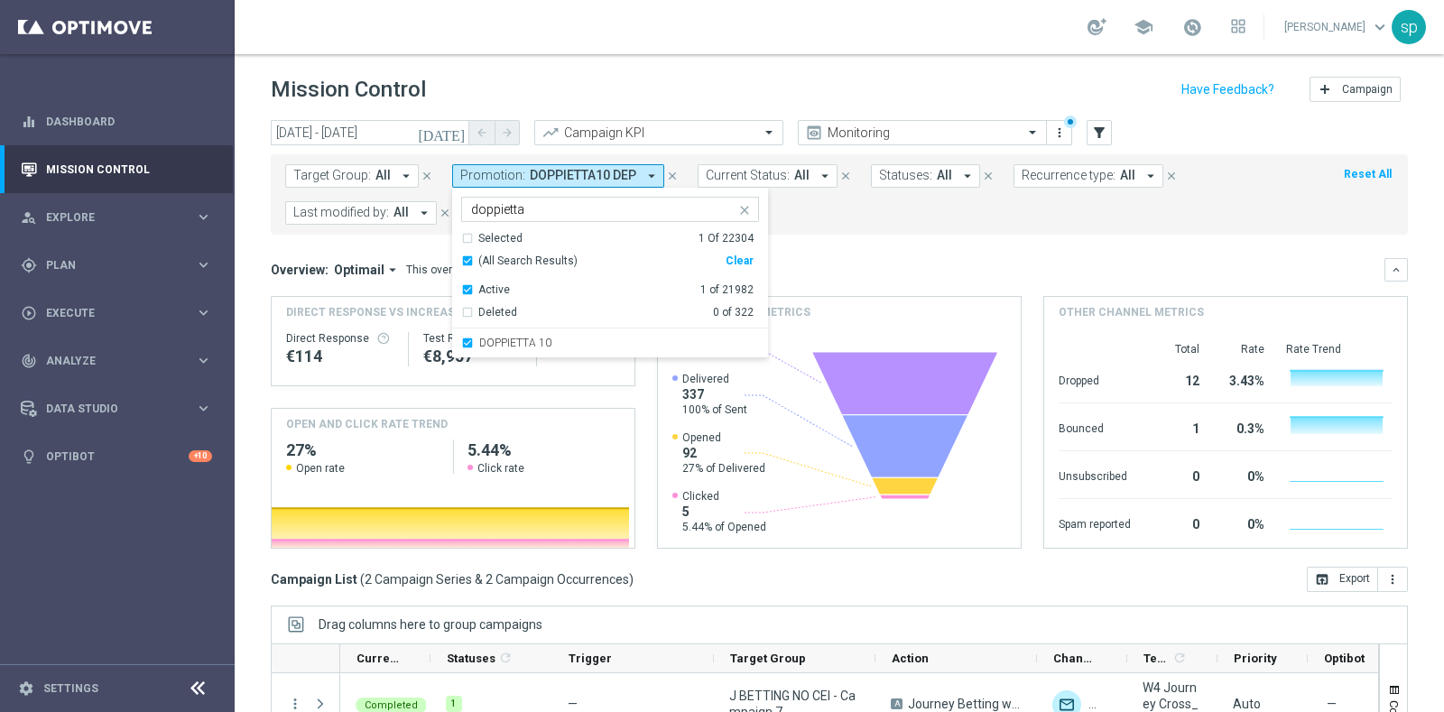
click at [896, 218] on form "Target Group: All arrow_drop_down close Promotion: DOPPIETTA10 DEP arrow_drop_d…" at bounding box center [799, 194] width 1028 height 60
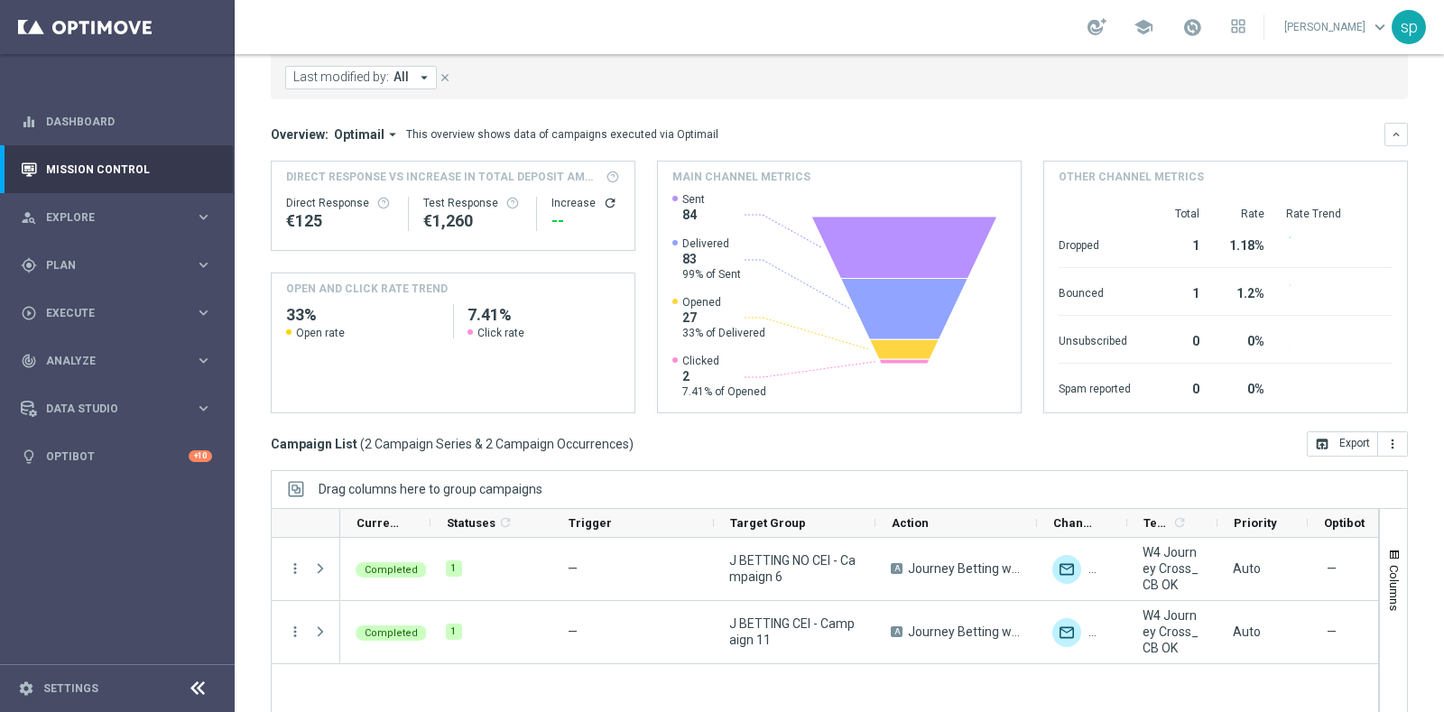
scroll to position [226, 0]
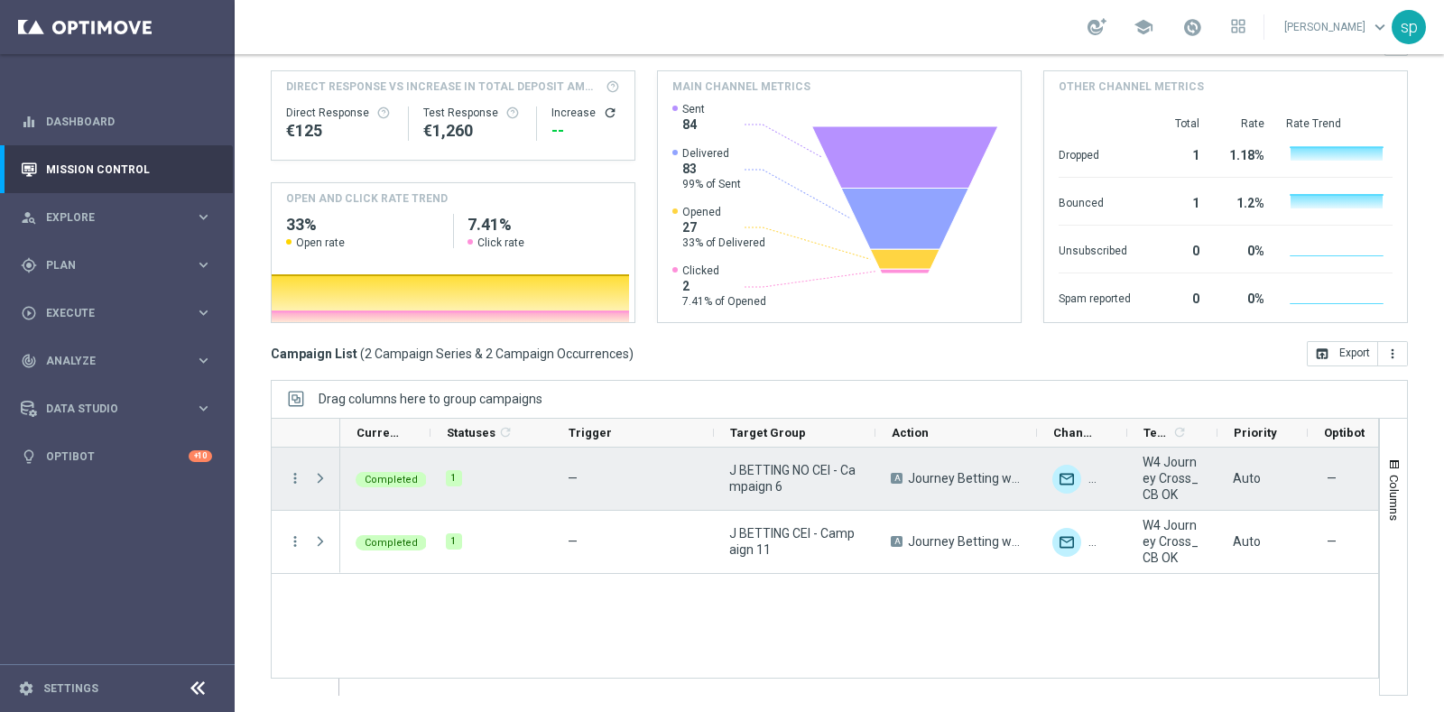
click at [311, 480] on div at bounding box center [322, 479] width 36 height 62
click at [312, 480] on span at bounding box center [320, 478] width 16 height 14
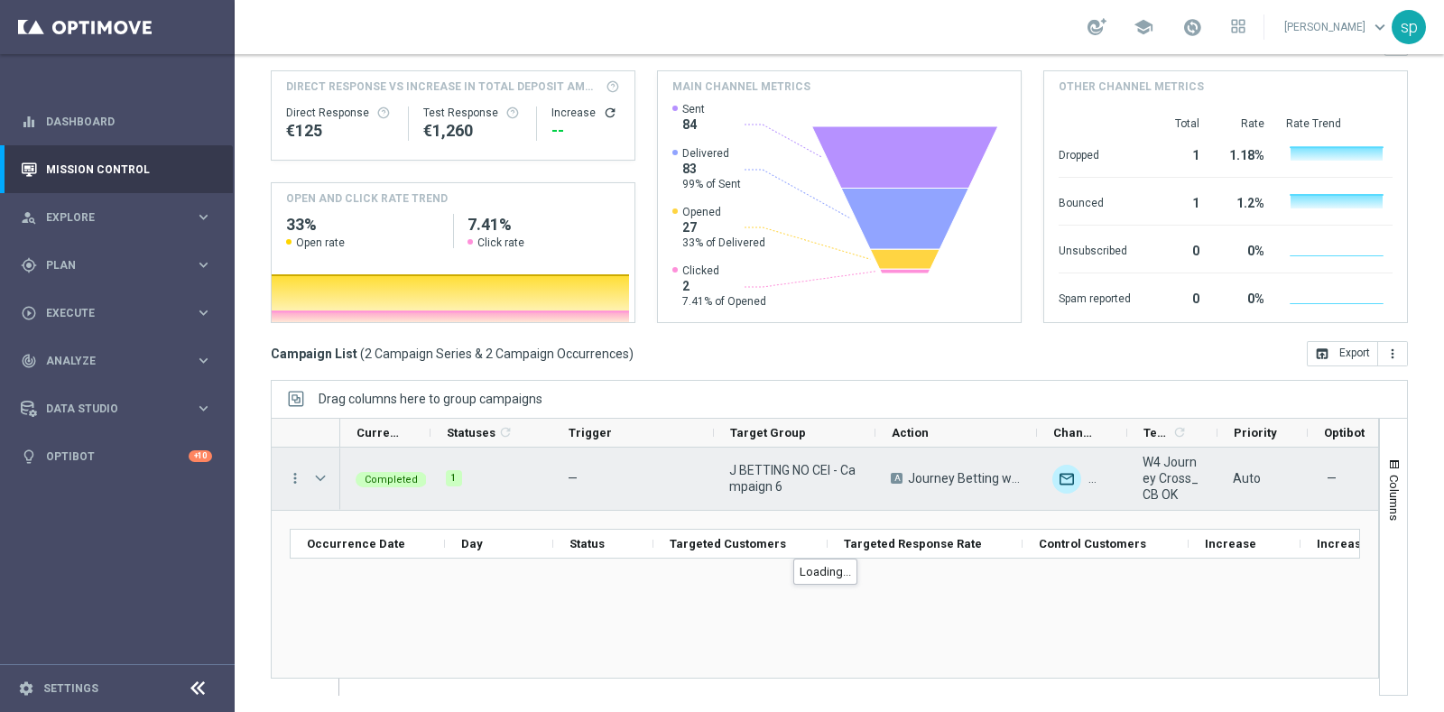
click at [319, 477] on span at bounding box center [320, 478] width 16 height 14
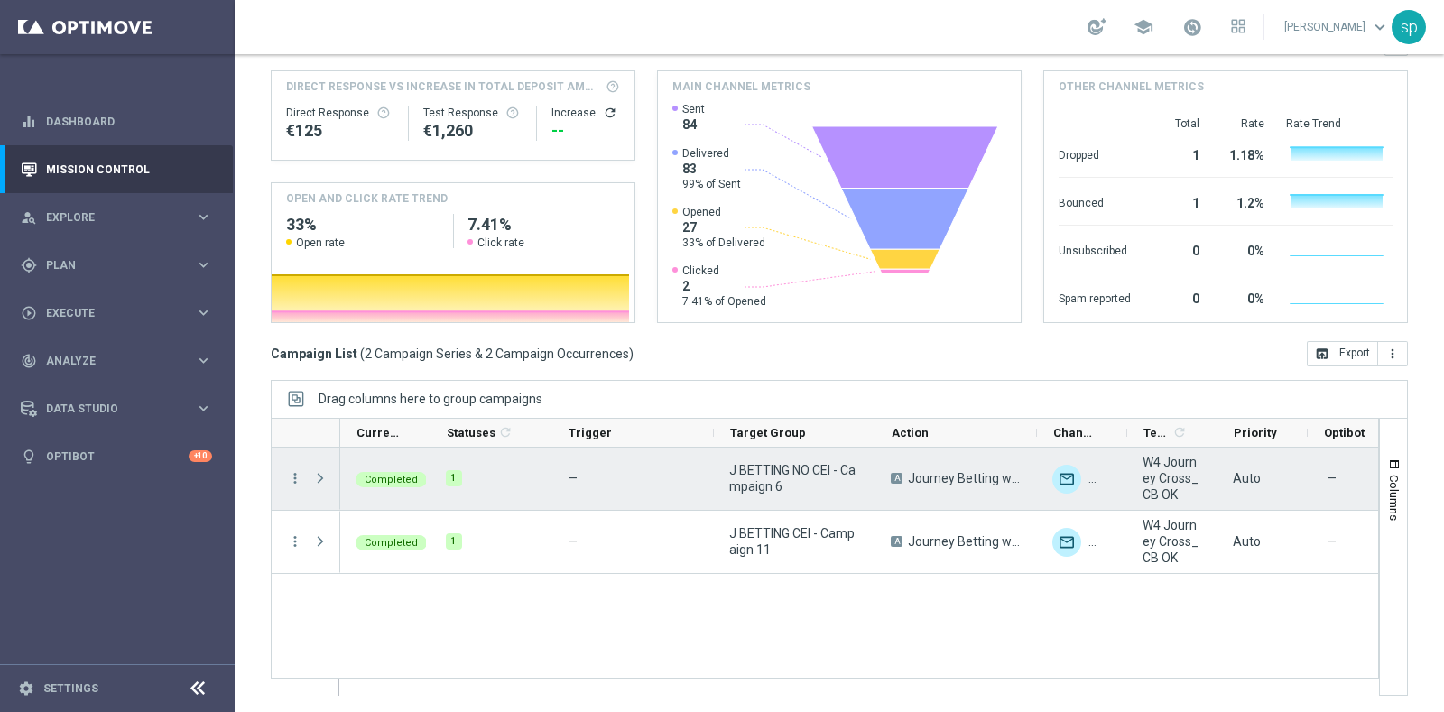
click at [319, 477] on span at bounding box center [320, 478] width 16 height 14
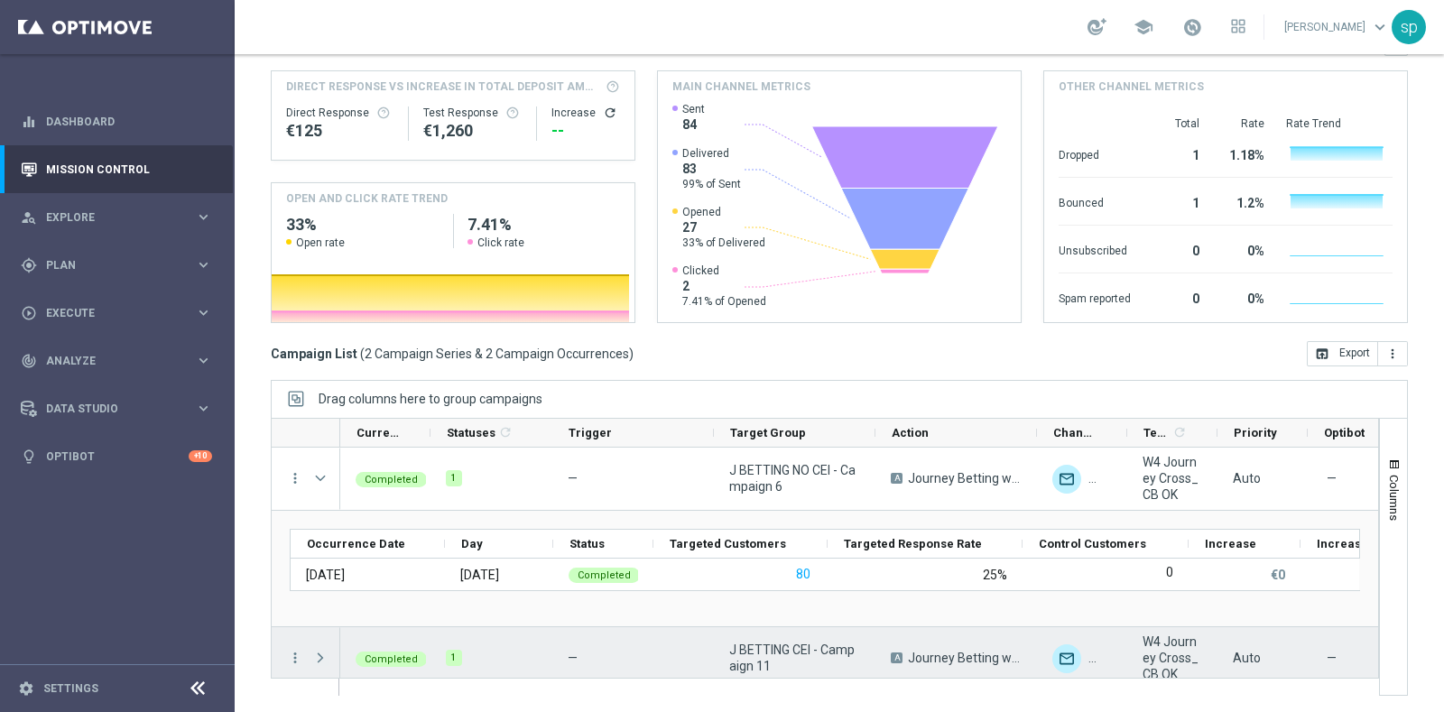
click at [315, 659] on span at bounding box center [320, 658] width 16 height 14
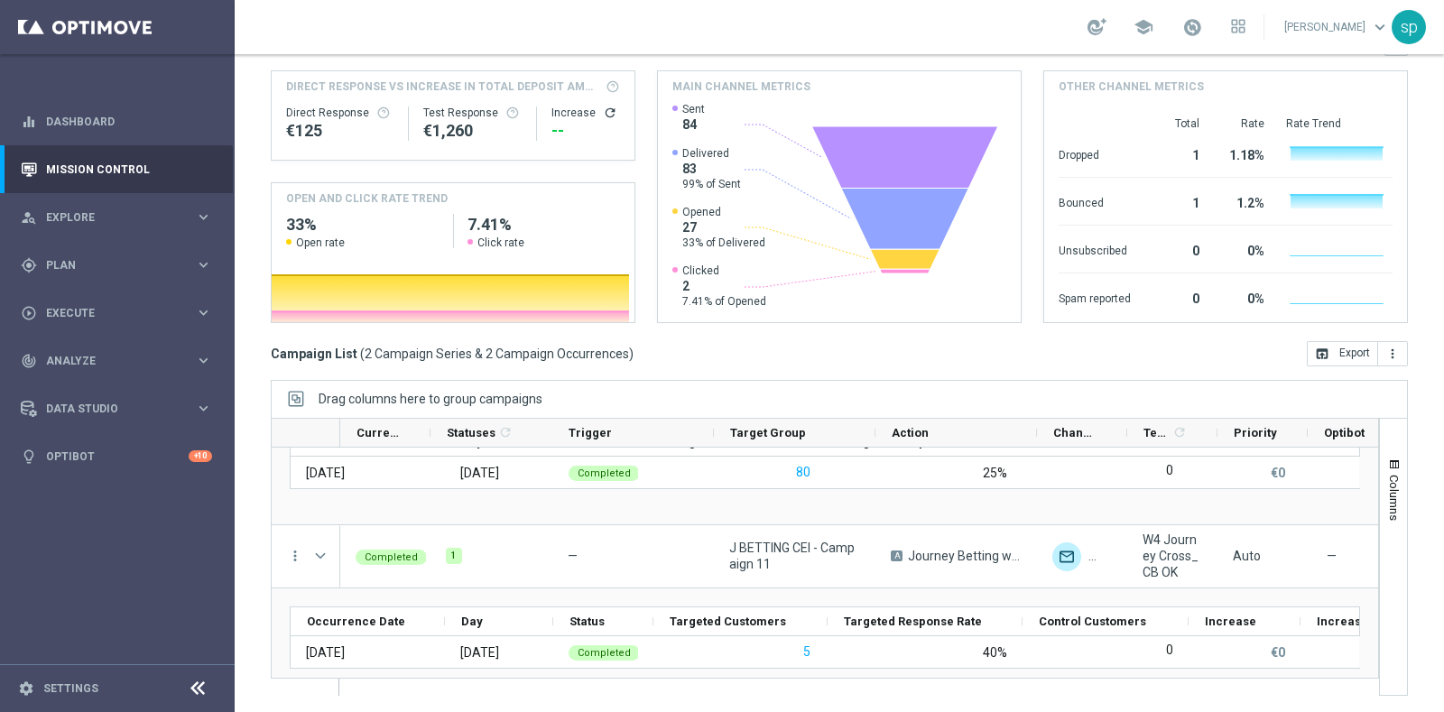
scroll to position [128, 0]
